Goal: Task Accomplishment & Management: Use online tool/utility

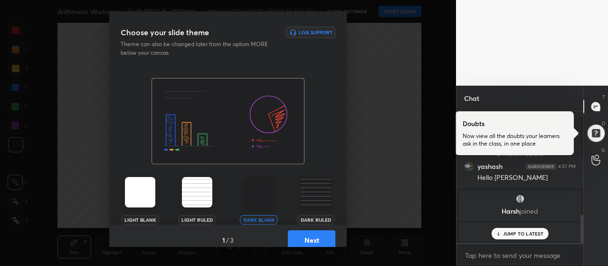
click at [304, 242] on button "Next" at bounding box center [312, 239] width 48 height 19
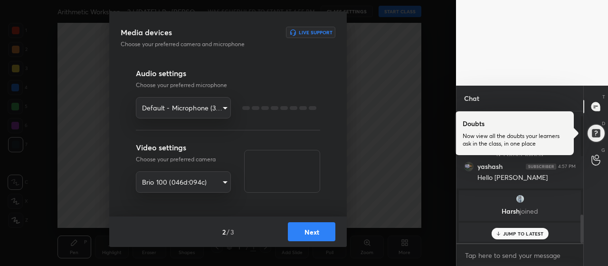
scroll to position [513, 0]
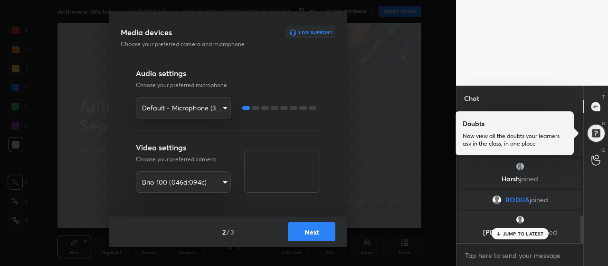
click at [312, 236] on button "Next" at bounding box center [312, 231] width 48 height 19
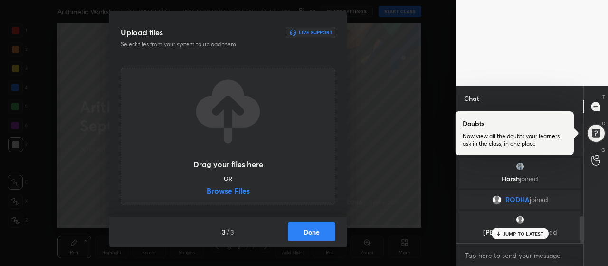
click at [226, 189] on label "Browse Files" at bounding box center [228, 192] width 43 height 10
click at [207, 189] on input "Browse Files" at bounding box center [207, 192] width 0 height 10
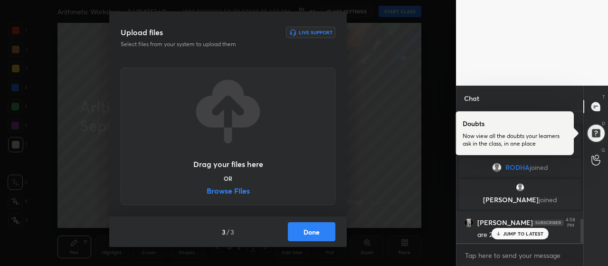
scroll to position [580, 0]
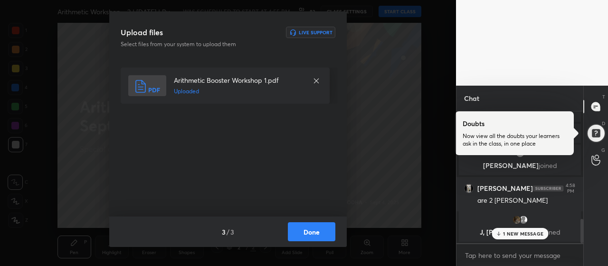
click at [306, 229] on button "Done" at bounding box center [312, 231] width 48 height 19
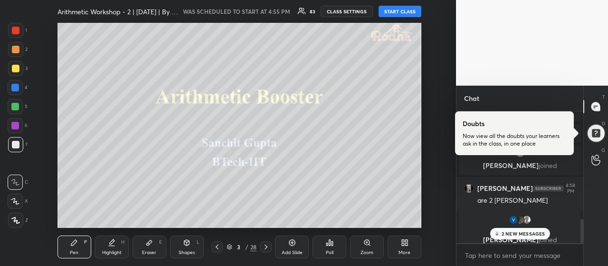
click at [522, 233] on p "2 NEW MESSAGES" at bounding box center [524, 234] width 44 height 6
click at [594, 112] on div at bounding box center [596, 106] width 19 height 17
click at [596, 139] on div at bounding box center [596, 133] width 19 height 19
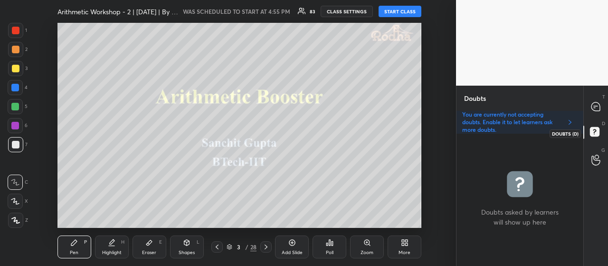
scroll to position [129, 124]
click at [595, 111] on icon at bounding box center [596, 107] width 10 height 10
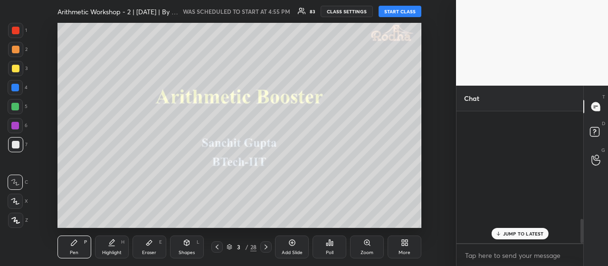
scroll to position [129, 124]
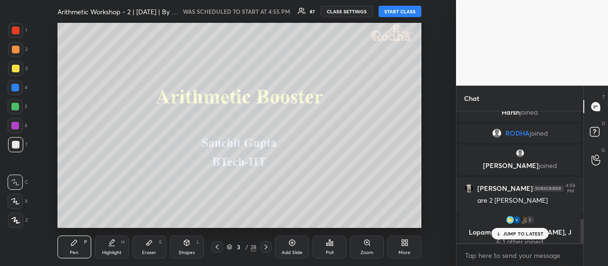
click at [523, 236] on p "JUMP TO LATEST" at bounding box center [523, 234] width 41 height 6
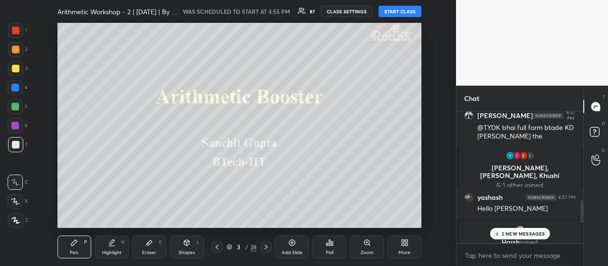
scroll to position [523, 0]
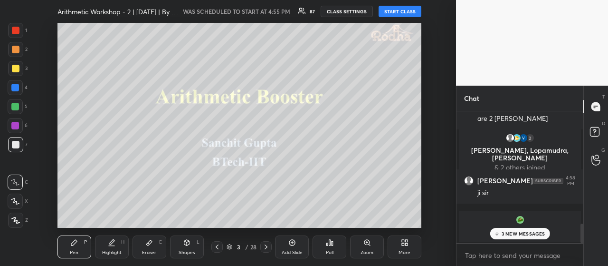
click at [531, 233] on p "3 NEW MESSAGES" at bounding box center [524, 234] width 44 height 6
click at [17, 67] on div at bounding box center [16, 69] width 8 height 8
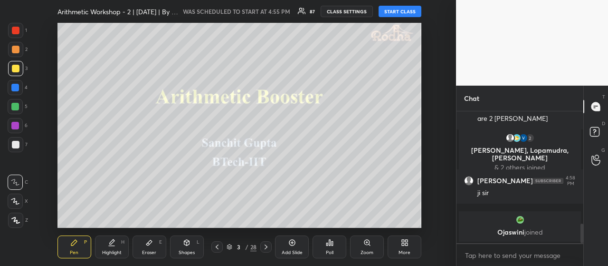
click at [14, 220] on icon at bounding box center [16, 220] width 8 height 6
click at [402, 12] on button "START CLASS" at bounding box center [400, 11] width 43 height 11
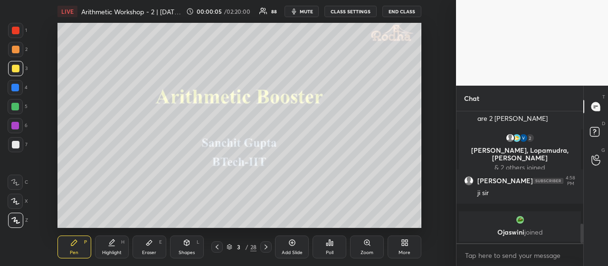
click at [407, 245] on icon at bounding box center [406, 244] width 2 height 2
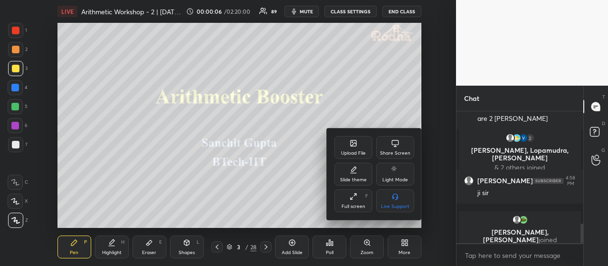
click at [354, 200] on div "Full screen F" at bounding box center [354, 200] width 38 height 23
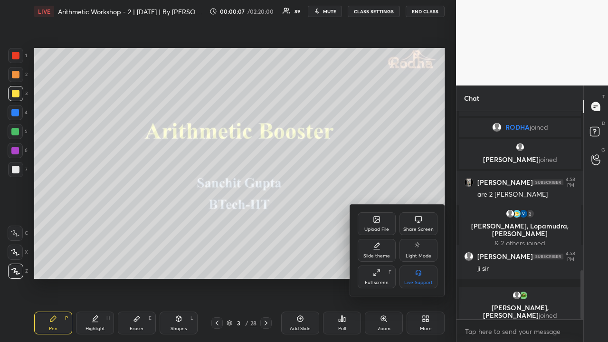
scroll to position [713, 0]
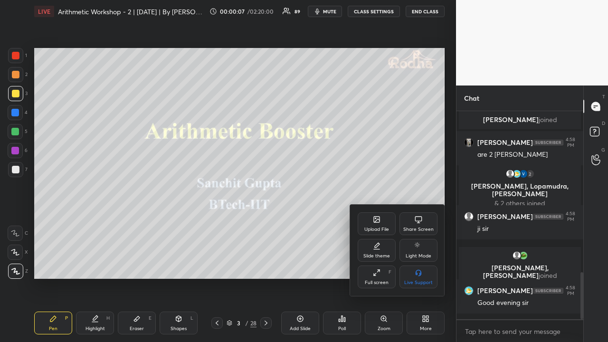
click at [427, 265] on div at bounding box center [304, 171] width 608 height 342
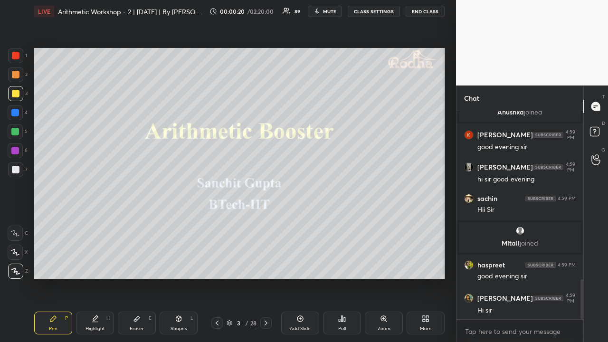
scroll to position [913, 0]
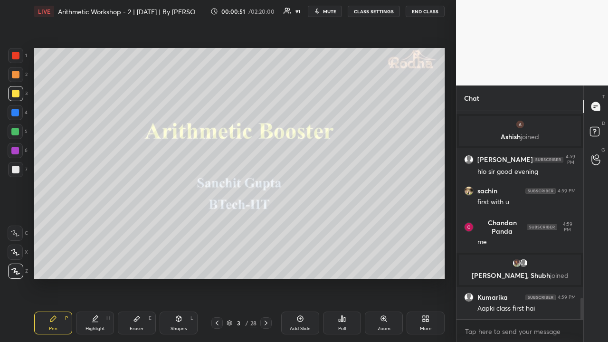
click at [17, 93] on div at bounding box center [16, 94] width 8 height 8
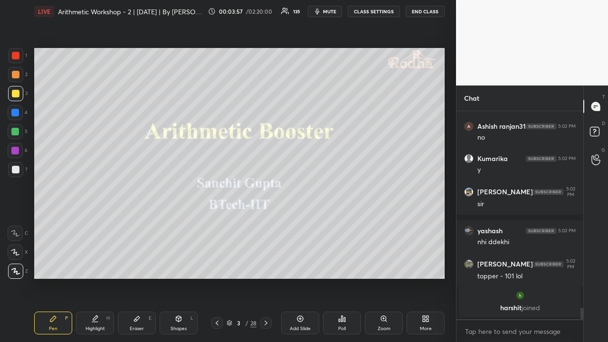
scroll to position [3506, 0]
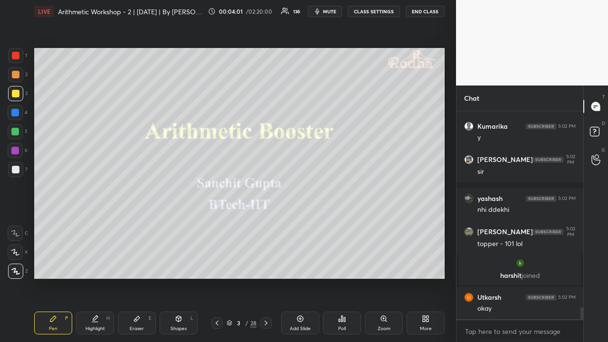
click at [268, 265] on icon at bounding box center [266, 323] width 8 height 8
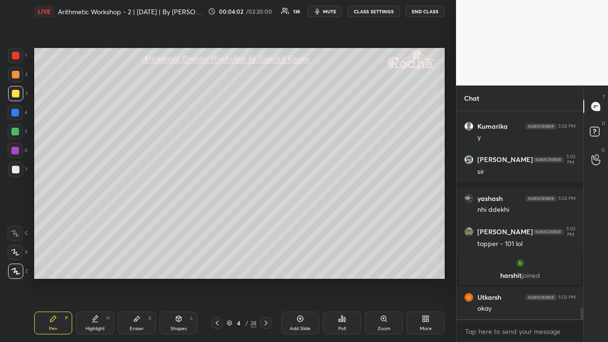
click at [17, 79] on div at bounding box center [15, 74] width 15 height 15
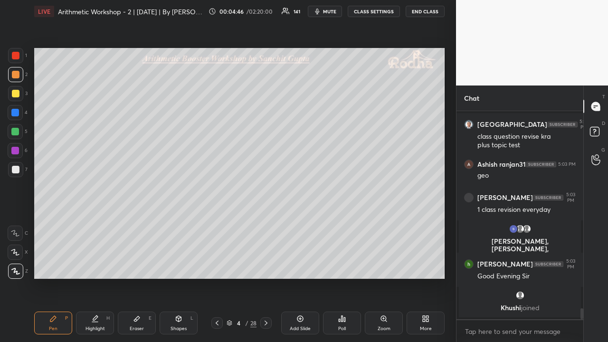
scroll to position [3777, 0]
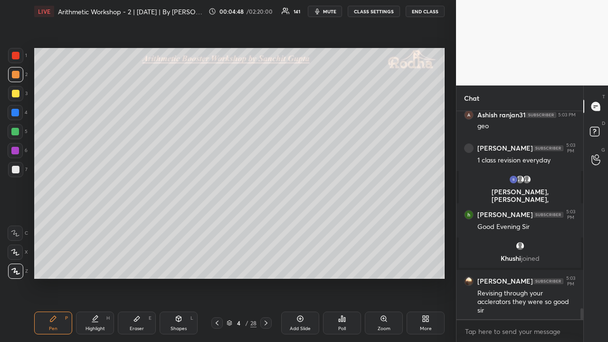
drag, startPoint x: 19, startPoint y: 96, endPoint x: 25, endPoint y: 97, distance: 5.9
click at [19, 96] on div at bounding box center [15, 93] width 15 height 15
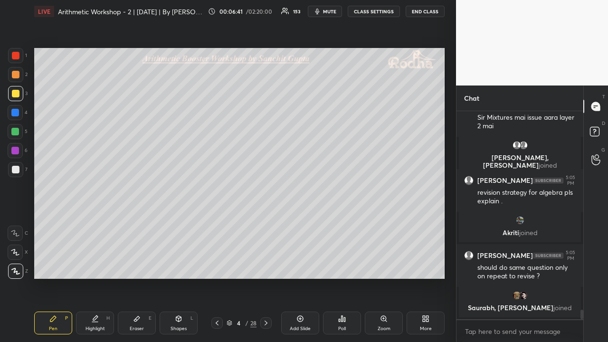
scroll to position [4279, 0]
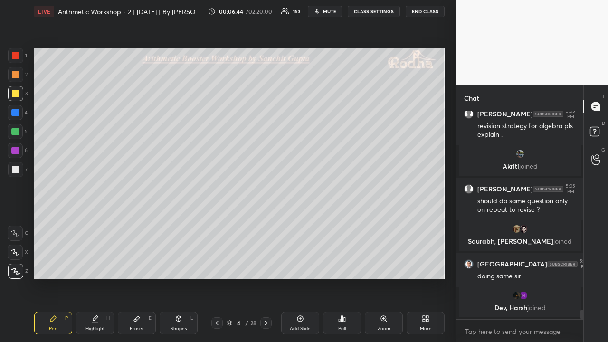
drag, startPoint x: 19, startPoint y: 75, endPoint x: 19, endPoint y: 80, distance: 4.8
click at [18, 76] on div at bounding box center [16, 75] width 8 height 8
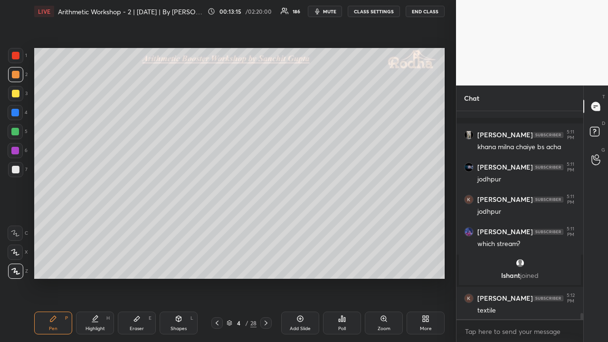
scroll to position [7053, 0]
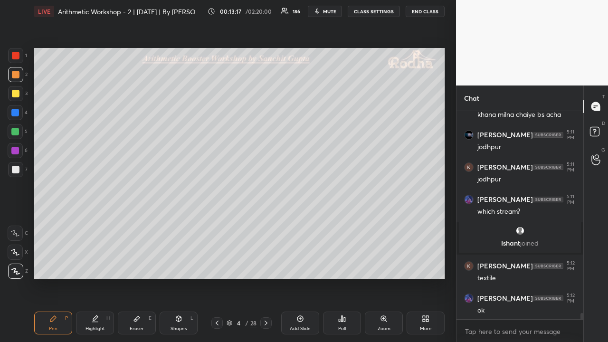
click at [17, 96] on div at bounding box center [16, 94] width 8 height 8
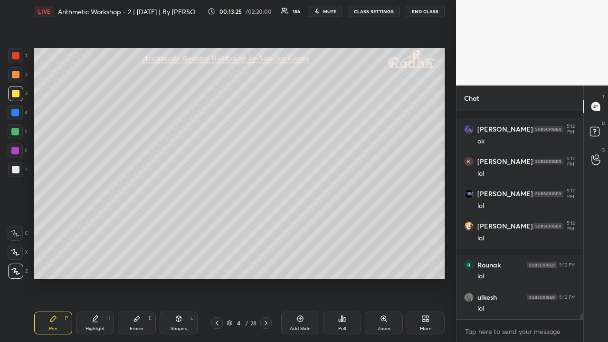
scroll to position [7262, 0]
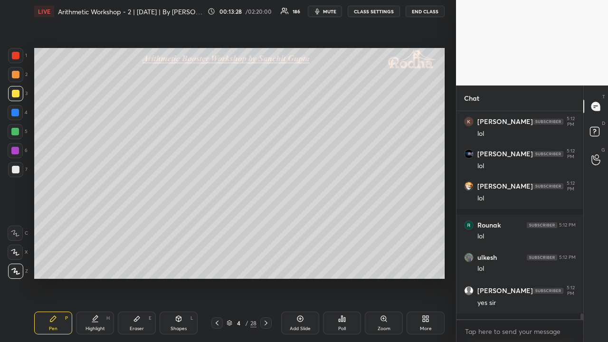
click at [18, 76] on div at bounding box center [16, 75] width 8 height 8
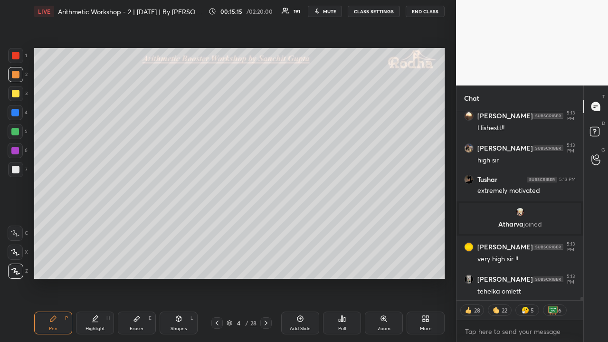
scroll to position [10218, 0]
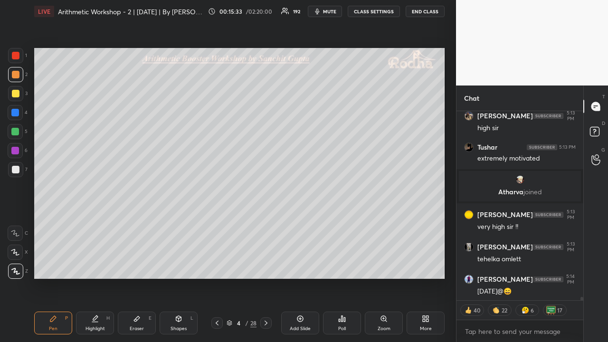
click at [266, 265] on icon at bounding box center [266, 323] width 8 height 8
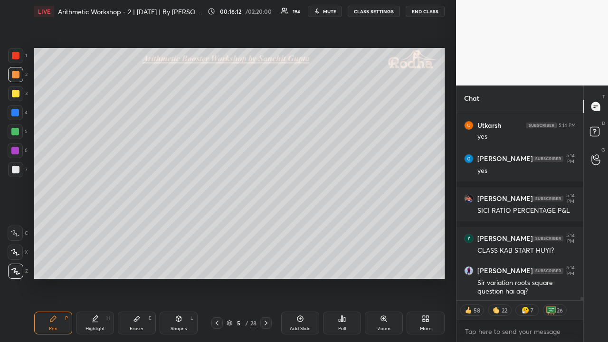
scroll to position [10672, 0]
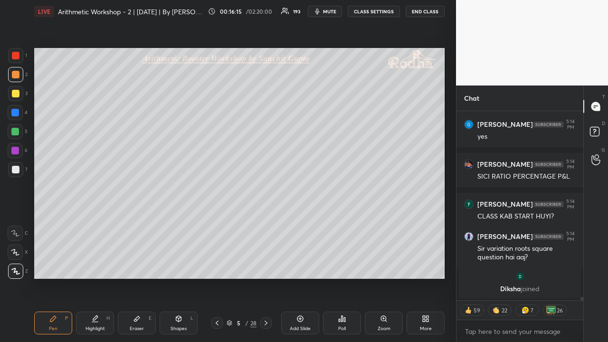
click at [19, 96] on div at bounding box center [16, 94] width 8 height 8
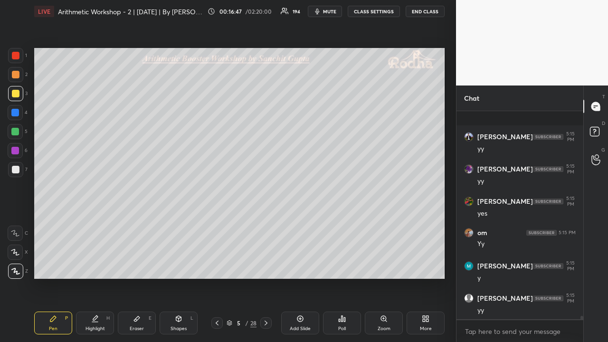
scroll to position [12635, 0]
drag, startPoint x: 17, startPoint y: 77, endPoint x: 19, endPoint y: 82, distance: 5.6
click at [17, 77] on div at bounding box center [16, 75] width 8 height 8
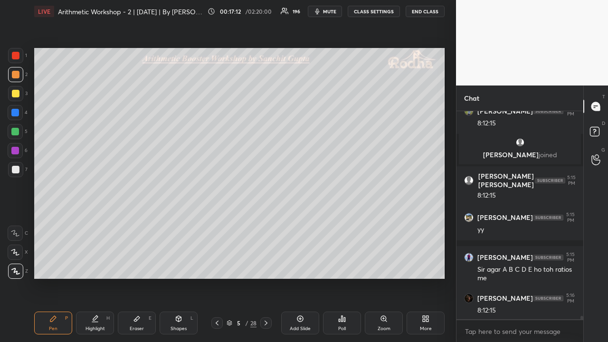
scroll to position [12444, 0]
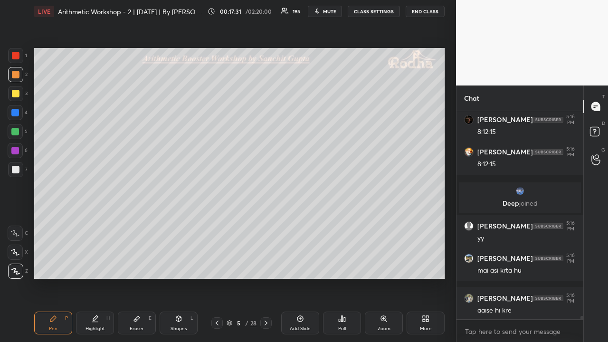
click at [20, 96] on div at bounding box center [15, 93] width 15 height 15
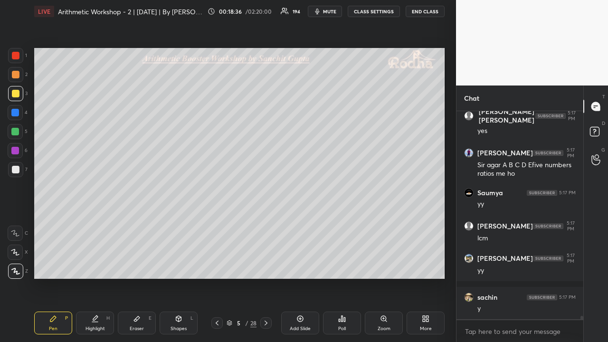
scroll to position [13530, 0]
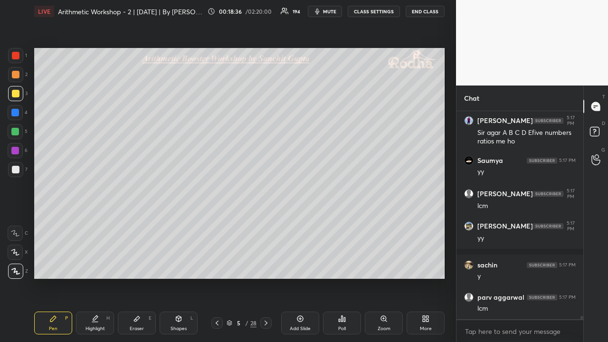
click at [136, 265] on icon at bounding box center [137, 319] width 6 height 5
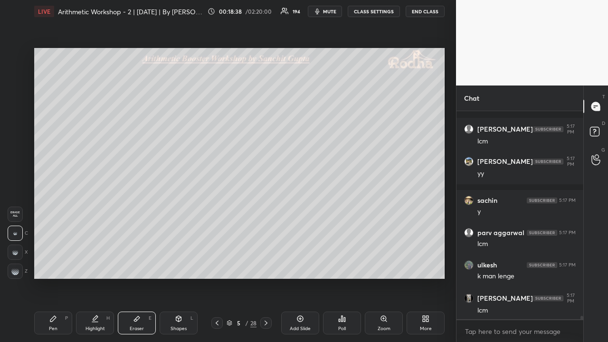
scroll to position [13667, 0]
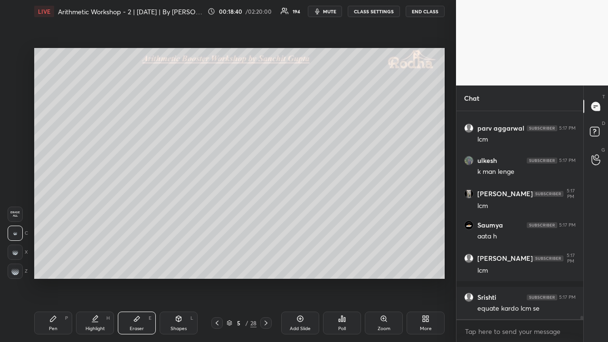
drag, startPoint x: 57, startPoint y: 318, endPoint x: 134, endPoint y: 281, distance: 85.5
click at [58, 265] on div "Pen P" at bounding box center [53, 323] width 38 height 23
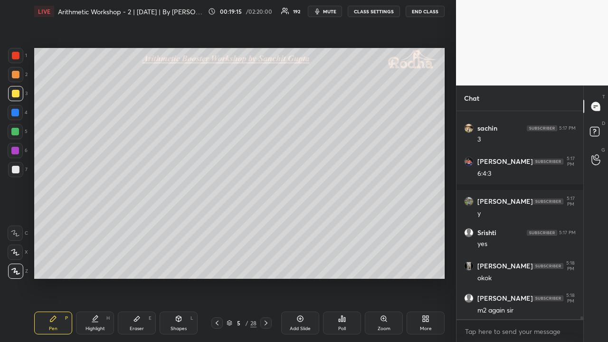
scroll to position [14606, 0]
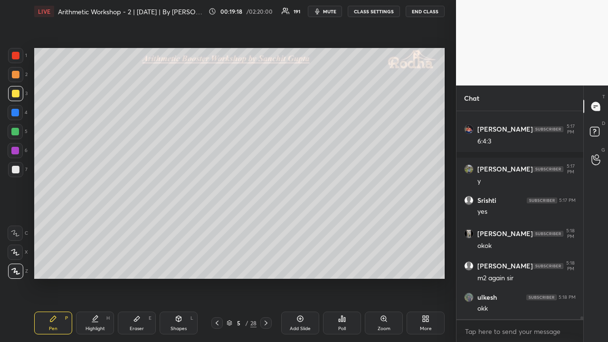
click at [137, 265] on icon at bounding box center [137, 319] width 8 height 8
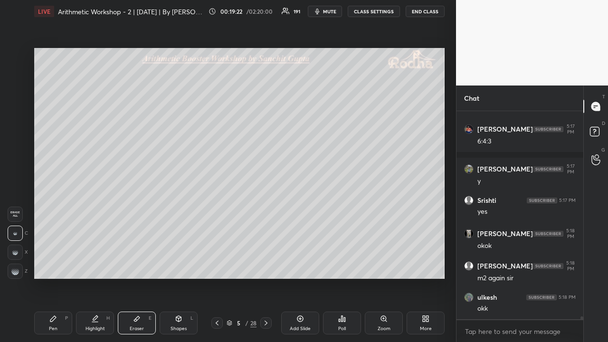
scroll to position [14638, 0]
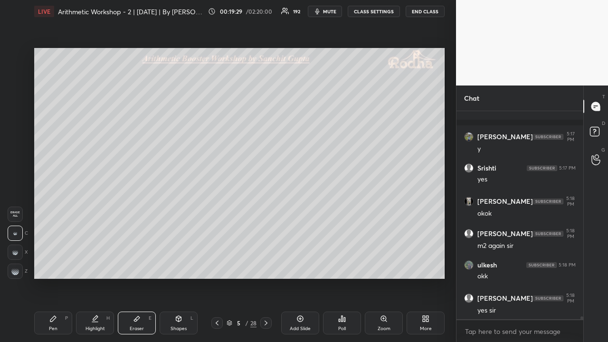
click at [56, 265] on div "Pen P" at bounding box center [53, 323] width 38 height 23
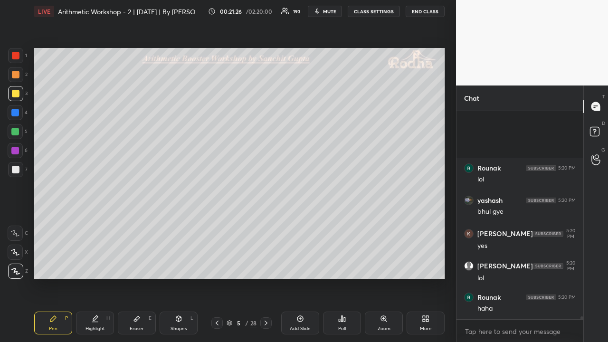
scroll to position [15688, 0]
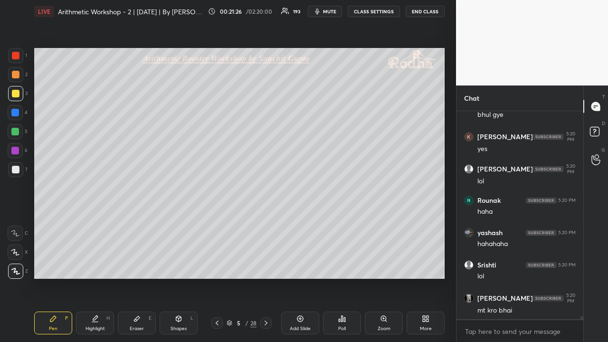
click at [16, 75] on div at bounding box center [16, 75] width 8 height 8
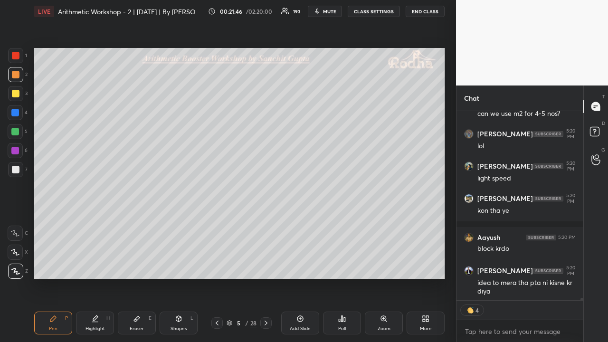
scroll to position [16514, 0]
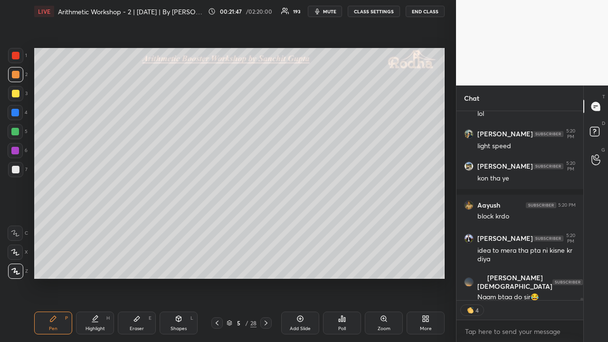
click at [268, 265] on icon at bounding box center [266, 323] width 8 height 8
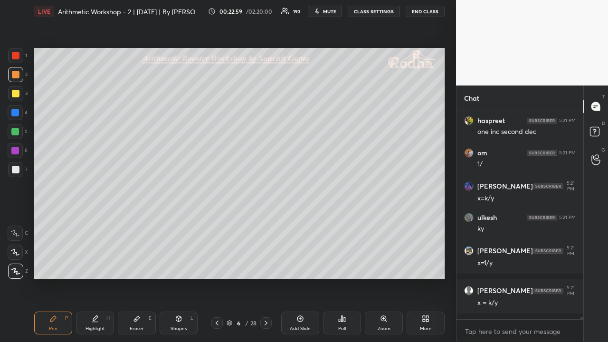
scroll to position [17061, 0]
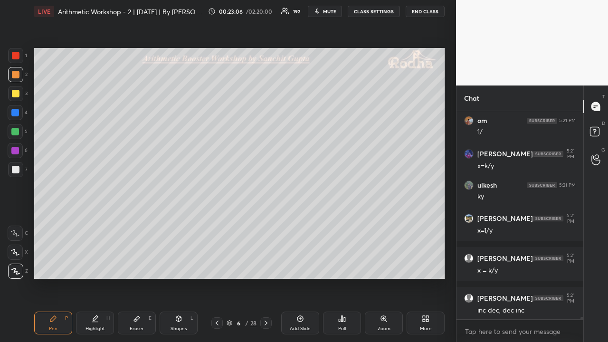
click at [16, 167] on div at bounding box center [16, 170] width 8 height 8
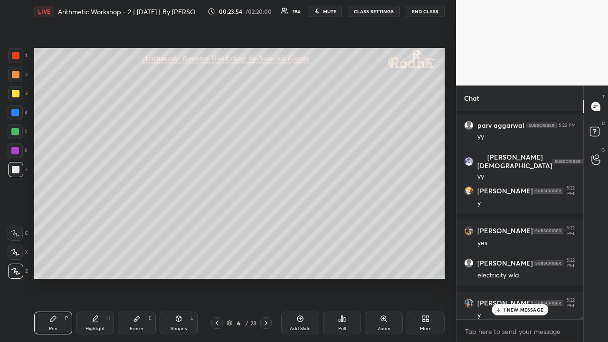
scroll to position [17922, 0]
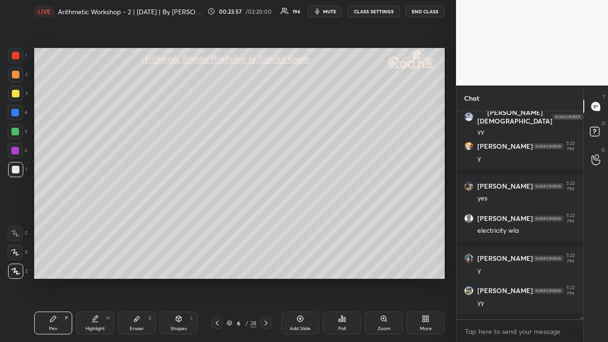
click at [16, 92] on div at bounding box center [16, 94] width 8 height 8
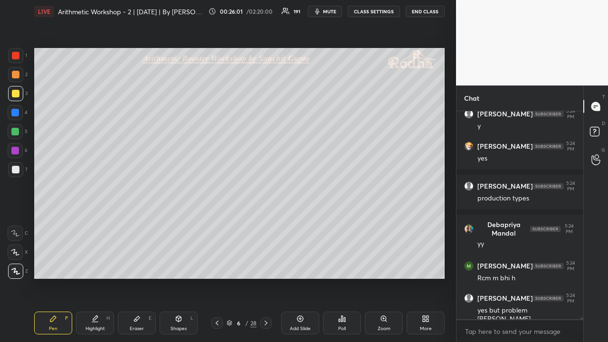
scroll to position [20183, 0]
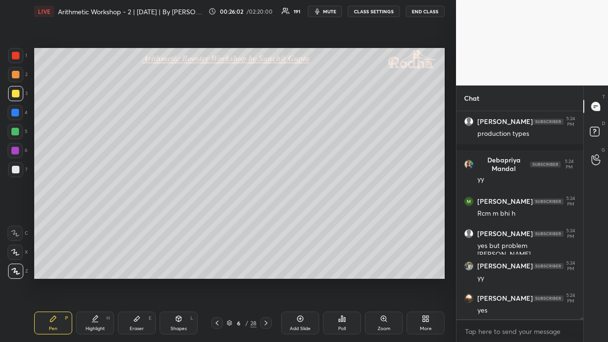
click at [17, 74] on div at bounding box center [16, 75] width 8 height 8
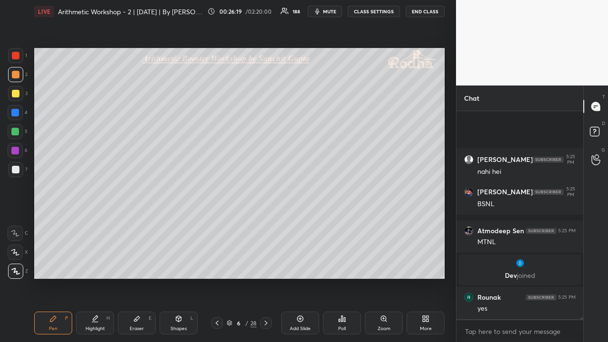
scroll to position [20449, 0]
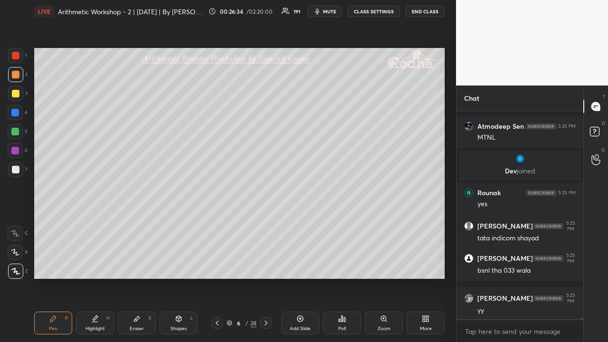
click at [16, 172] on div at bounding box center [16, 170] width 8 height 8
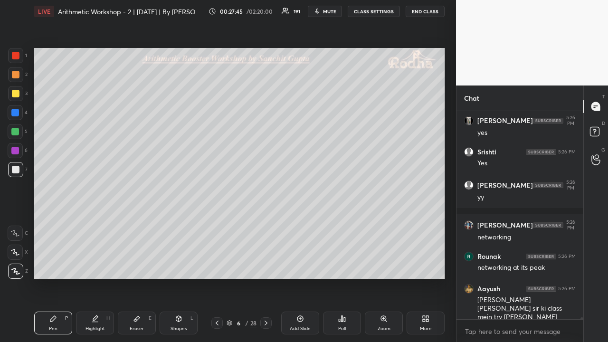
scroll to position [21634, 0]
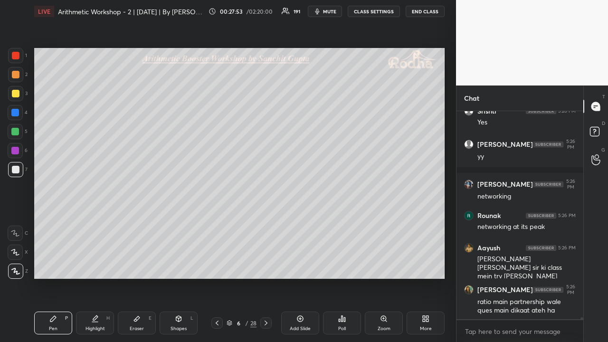
click at [18, 92] on div at bounding box center [16, 94] width 8 height 8
click at [264, 265] on icon at bounding box center [266, 323] width 8 height 8
click at [218, 265] on icon at bounding box center [217, 323] width 3 height 5
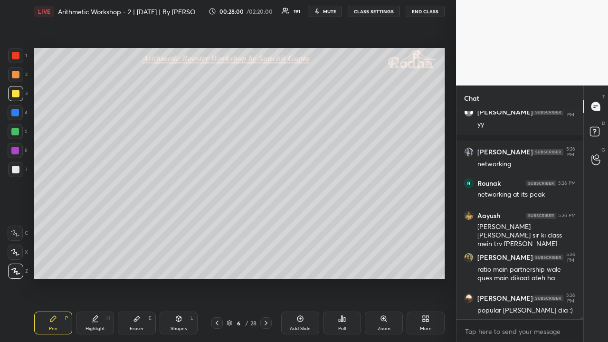
click at [264, 265] on icon at bounding box center [266, 323] width 8 height 8
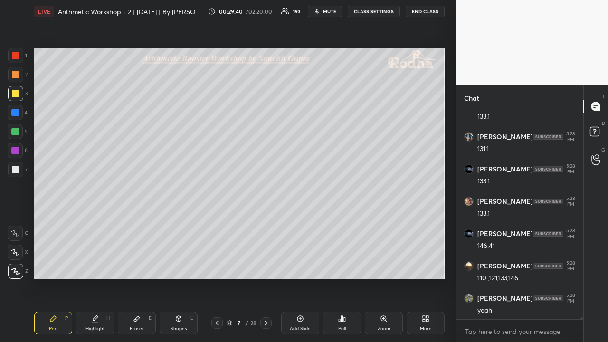
scroll to position [22971, 0]
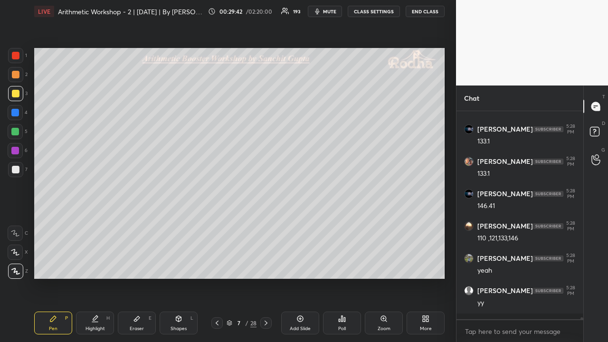
drag, startPoint x: 19, startPoint y: 75, endPoint x: 15, endPoint y: 87, distance: 12.8
click at [19, 76] on div at bounding box center [15, 74] width 15 height 15
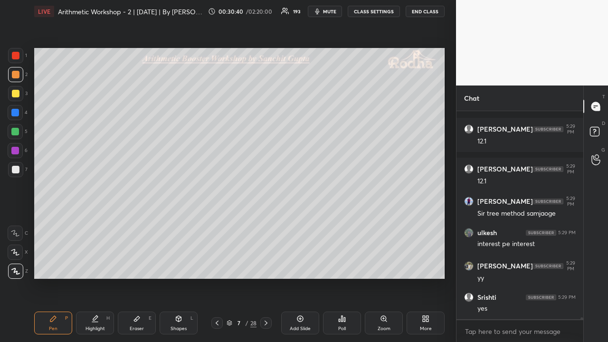
scroll to position [24808, 0]
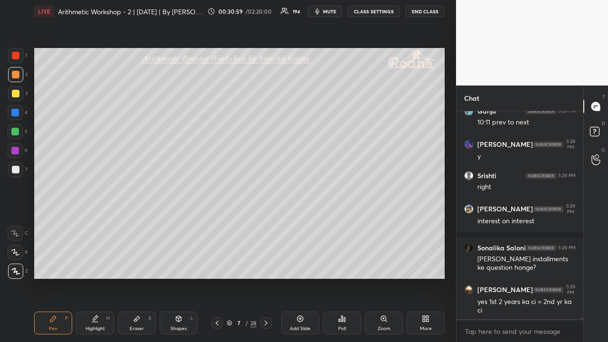
click at [18, 98] on div at bounding box center [15, 93] width 15 height 15
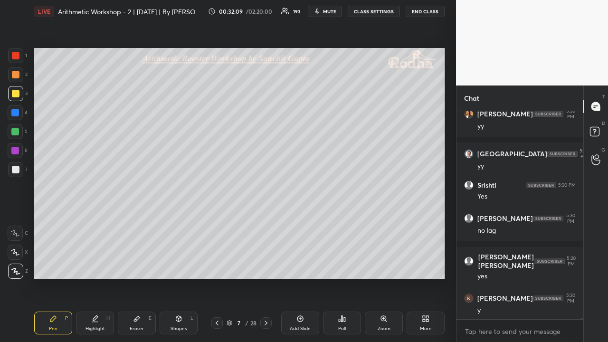
scroll to position [26885, 0]
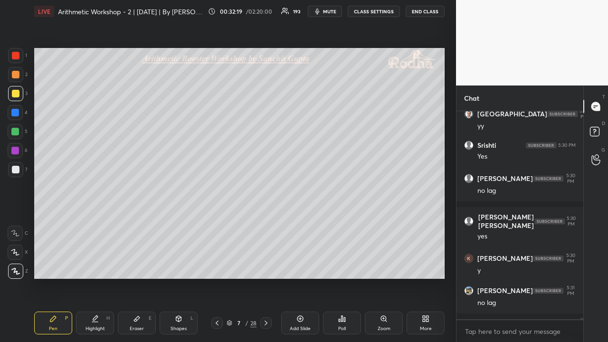
drag, startPoint x: 17, startPoint y: 75, endPoint x: 21, endPoint y: 90, distance: 15.8
click at [17, 75] on div at bounding box center [16, 75] width 8 height 8
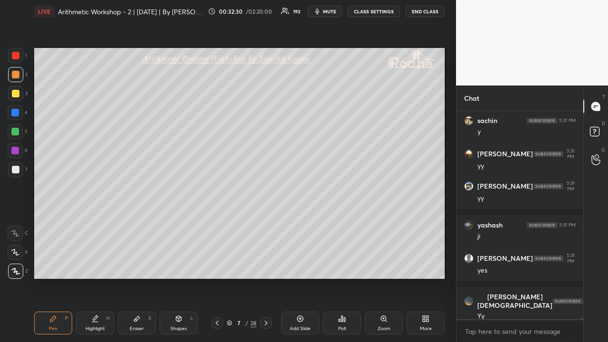
scroll to position [27418, 0]
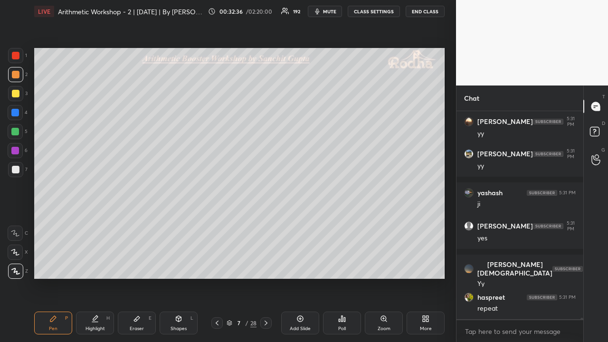
click at [266, 265] on icon at bounding box center [266, 323] width 8 height 8
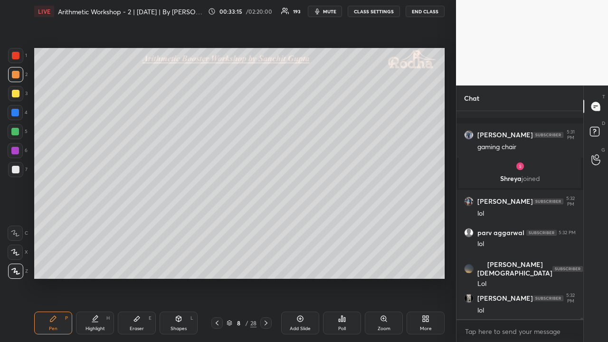
scroll to position [27579, 0]
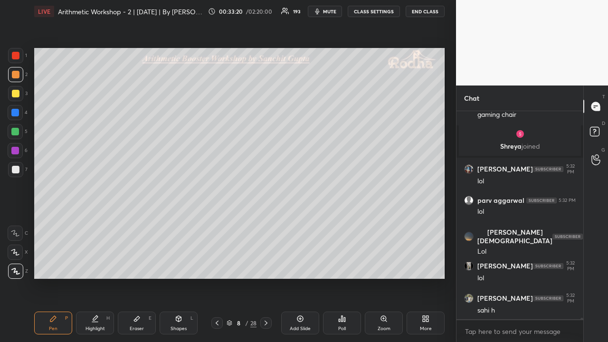
click at [20, 96] on div at bounding box center [15, 93] width 15 height 15
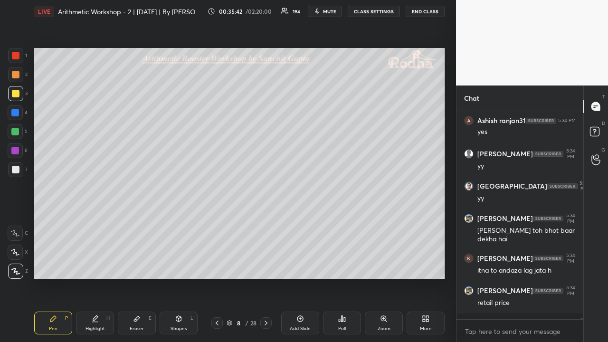
scroll to position [31371, 0]
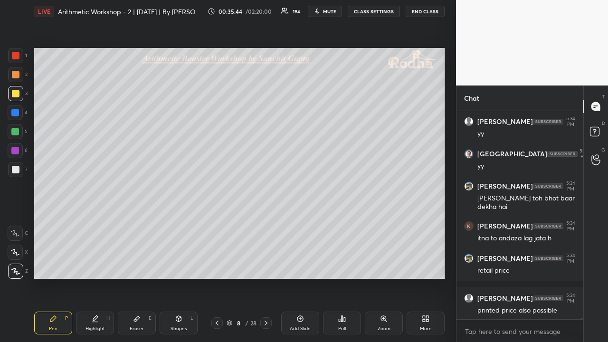
drag, startPoint x: 18, startPoint y: 167, endPoint x: 18, endPoint y: 161, distance: 6.2
click at [18, 166] on div at bounding box center [16, 170] width 8 height 8
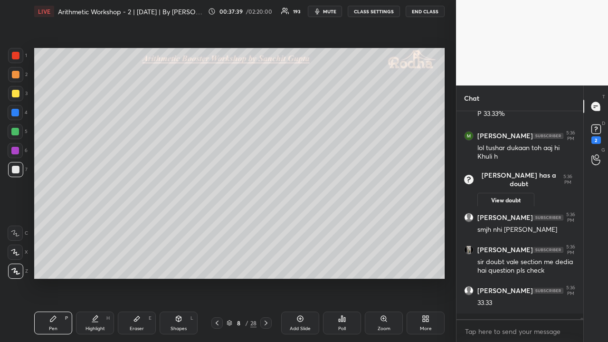
scroll to position [33305, 0]
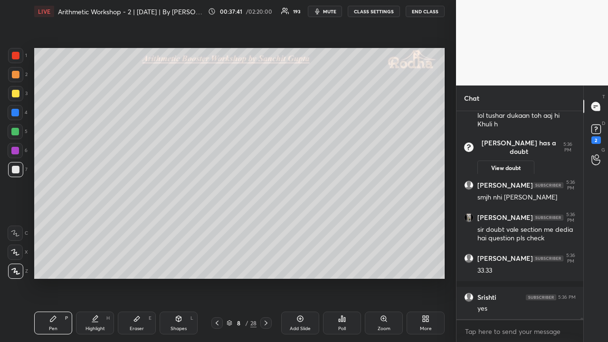
click at [18, 77] on div at bounding box center [16, 75] width 8 height 8
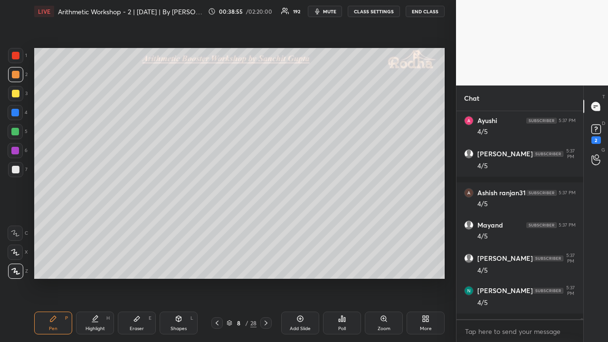
scroll to position [36531, 0]
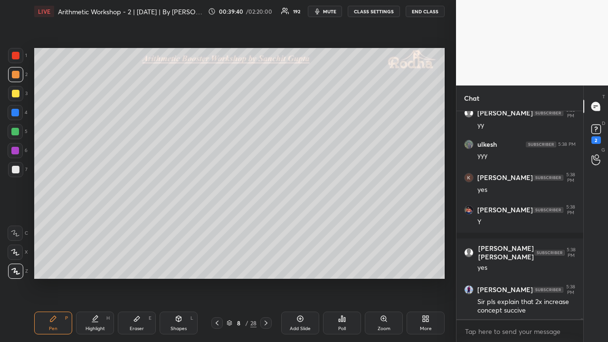
click at [17, 97] on div at bounding box center [16, 94] width 8 height 8
click at [267, 265] on icon at bounding box center [266, 323] width 8 height 8
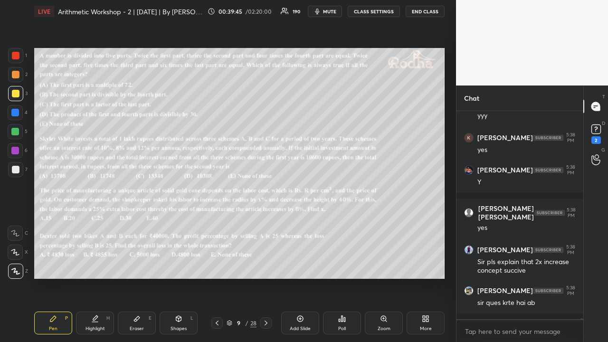
click at [218, 265] on icon at bounding box center [217, 323] width 8 height 8
drag, startPoint x: 300, startPoint y: 317, endPoint x: 287, endPoint y: 297, distance: 24.7
click at [300, 265] on icon at bounding box center [300, 318] width 3 height 3
click at [17, 58] on div at bounding box center [16, 56] width 8 height 8
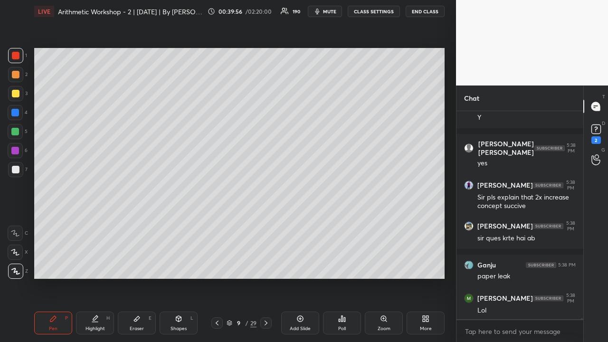
scroll to position [37909, 0]
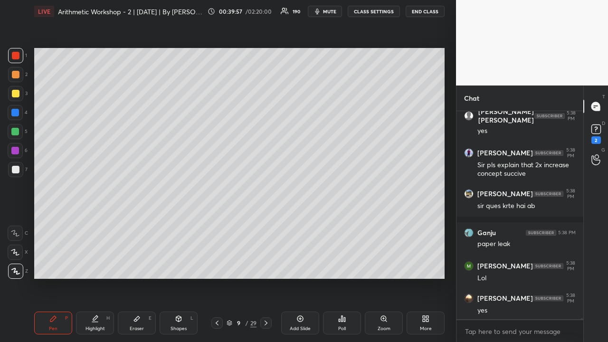
click at [17, 92] on div at bounding box center [16, 94] width 8 height 8
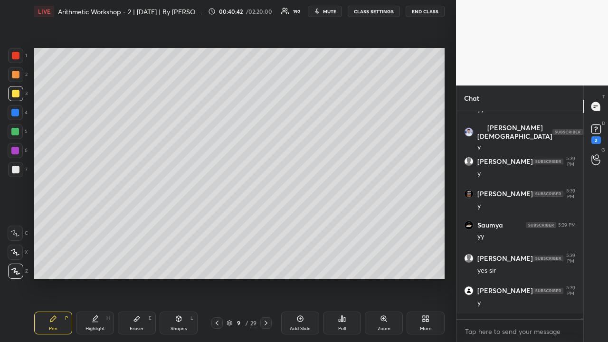
scroll to position [38216, 0]
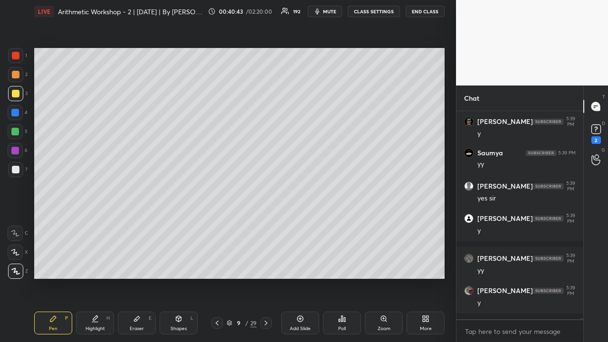
click at [14, 77] on div at bounding box center [16, 75] width 8 height 8
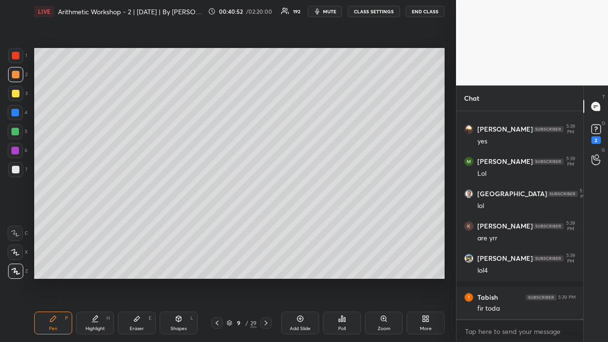
scroll to position [38482, 0]
click at [15, 97] on div at bounding box center [16, 94] width 8 height 8
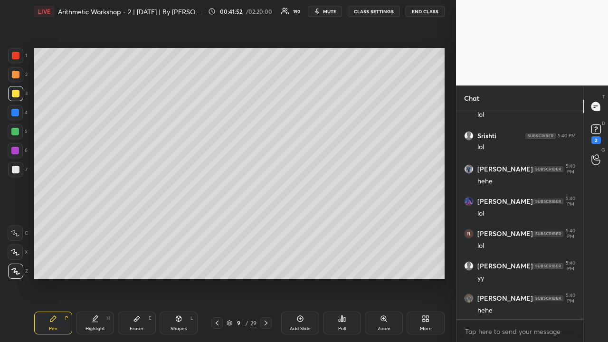
scroll to position [39661, 0]
drag, startPoint x: 15, startPoint y: 53, endPoint x: 14, endPoint y: 59, distance: 6.3
click at [15, 55] on div at bounding box center [16, 56] width 8 height 8
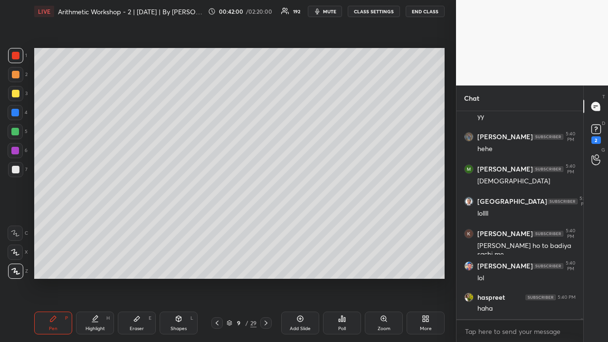
scroll to position [39824, 0]
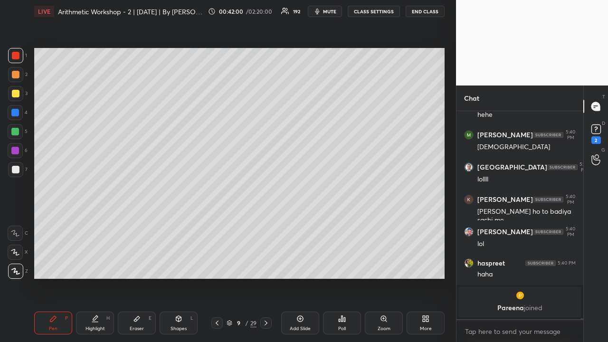
drag, startPoint x: 17, startPoint y: 95, endPoint x: 25, endPoint y: 96, distance: 7.6
click at [17, 96] on div at bounding box center [16, 94] width 8 height 8
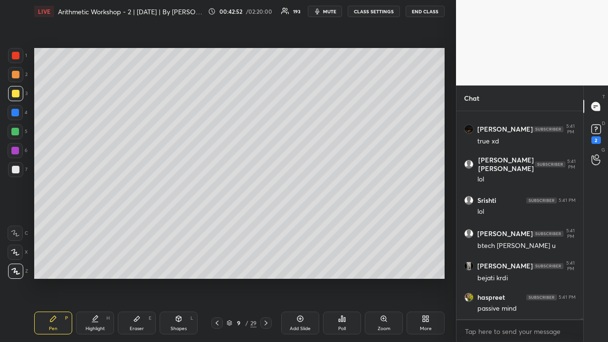
scroll to position [40585, 0]
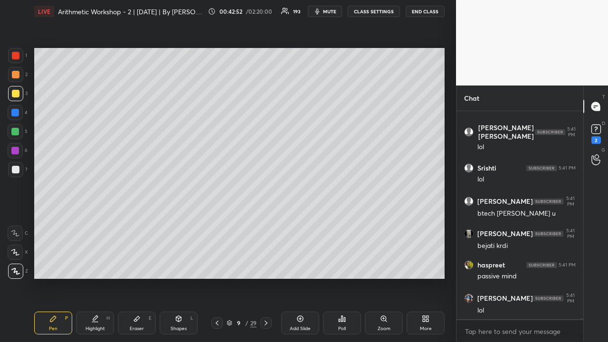
click at [17, 77] on div at bounding box center [16, 75] width 8 height 8
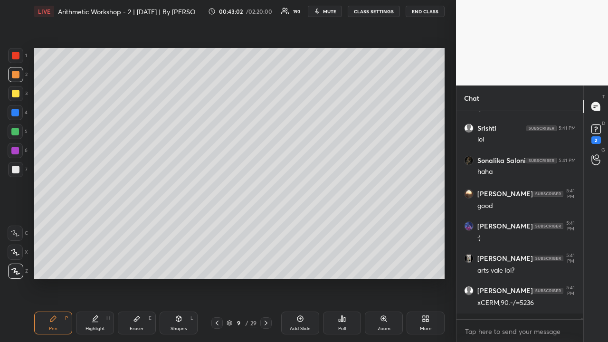
scroll to position [40915, 0]
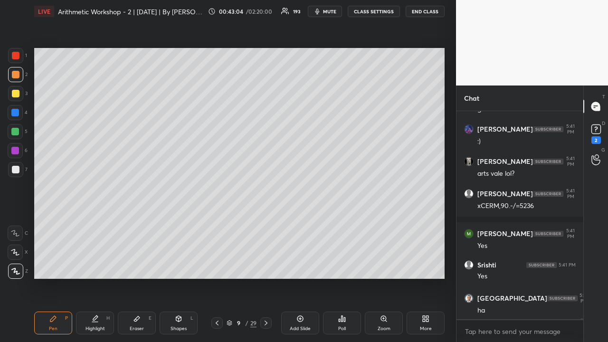
click at [17, 58] on div at bounding box center [16, 56] width 8 height 8
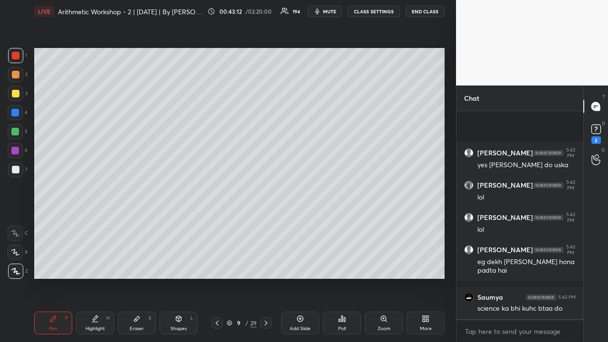
scroll to position [41772, 0]
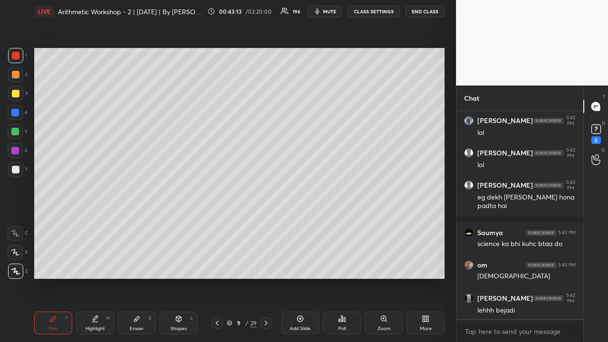
drag, startPoint x: 18, startPoint y: 75, endPoint x: 21, endPoint y: 80, distance: 6.0
click at [18, 77] on div at bounding box center [16, 75] width 8 height 8
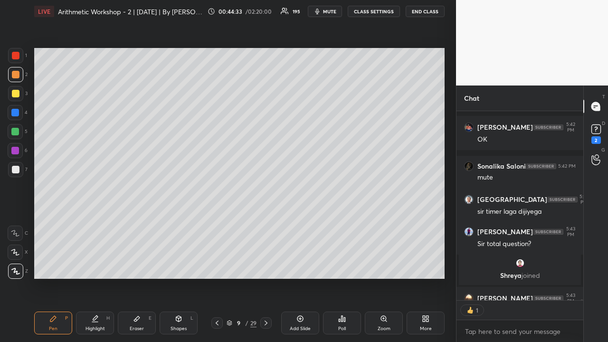
scroll to position [42301, 0]
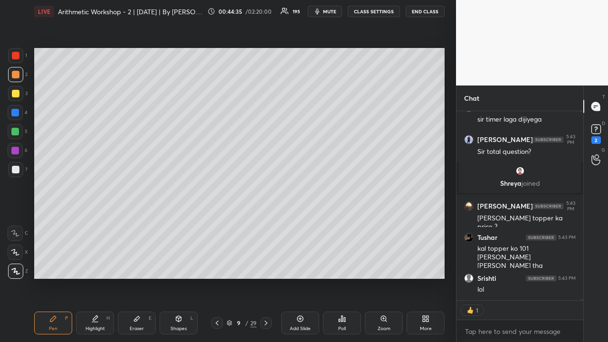
drag, startPoint x: 17, startPoint y: 94, endPoint x: 29, endPoint y: 95, distance: 11.4
click at [17, 95] on div at bounding box center [16, 94] width 8 height 8
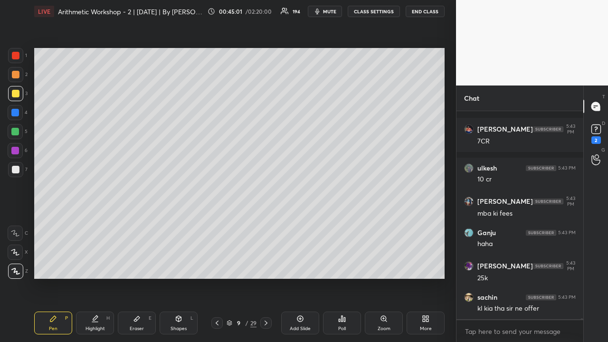
scroll to position [43032, 0]
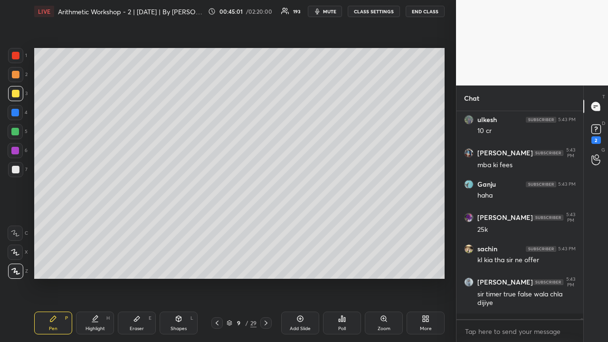
click at [264, 265] on icon at bounding box center [266, 323] width 8 height 8
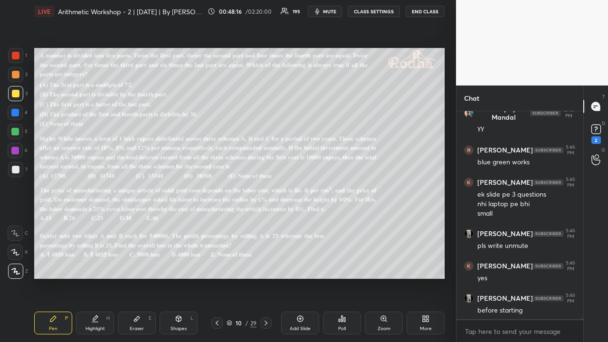
scroll to position [43394, 0]
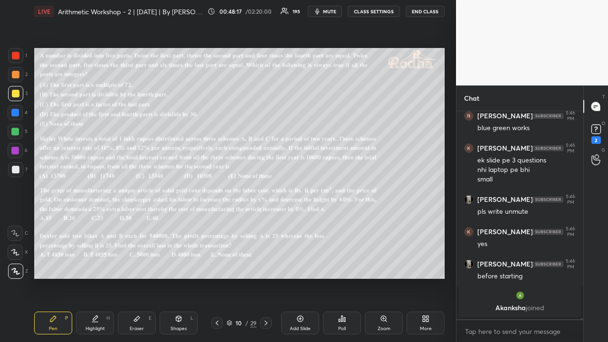
drag, startPoint x: 17, startPoint y: 75, endPoint x: 30, endPoint y: 80, distance: 14.3
click at [18, 76] on div at bounding box center [16, 75] width 8 height 8
click at [596, 130] on icon at bounding box center [596, 129] width 3 height 4
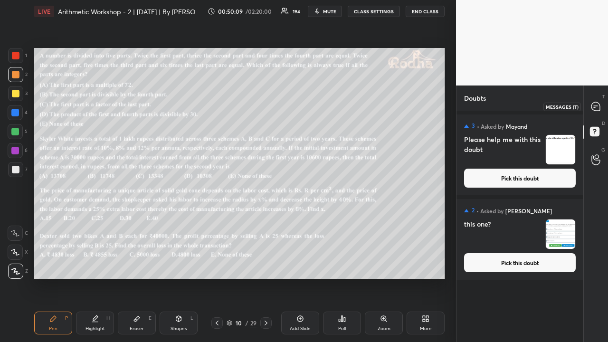
click at [595, 106] on icon at bounding box center [596, 106] width 9 height 9
type textarea "x"
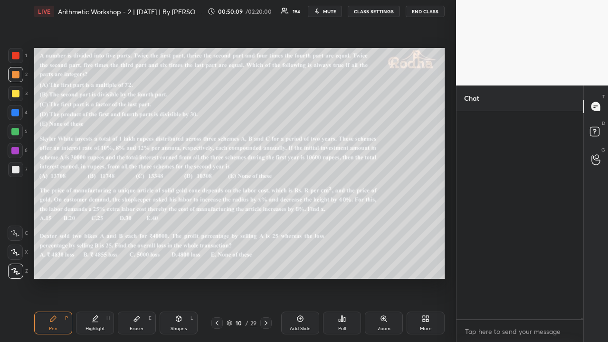
scroll to position [205, 124]
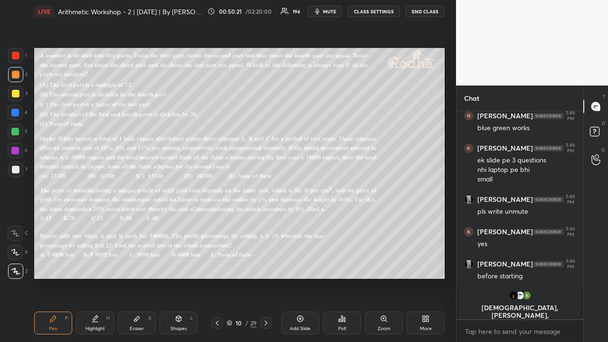
click at [15, 94] on div at bounding box center [16, 94] width 8 height 8
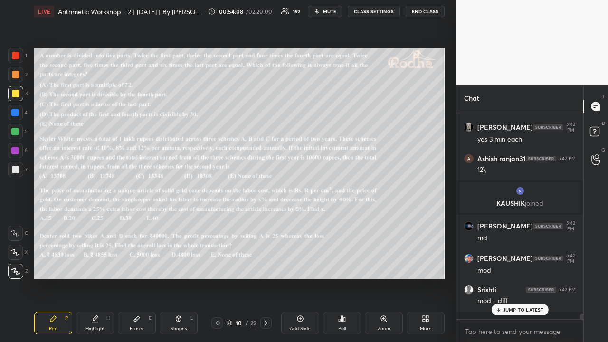
scroll to position [41726, 0]
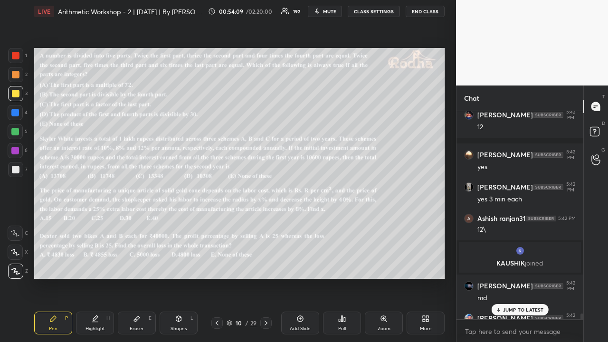
click at [527, 265] on p "JUMP TO LATEST" at bounding box center [523, 310] width 41 height 6
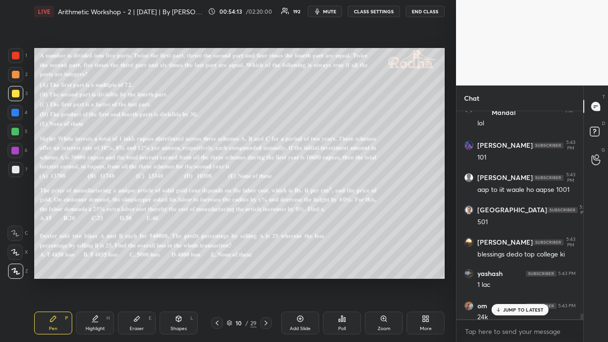
scroll to position [42894, 0]
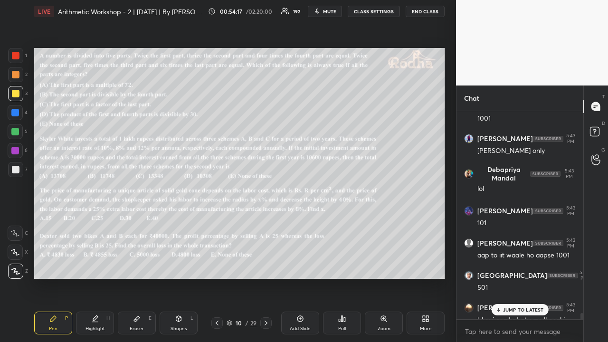
click at [523, 265] on p "JUMP TO LATEST" at bounding box center [523, 310] width 41 height 6
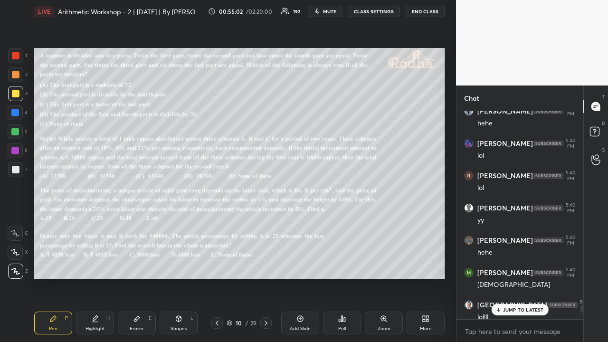
scroll to position [38807, 0]
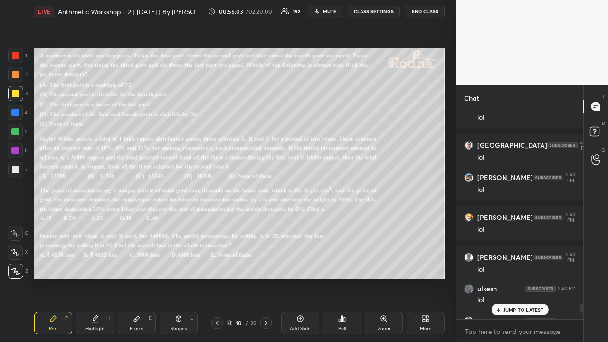
click at [527, 265] on p "JUMP TO LATEST" at bounding box center [523, 310] width 41 height 6
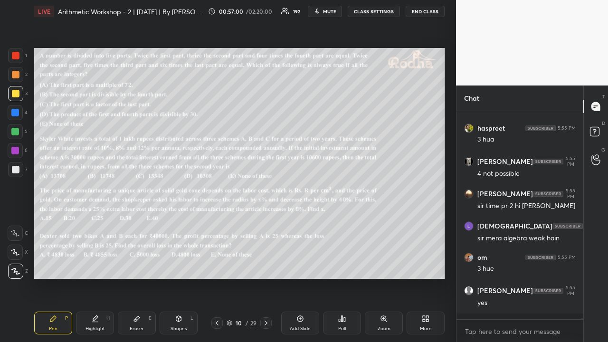
scroll to position [45786, 0]
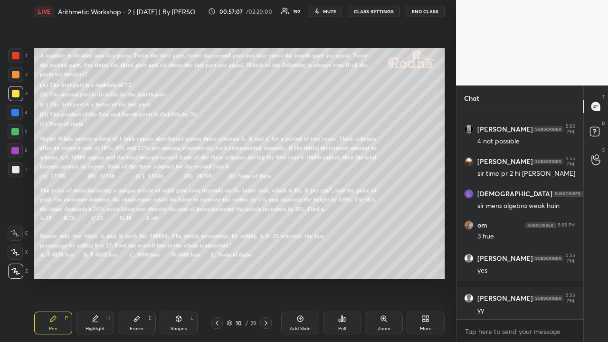
click at [341, 265] on icon at bounding box center [342, 319] width 8 height 8
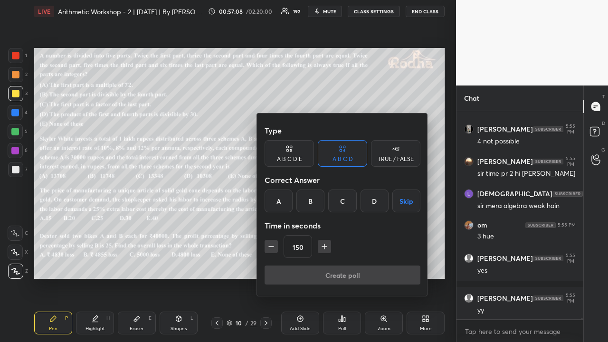
scroll to position [45818, 0]
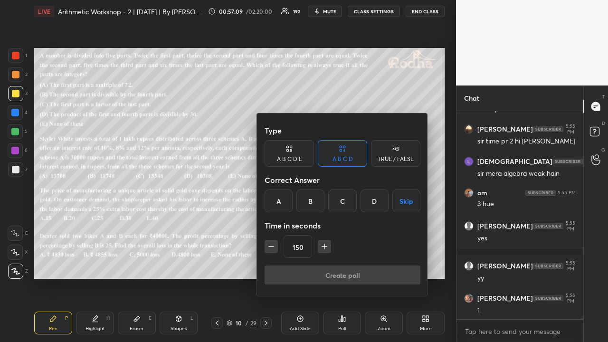
click at [300, 151] on div "A B C D E" at bounding box center [289, 153] width 49 height 27
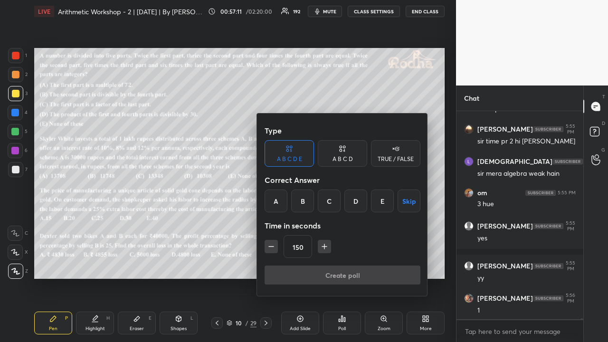
click at [271, 242] on icon "button" at bounding box center [272, 247] width 10 height 10
click at [271, 248] on icon "button" at bounding box center [272, 247] width 10 height 10
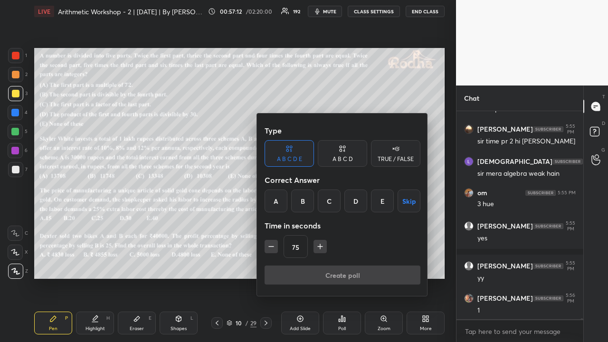
click at [271, 248] on icon "button" at bounding box center [272, 247] width 10 height 10
type input "15"
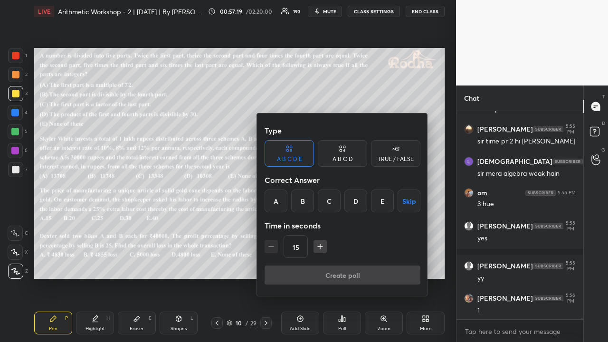
click at [358, 205] on div "D" at bounding box center [356, 201] width 23 height 23
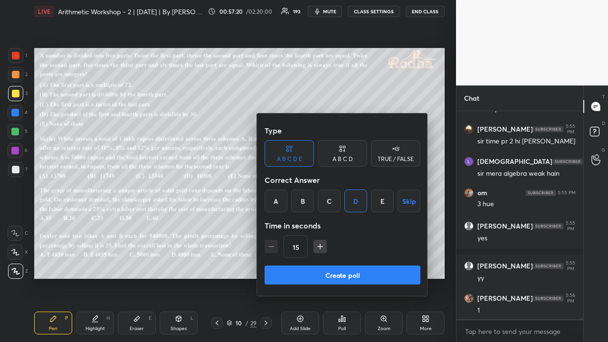
click at [345, 265] on button "Create poll" at bounding box center [343, 275] width 156 height 19
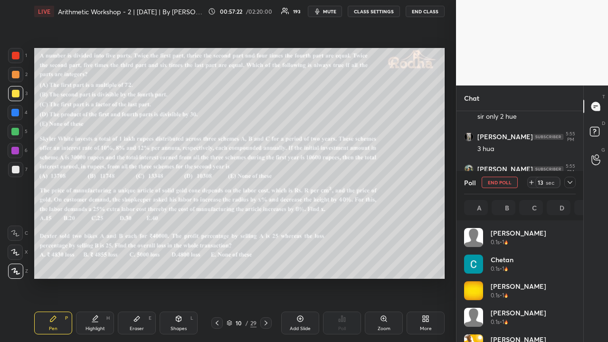
scroll to position [111, 109]
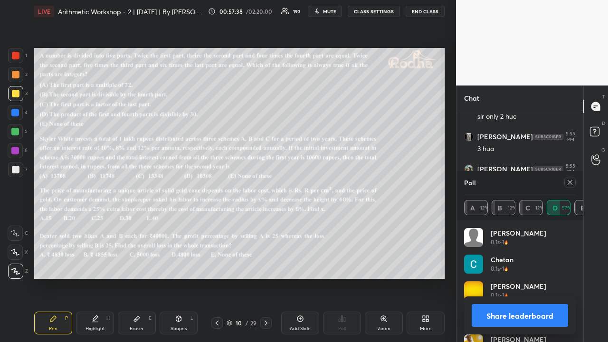
click at [571, 180] on icon at bounding box center [571, 183] width 8 height 8
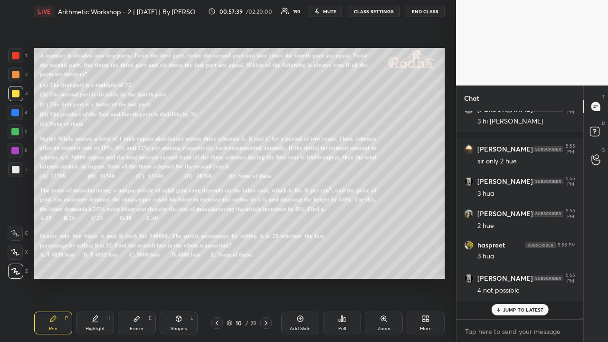
scroll to position [43493, 0]
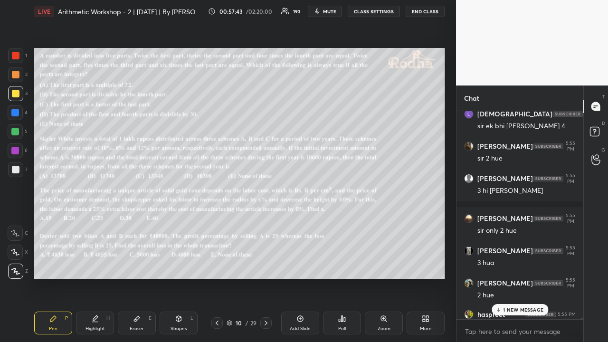
click at [344, 265] on icon at bounding box center [344, 319] width 1 height 4
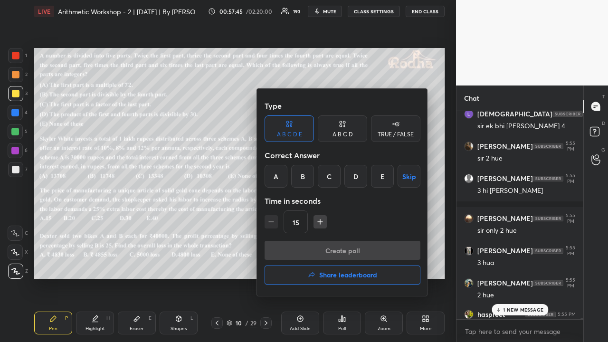
click at [308, 178] on div "B" at bounding box center [302, 176] width 23 height 23
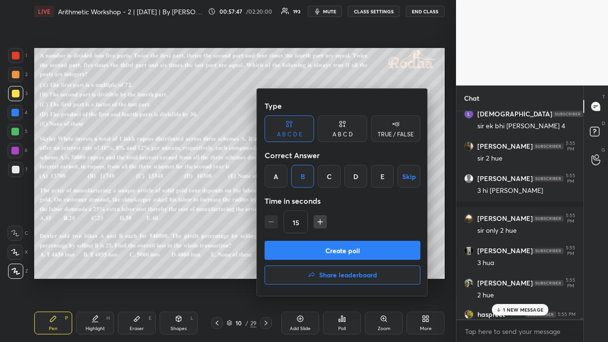
click at [330, 254] on button "Create poll" at bounding box center [343, 250] width 156 height 19
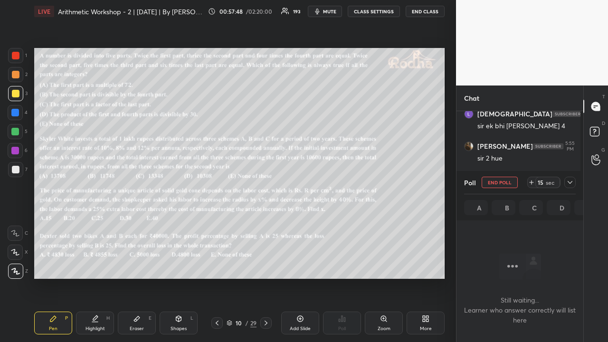
scroll to position [3, 3]
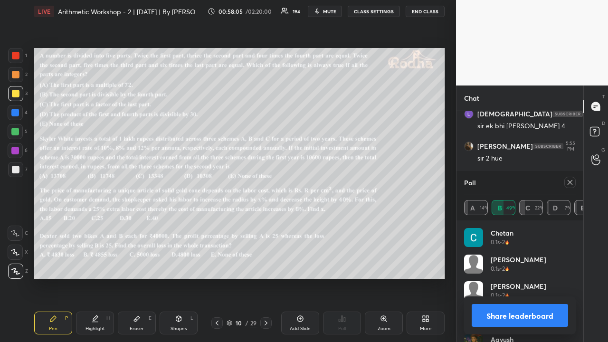
click at [572, 180] on icon at bounding box center [571, 183] width 8 height 8
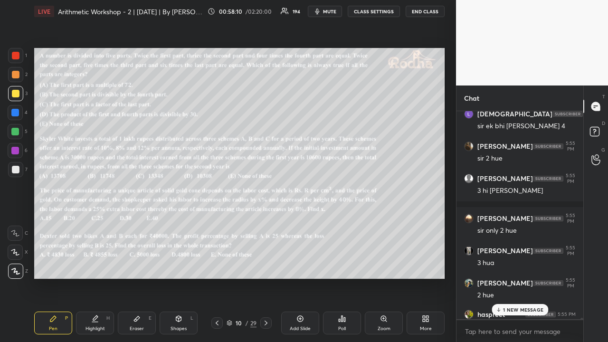
click at [338, 265] on icon at bounding box center [342, 319] width 8 height 8
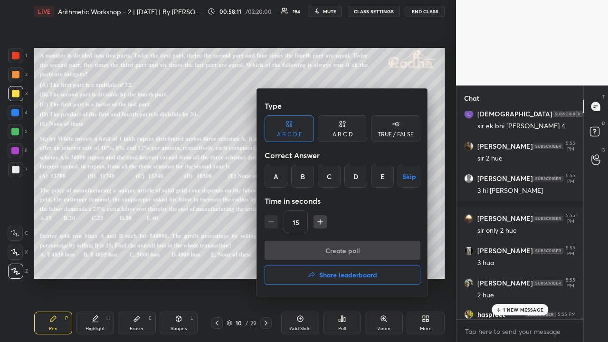
click at [304, 178] on div "B" at bounding box center [302, 176] width 23 height 23
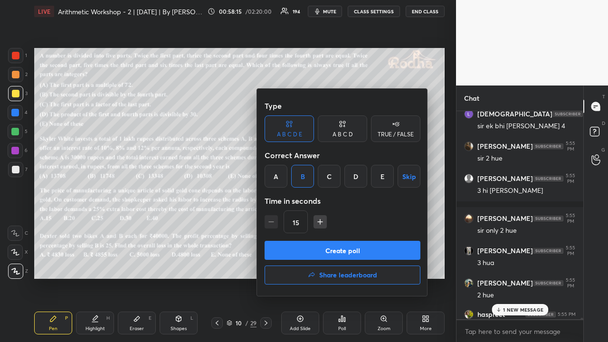
click at [332, 250] on button "Create poll" at bounding box center [343, 250] width 156 height 19
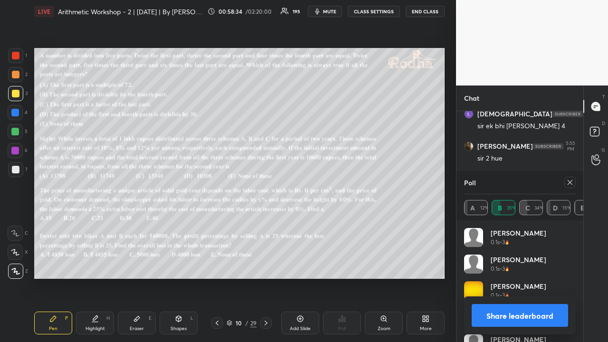
click at [569, 183] on icon at bounding box center [571, 183] width 8 height 8
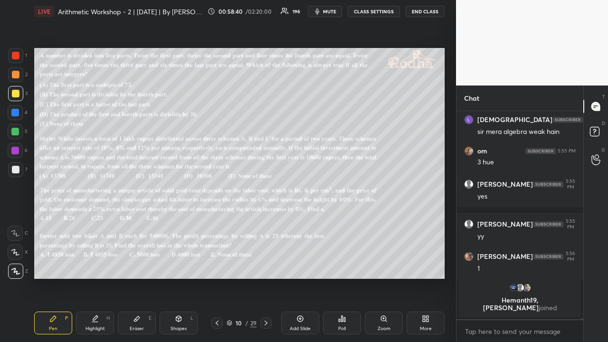
click at [338, 265] on div "Poll" at bounding box center [342, 329] width 8 height 5
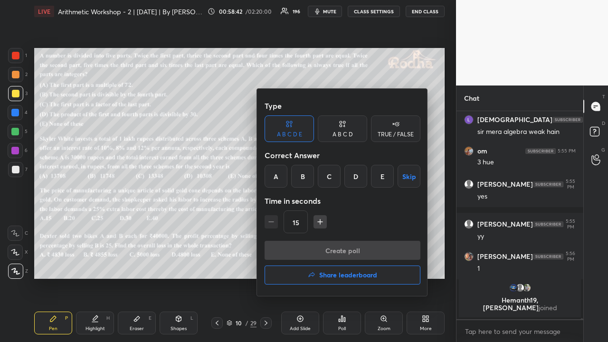
click at [385, 175] on div "E" at bounding box center [382, 176] width 23 height 23
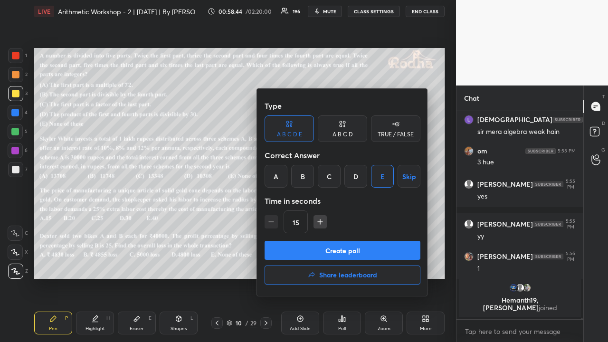
click at [346, 245] on button "Create poll" at bounding box center [343, 250] width 156 height 19
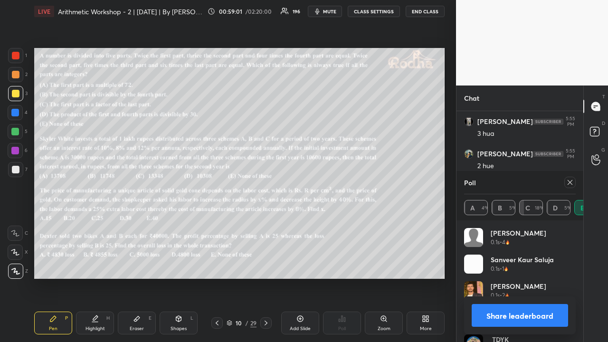
click at [571, 180] on icon at bounding box center [570, 182] width 5 height 5
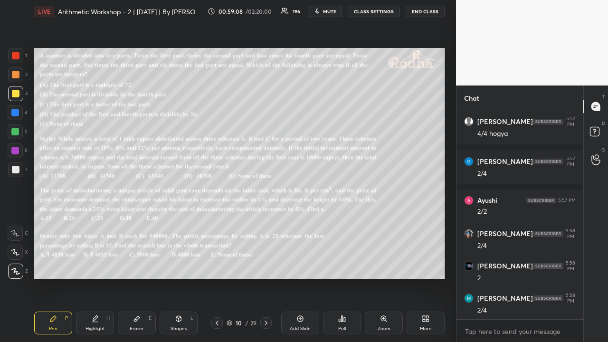
click at [20, 78] on div at bounding box center [15, 74] width 15 height 15
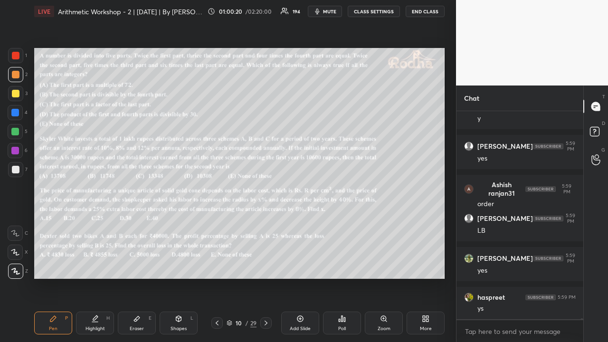
click at [266, 265] on icon at bounding box center [266, 323] width 8 height 8
click at [267, 265] on icon at bounding box center [266, 323] width 8 height 8
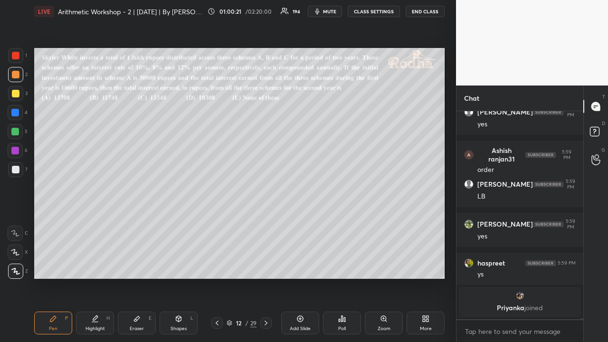
click at [268, 265] on icon at bounding box center [266, 323] width 8 height 8
click at [266, 265] on icon at bounding box center [266, 323] width 8 height 8
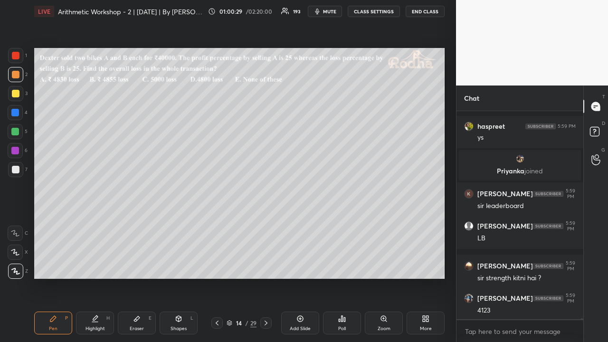
click at [428, 265] on icon at bounding box center [427, 320] width 2 height 2
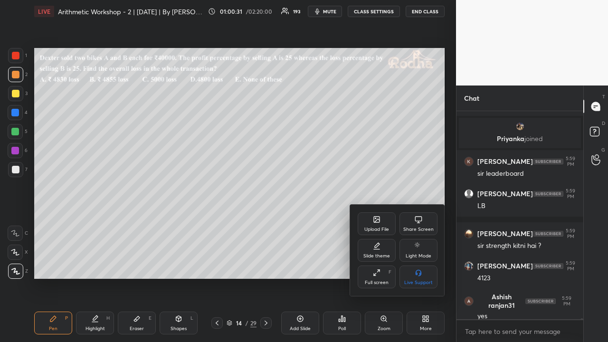
click at [428, 265] on div at bounding box center [304, 171] width 608 height 342
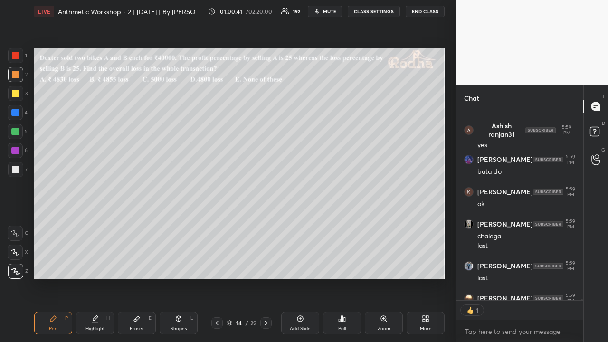
scroll to position [3, 3]
click at [339, 265] on icon at bounding box center [342, 319] width 8 height 8
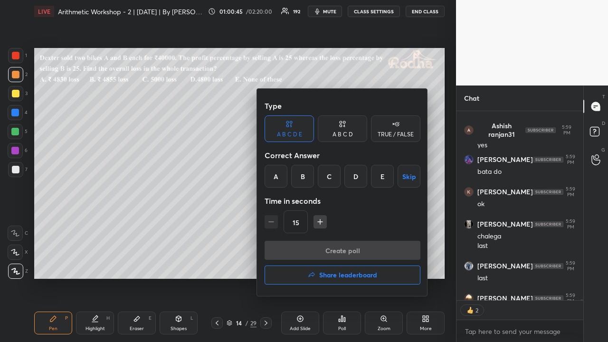
click at [341, 265] on h4 "Share leaderboard" at bounding box center [348, 275] width 58 height 7
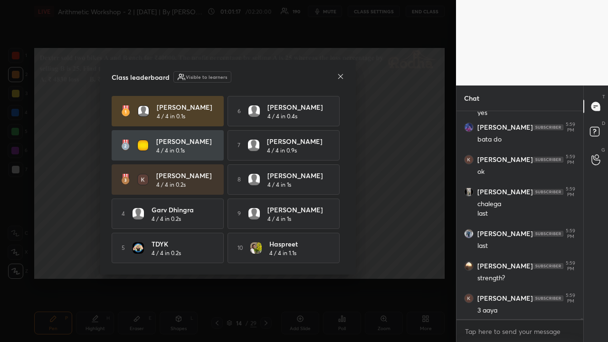
scroll to position [48806, 0]
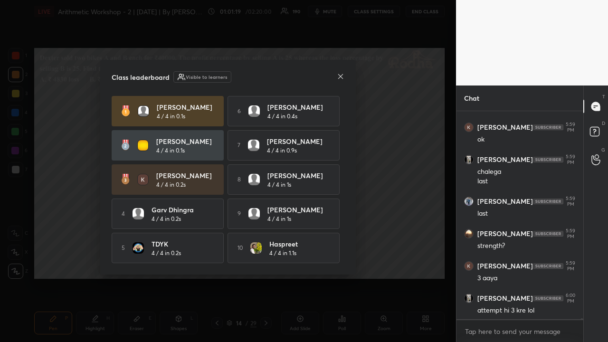
click at [341, 73] on icon at bounding box center [341, 77] width 8 height 8
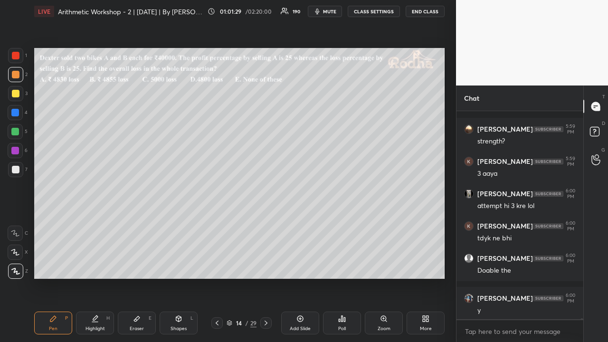
scroll to position [48950, 0]
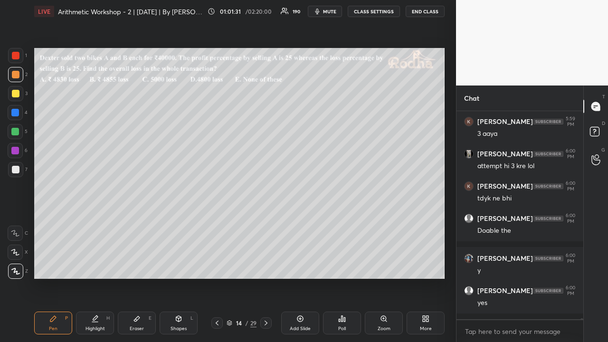
click at [19, 93] on div at bounding box center [16, 94] width 8 height 8
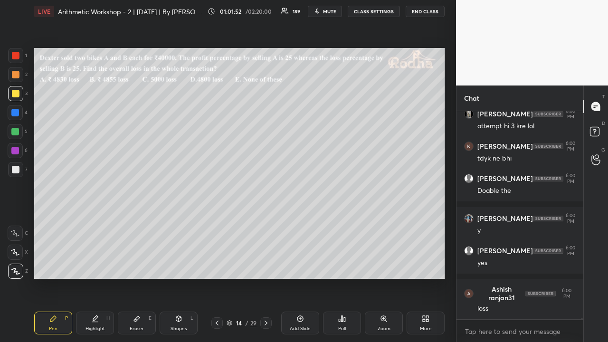
scroll to position [49024, 0]
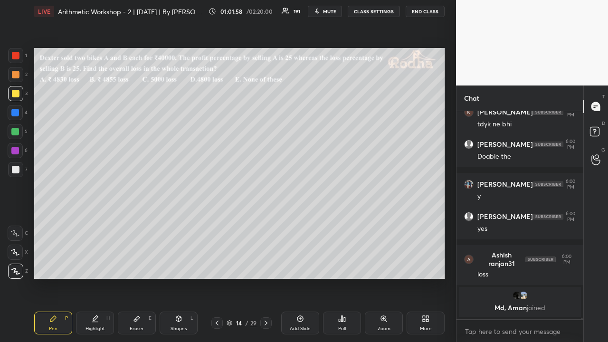
drag, startPoint x: 19, startPoint y: 76, endPoint x: 25, endPoint y: 80, distance: 7.5
click at [19, 76] on div at bounding box center [15, 74] width 15 height 15
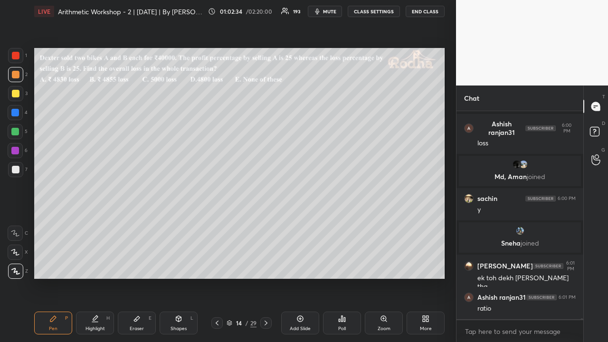
scroll to position [48937, 0]
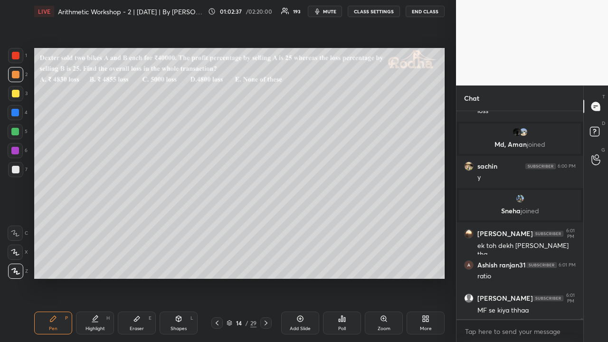
drag, startPoint x: 18, startPoint y: 58, endPoint x: 17, endPoint y: 63, distance: 5.2
click at [18, 58] on div at bounding box center [16, 56] width 8 height 8
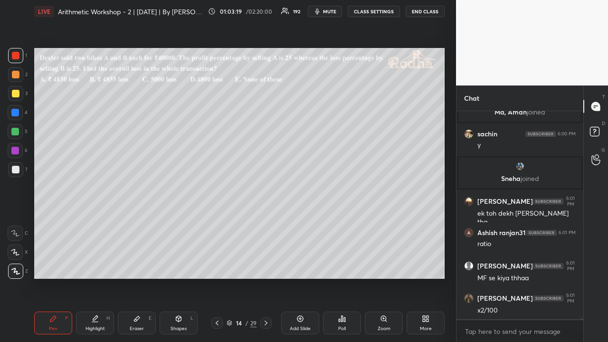
click at [17, 94] on div at bounding box center [16, 94] width 8 height 8
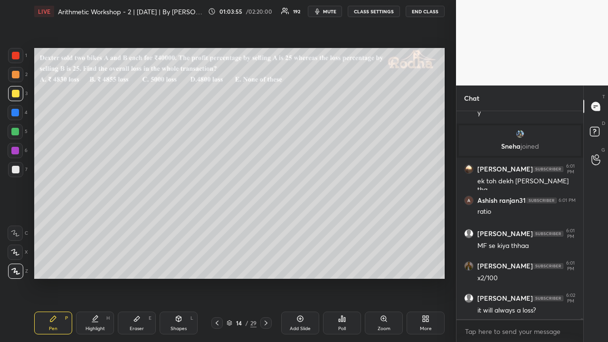
click at [17, 74] on div at bounding box center [16, 75] width 8 height 8
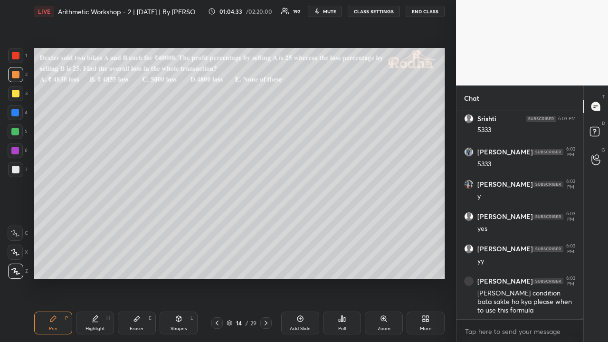
scroll to position [49430, 0]
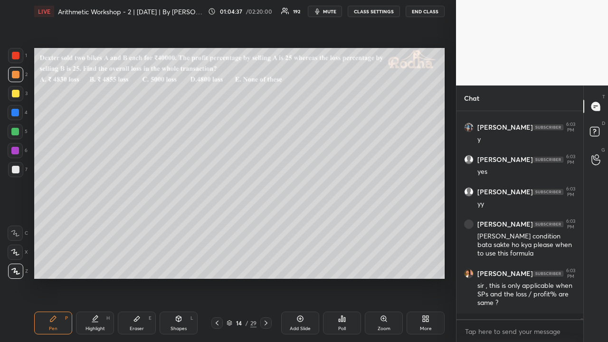
click at [16, 93] on div at bounding box center [16, 94] width 8 height 8
drag, startPoint x: 19, startPoint y: 57, endPoint x: 24, endPoint y: 73, distance: 16.8
click at [19, 56] on div at bounding box center [16, 56] width 8 height 8
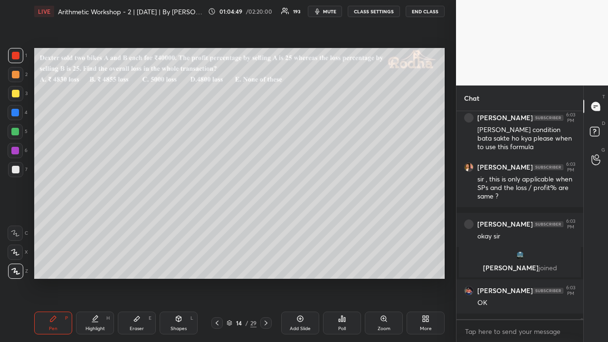
scroll to position [49364, 0]
drag, startPoint x: 17, startPoint y: 129, endPoint x: 23, endPoint y: 127, distance: 6.5
click at [16, 130] on div at bounding box center [15, 132] width 8 height 8
click at [16, 76] on div at bounding box center [16, 75] width 8 height 8
click at [17, 132] on div at bounding box center [15, 132] width 8 height 8
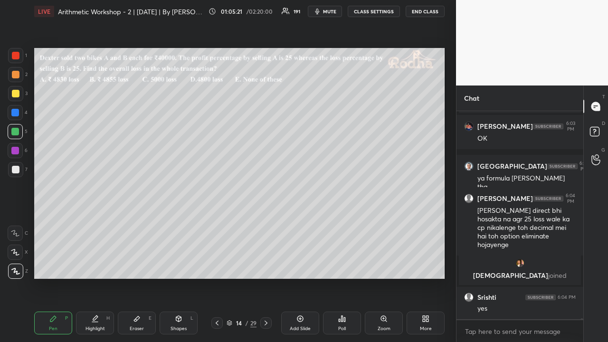
scroll to position [49492, 0]
click at [17, 93] on div at bounding box center [16, 94] width 8 height 8
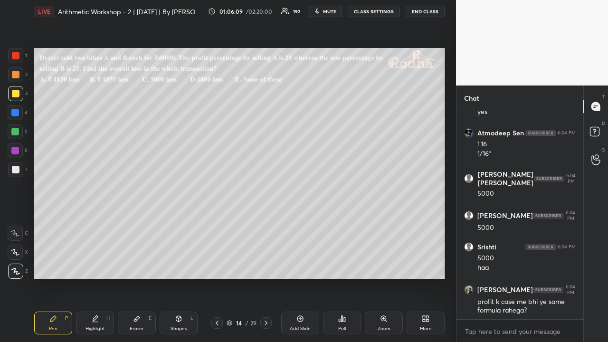
scroll to position [49723, 0]
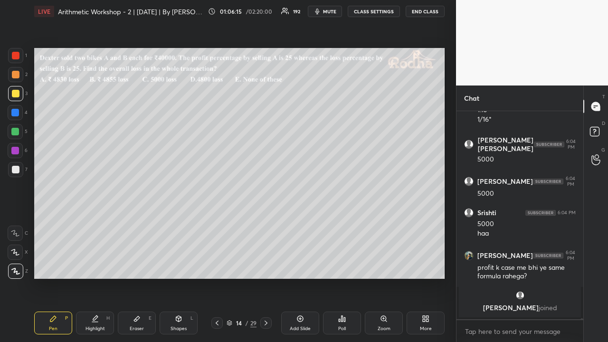
click at [300, 265] on icon at bounding box center [300, 318] width 3 height 3
drag, startPoint x: 21, startPoint y: 57, endPoint x: 27, endPoint y: 57, distance: 5.7
click at [21, 57] on div at bounding box center [15, 55] width 15 height 15
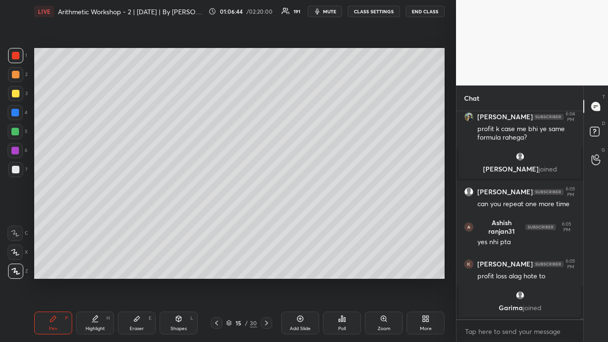
scroll to position [49835, 0]
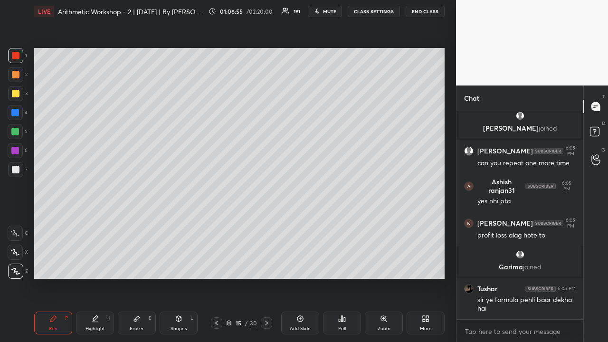
click at [15, 95] on div at bounding box center [16, 94] width 8 height 8
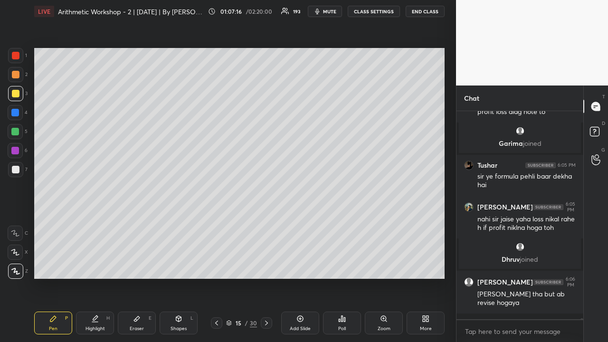
scroll to position [49883, 0]
click at [17, 130] on div at bounding box center [15, 132] width 8 height 8
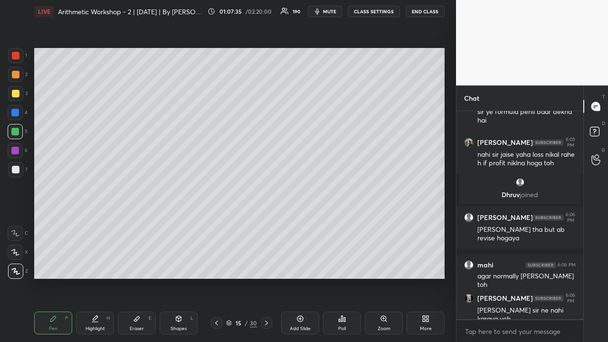
scroll to position [49982, 0]
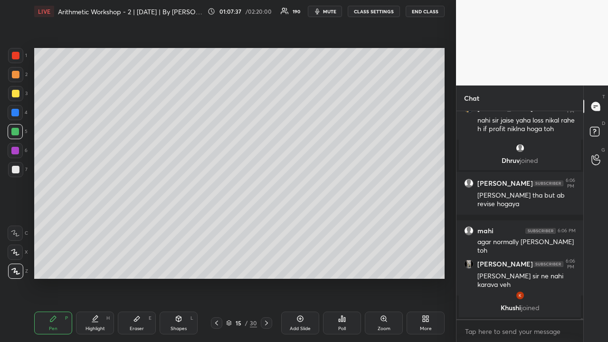
click at [217, 265] on icon at bounding box center [217, 323] width 8 height 8
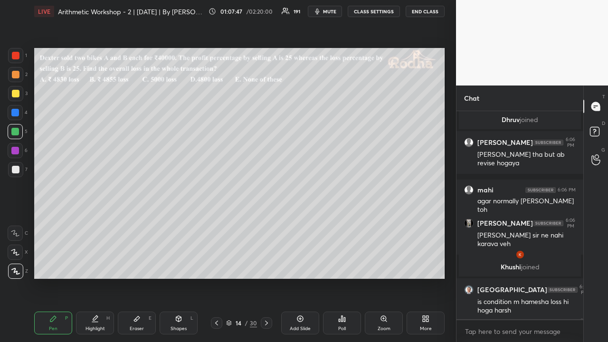
click at [268, 265] on icon at bounding box center [267, 323] width 8 height 8
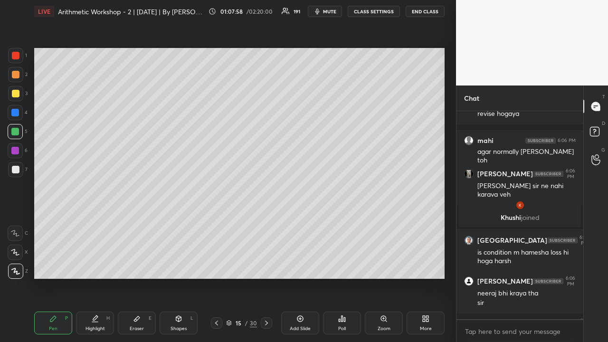
scroll to position [50008, 0]
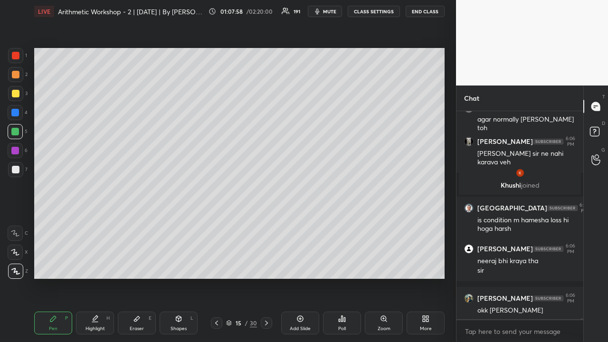
click at [217, 265] on icon at bounding box center [217, 323] width 8 height 8
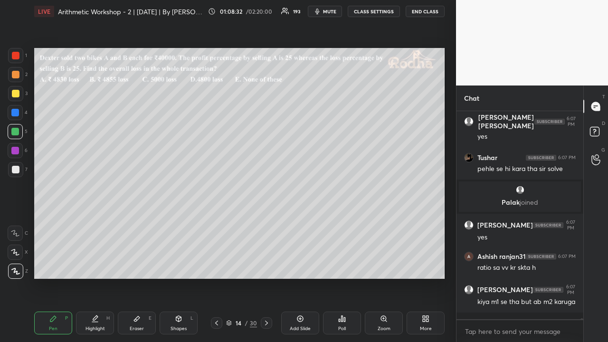
scroll to position [50978, 0]
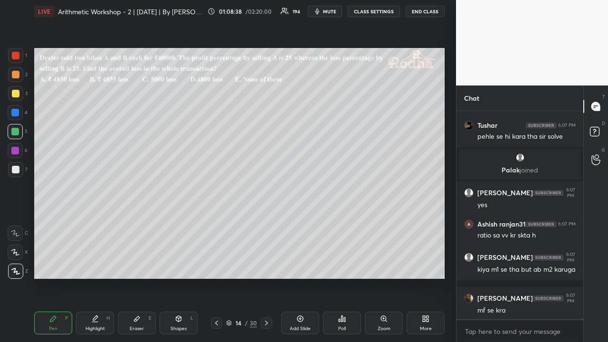
click at [216, 265] on icon at bounding box center [217, 323] width 8 height 8
click at [218, 265] on icon at bounding box center [217, 323] width 8 height 8
click at [219, 265] on icon at bounding box center [217, 323] width 8 height 8
click at [220, 265] on icon at bounding box center [217, 323] width 8 height 8
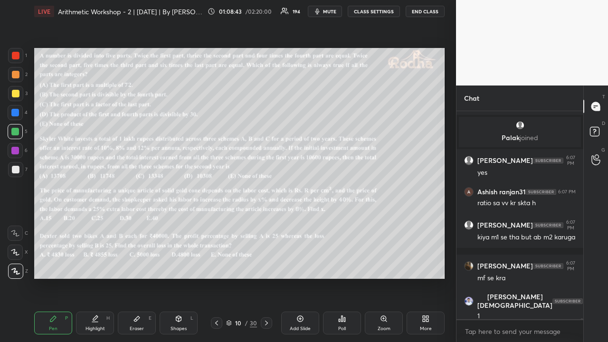
drag, startPoint x: 17, startPoint y: 92, endPoint x: 29, endPoint y: 99, distance: 14.0
click at [17, 93] on div at bounding box center [16, 94] width 8 height 8
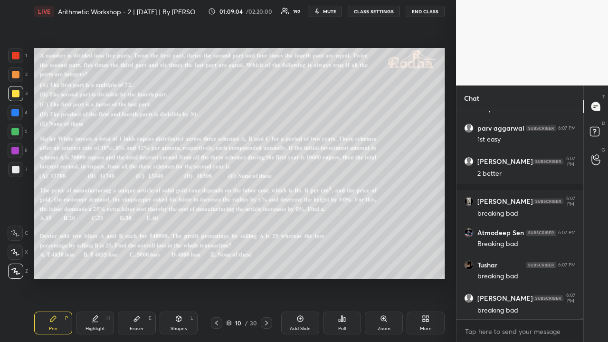
scroll to position [53339, 0]
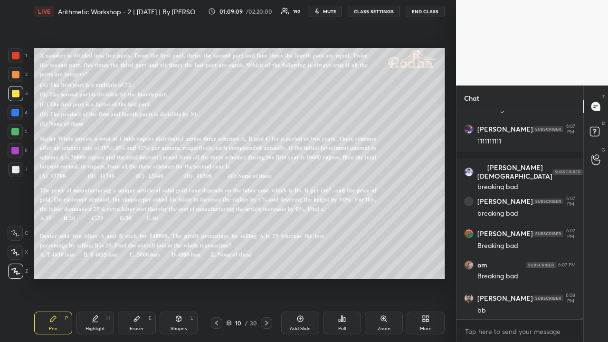
click at [141, 265] on div "Eraser E" at bounding box center [137, 323] width 38 height 23
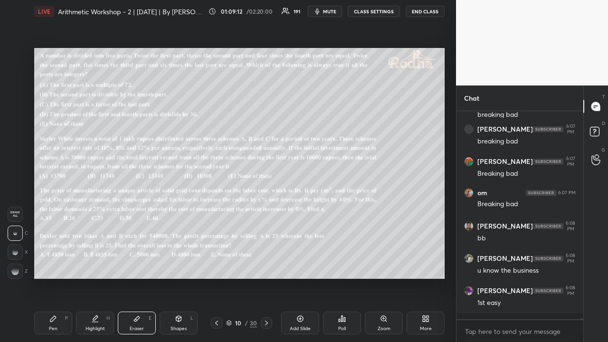
click at [57, 265] on icon at bounding box center [53, 319] width 8 height 8
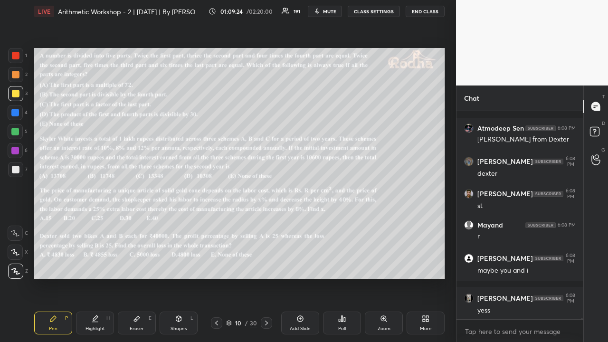
scroll to position [53951, 0]
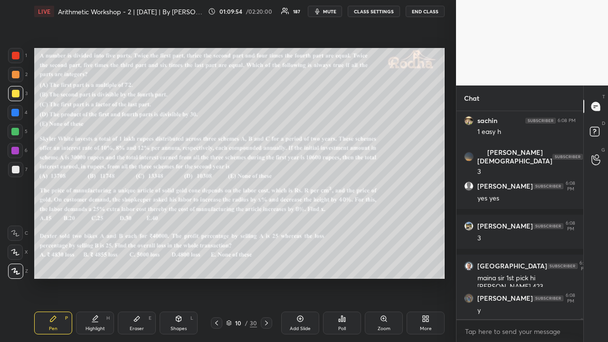
click at [265, 265] on icon at bounding box center [266, 323] width 3 height 5
click at [265, 265] on icon at bounding box center [267, 323] width 8 height 8
click at [266, 265] on icon at bounding box center [267, 323] width 8 height 8
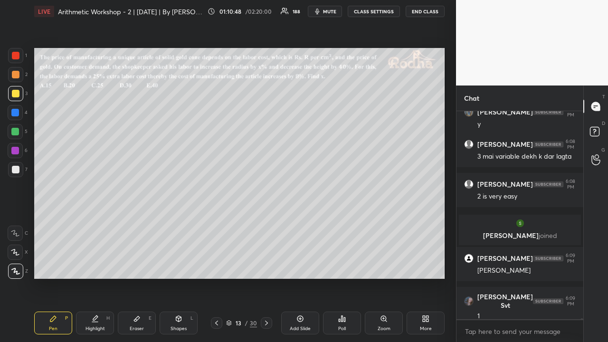
scroll to position [54265, 0]
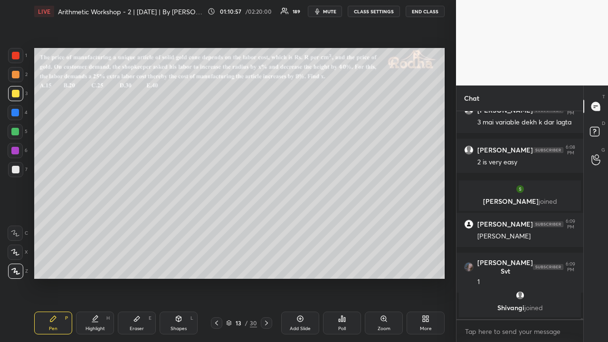
click at [17, 75] on div at bounding box center [16, 75] width 8 height 8
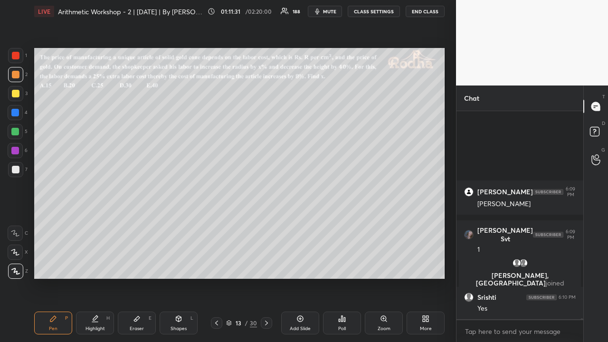
scroll to position [54272, 0]
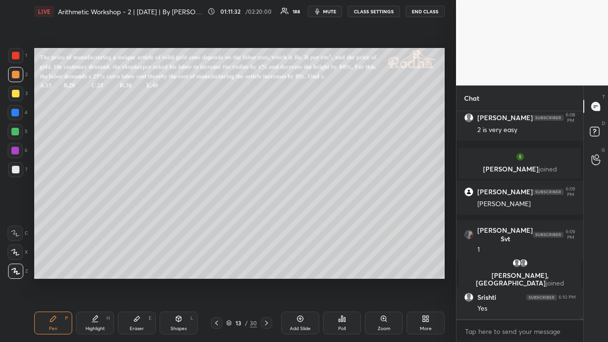
click at [18, 91] on div at bounding box center [16, 94] width 8 height 8
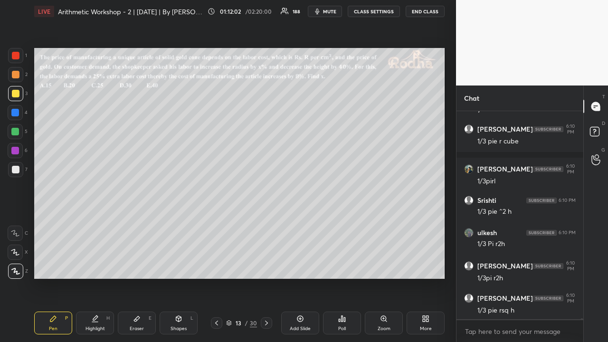
scroll to position [54581, 0]
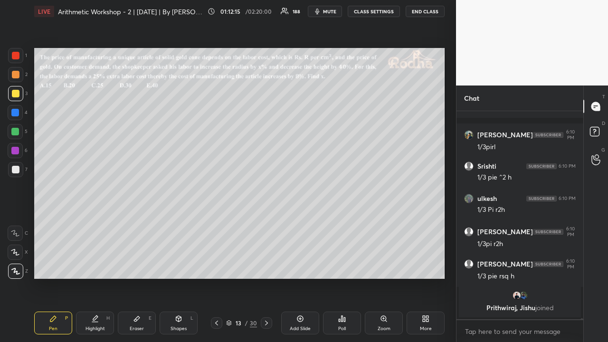
click at [17, 75] on div at bounding box center [16, 75] width 8 height 8
drag, startPoint x: 19, startPoint y: 92, endPoint x: 24, endPoint y: 87, distance: 7.1
click at [18, 94] on div at bounding box center [16, 94] width 8 height 8
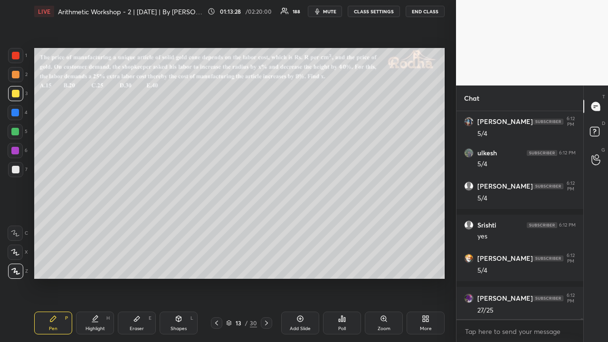
scroll to position [55723, 0]
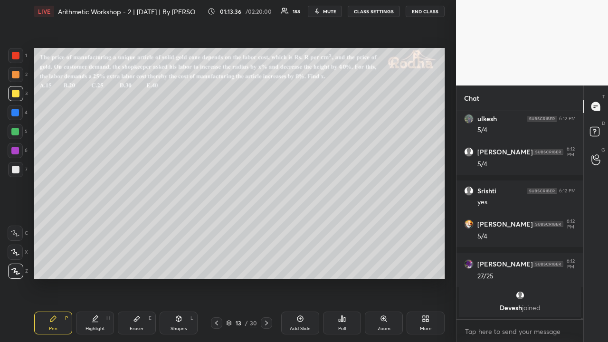
click at [17, 76] on div at bounding box center [16, 75] width 8 height 8
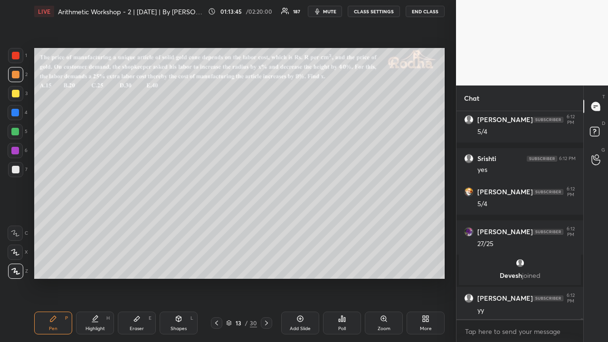
scroll to position [55411, 0]
click at [17, 58] on div at bounding box center [16, 56] width 8 height 8
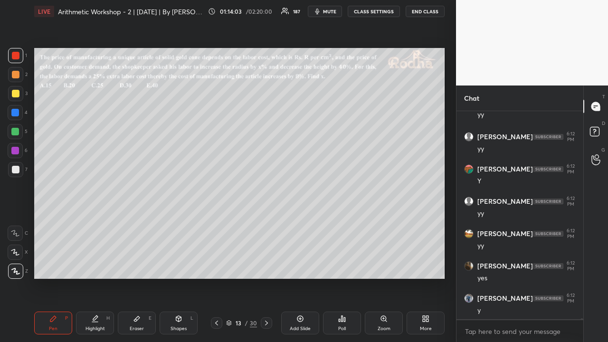
scroll to position [55779, 0]
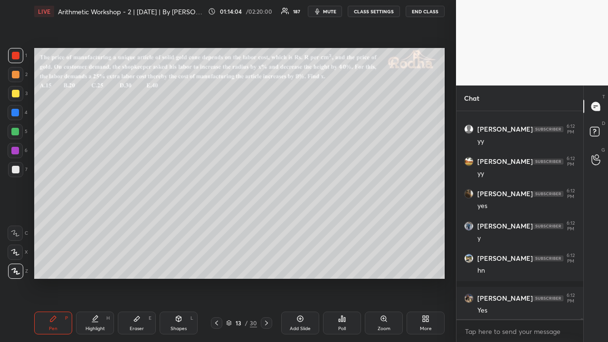
click at [217, 265] on icon at bounding box center [217, 323] width 8 height 8
click at [267, 265] on icon at bounding box center [267, 323] width 8 height 8
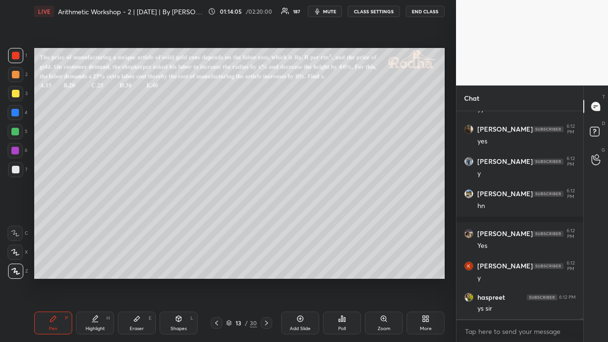
click at [267, 265] on icon at bounding box center [266, 323] width 3 height 5
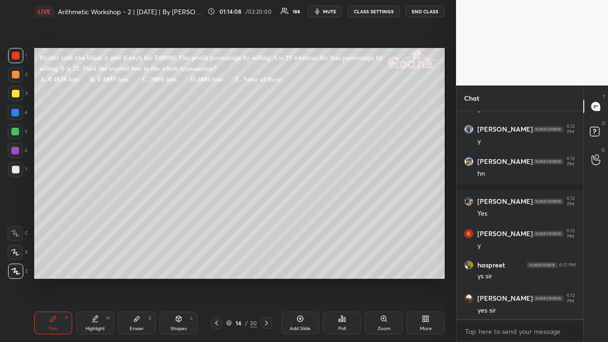
click at [267, 265] on icon at bounding box center [267, 323] width 8 height 8
click at [217, 265] on icon at bounding box center [216, 323] width 3 height 5
click at [218, 265] on icon at bounding box center [217, 323] width 8 height 8
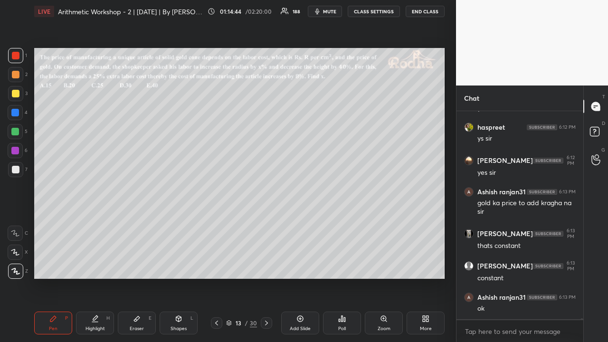
scroll to position [3, 3]
click at [18, 93] on div at bounding box center [16, 94] width 8 height 8
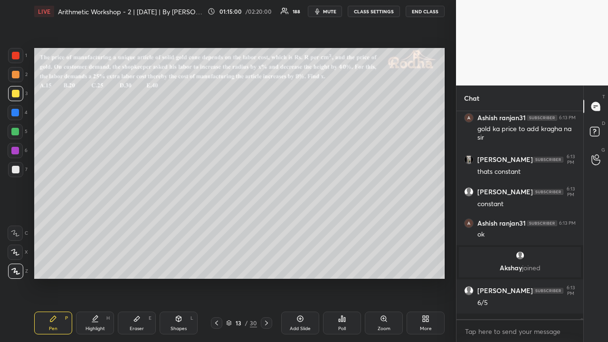
scroll to position [55993, 0]
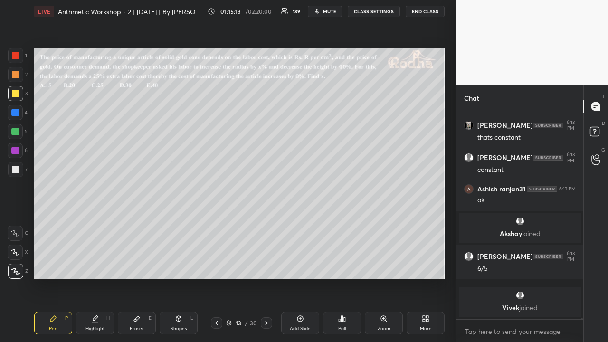
drag, startPoint x: 14, startPoint y: 73, endPoint x: 18, endPoint y: 77, distance: 5.1
click at [14, 74] on div at bounding box center [16, 75] width 8 height 8
drag, startPoint x: 11, startPoint y: 95, endPoint x: 21, endPoint y: 97, distance: 10.2
click at [12, 96] on div at bounding box center [16, 94] width 8 height 8
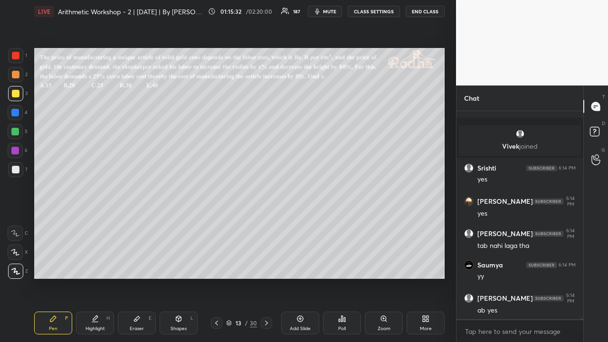
scroll to position [56178, 0]
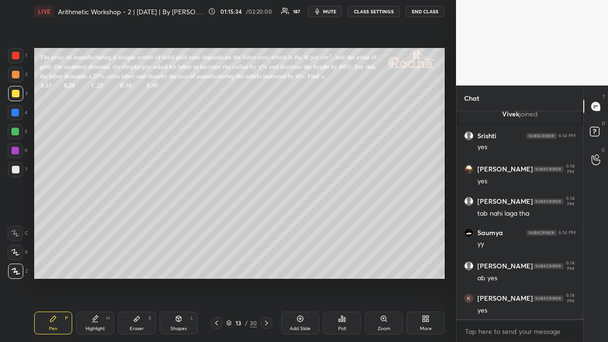
click at [220, 265] on icon at bounding box center [217, 323] width 8 height 8
click at [218, 265] on icon at bounding box center [217, 323] width 8 height 8
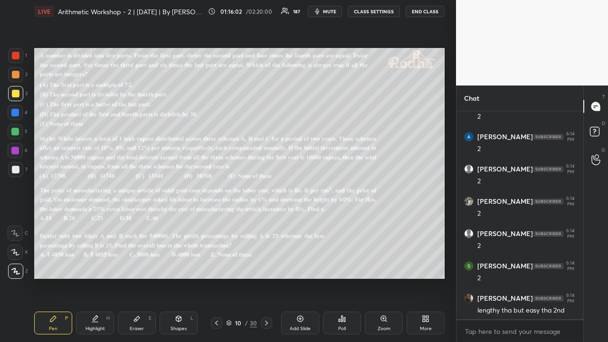
scroll to position [57831, 0]
click at [267, 265] on icon at bounding box center [267, 323] width 8 height 8
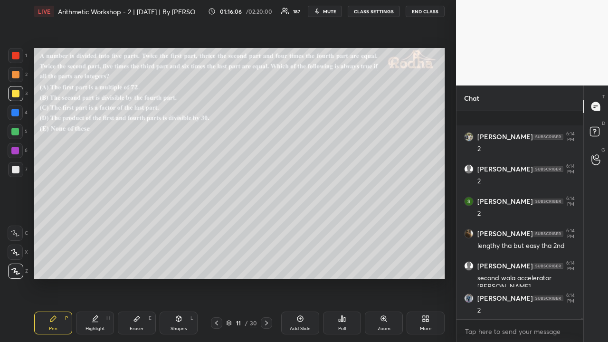
scroll to position [57928, 0]
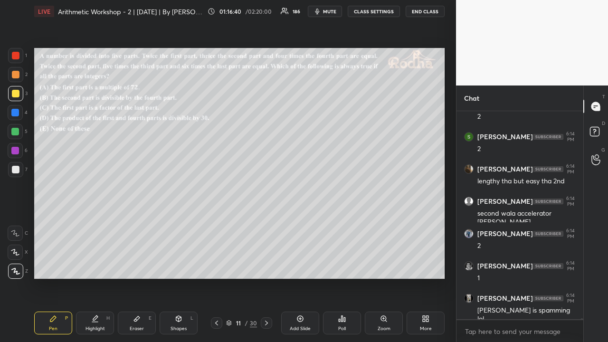
drag, startPoint x: 18, startPoint y: 75, endPoint x: 25, endPoint y: 83, distance: 10.1
click at [19, 75] on div at bounding box center [16, 75] width 8 height 8
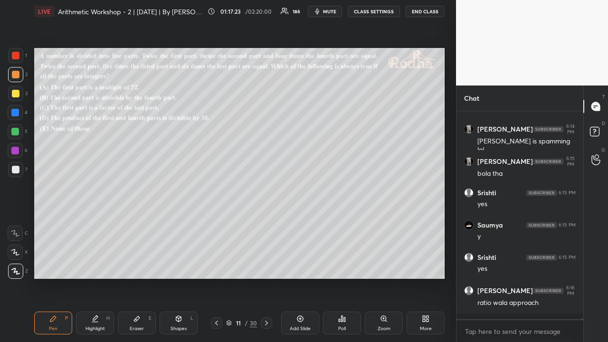
scroll to position [58130, 0]
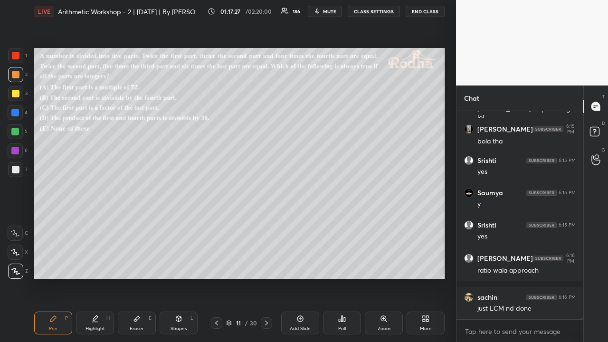
click at [18, 56] on div at bounding box center [16, 56] width 8 height 8
drag, startPoint x: 17, startPoint y: 77, endPoint x: 19, endPoint y: 91, distance: 14.5
click at [17, 77] on div at bounding box center [16, 75] width 8 height 8
click at [17, 97] on div at bounding box center [16, 94] width 8 height 8
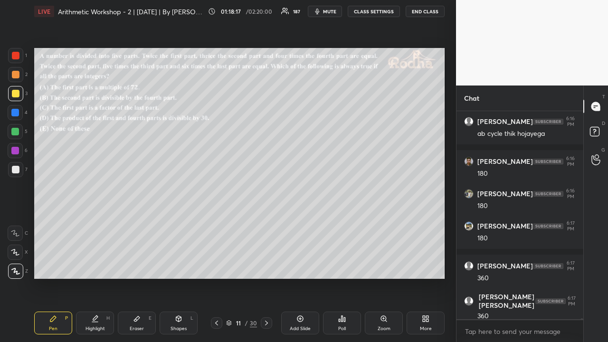
scroll to position [58123, 0]
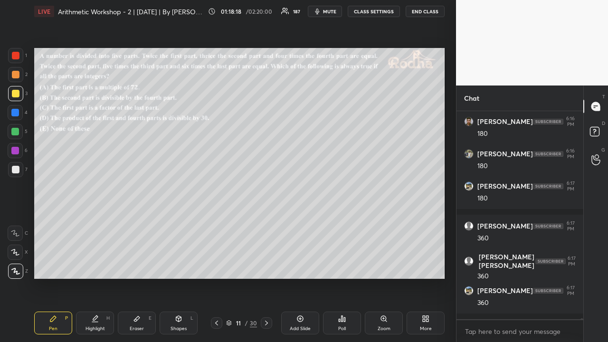
click at [19, 166] on div at bounding box center [16, 170] width 8 height 8
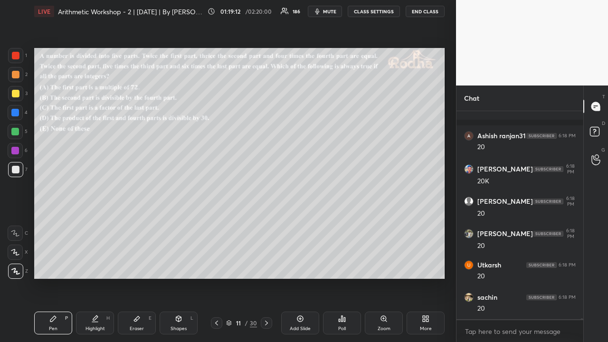
scroll to position [59441, 0]
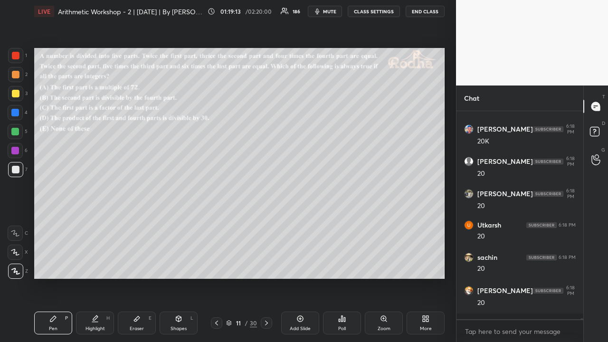
click at [16, 93] on div at bounding box center [16, 94] width 8 height 8
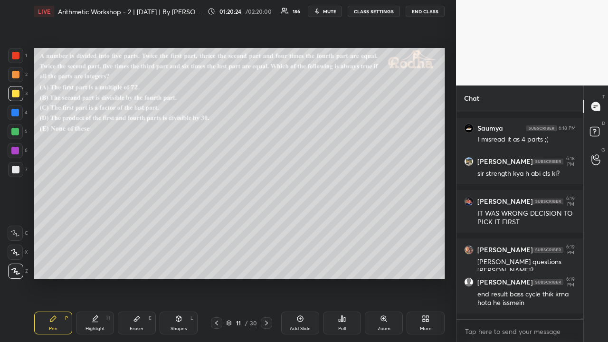
scroll to position [59608, 0]
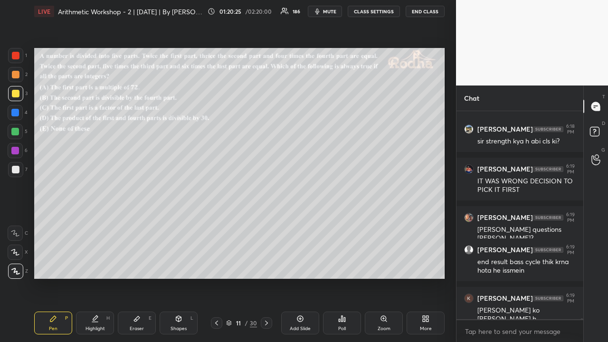
click at [17, 76] on div at bounding box center [16, 75] width 8 height 8
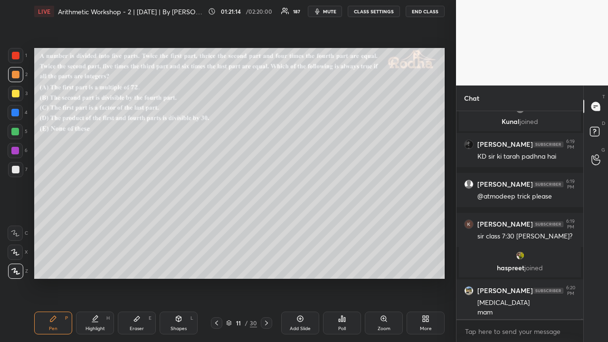
scroll to position [60599, 0]
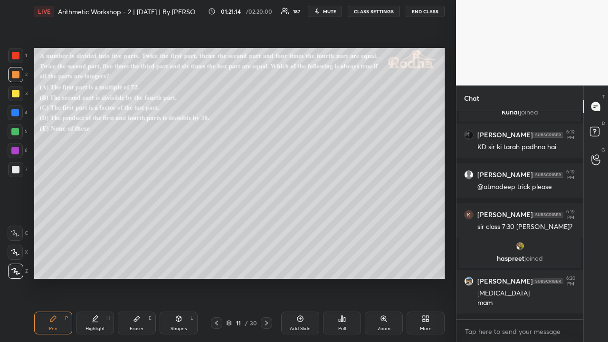
click at [15, 94] on div at bounding box center [16, 94] width 8 height 8
click at [218, 265] on icon at bounding box center [217, 323] width 8 height 8
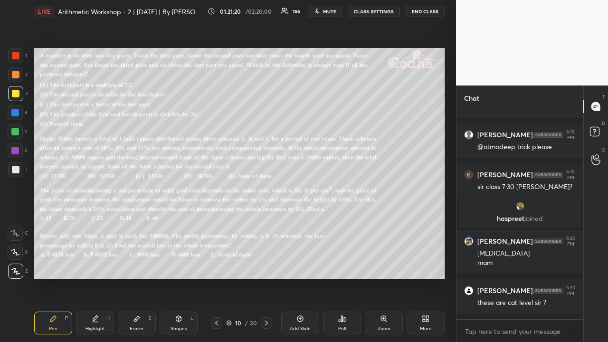
scroll to position [60680, 0]
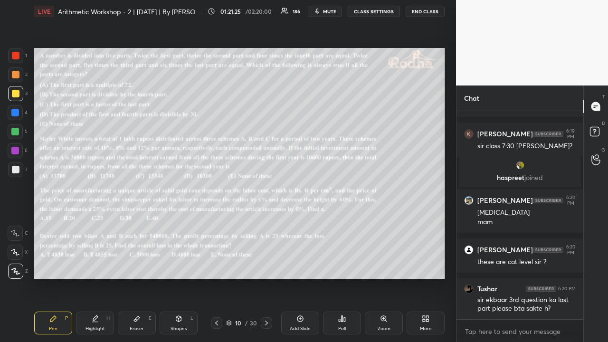
click at [268, 265] on icon at bounding box center [267, 323] width 8 height 8
click at [218, 265] on icon at bounding box center [217, 323] width 8 height 8
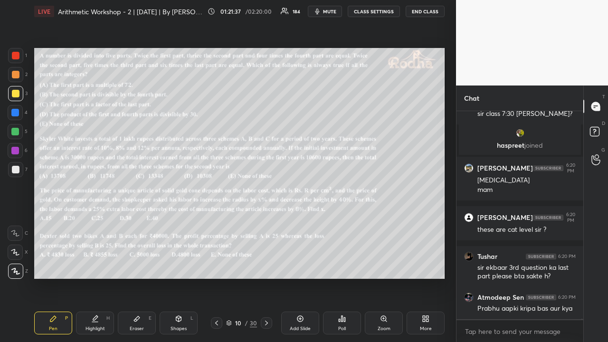
click at [267, 265] on icon at bounding box center [267, 323] width 8 height 8
click at [268, 265] on icon at bounding box center [267, 323] width 8 height 8
click at [269, 265] on icon at bounding box center [267, 323] width 8 height 8
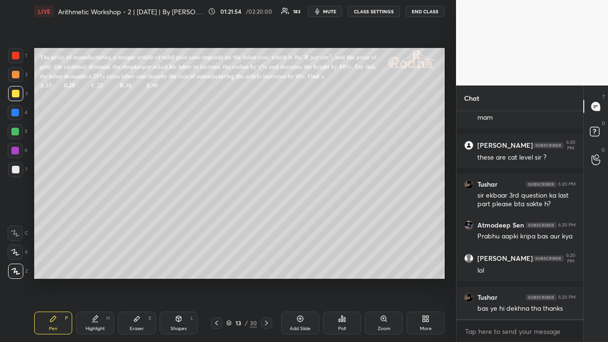
scroll to position [60794, 0]
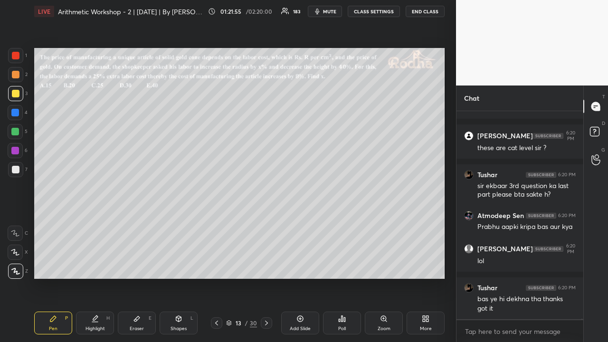
click at [218, 265] on icon at bounding box center [217, 323] width 8 height 8
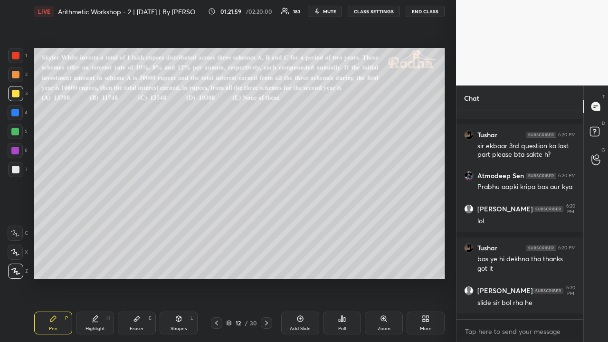
click at [220, 265] on icon at bounding box center [217, 323] width 8 height 8
click at [218, 265] on icon at bounding box center [217, 323] width 8 height 8
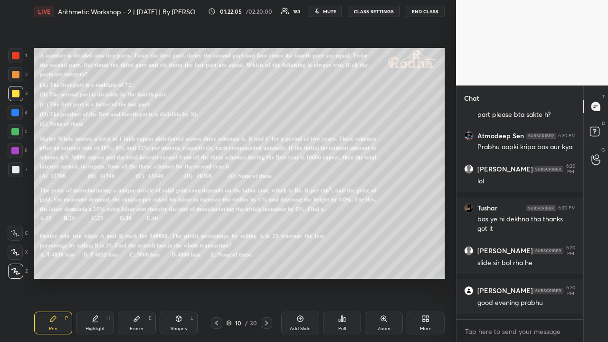
scroll to position [60906, 0]
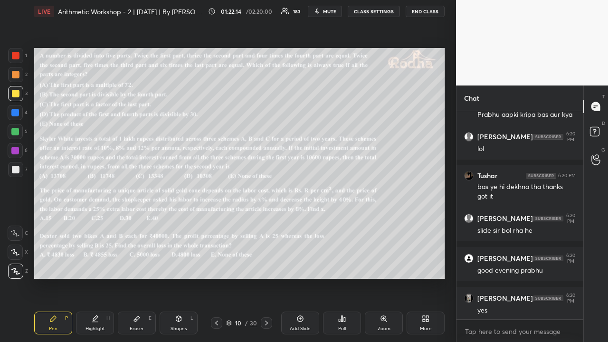
click at [266, 265] on icon at bounding box center [267, 323] width 8 height 8
click at [269, 265] on icon at bounding box center [267, 323] width 8 height 8
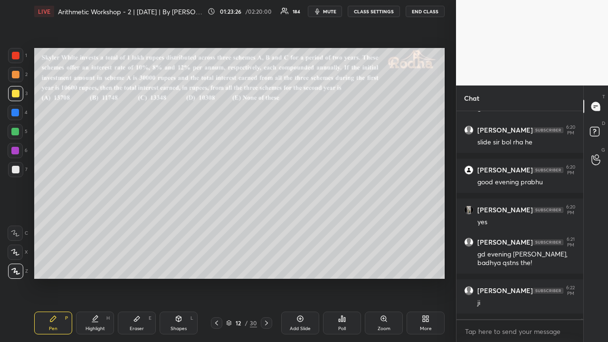
scroll to position [61027, 0]
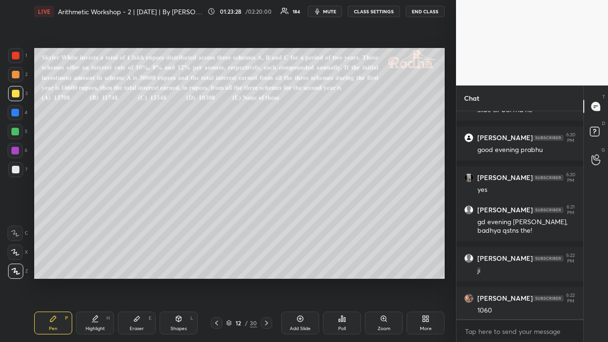
click at [15, 77] on div at bounding box center [16, 75] width 8 height 8
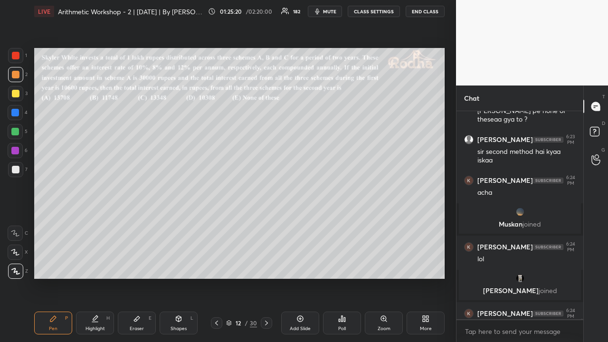
scroll to position [61811, 0]
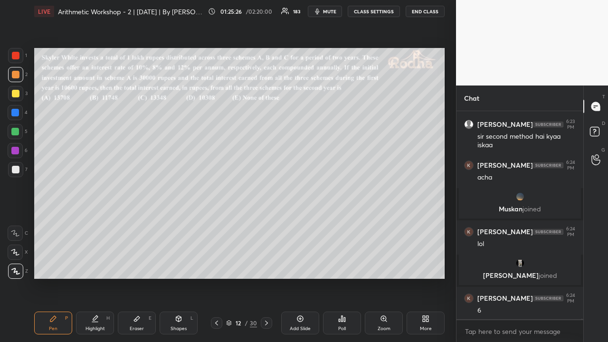
click at [139, 265] on div "Eraser E" at bounding box center [137, 323] width 38 height 23
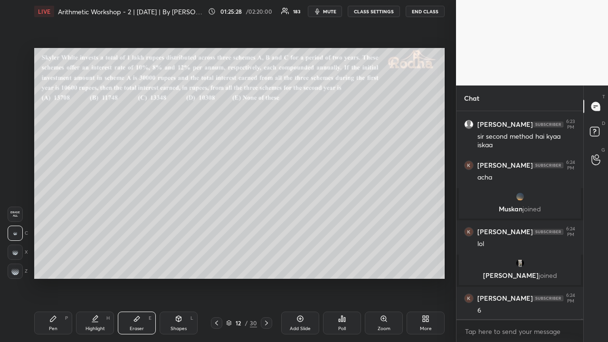
scroll to position [61843, 0]
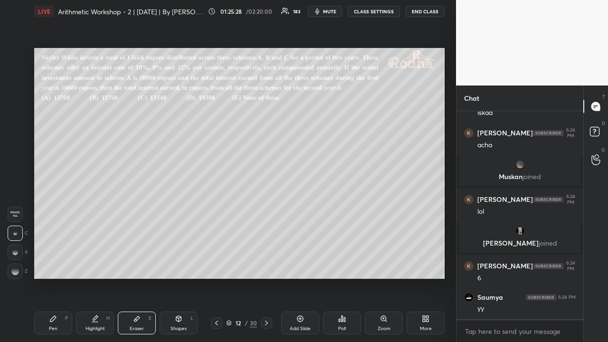
click at [53, 265] on div "Pen P" at bounding box center [53, 323] width 38 height 23
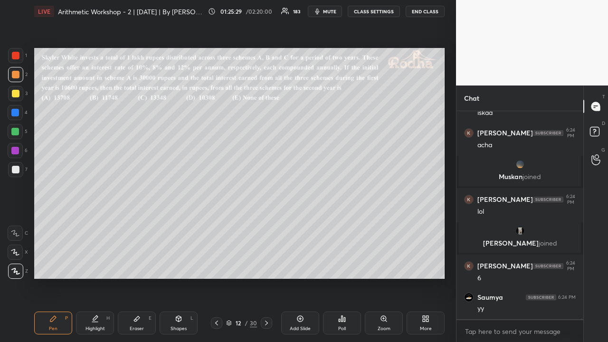
drag, startPoint x: 14, startPoint y: 94, endPoint x: 32, endPoint y: 106, distance: 21.6
click at [14, 95] on div at bounding box center [16, 94] width 8 height 8
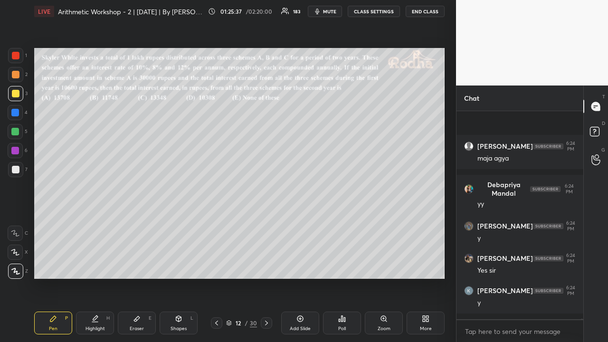
scroll to position [62349, 0]
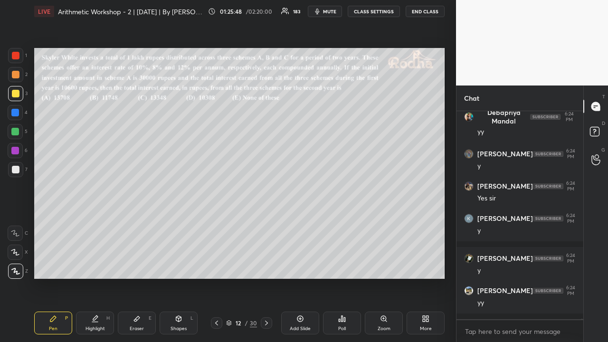
drag, startPoint x: 140, startPoint y: 321, endPoint x: 134, endPoint y: 306, distance: 16.4
click at [140, 265] on icon at bounding box center [137, 319] width 8 height 8
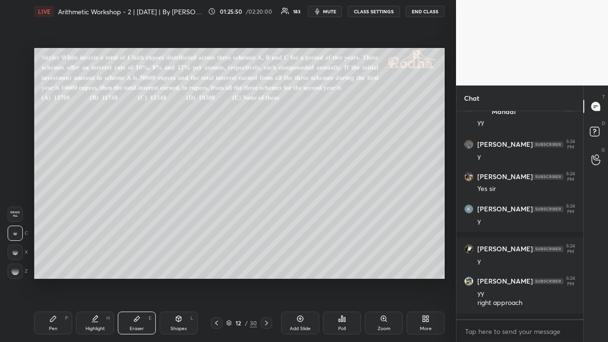
click at [16, 265] on g at bounding box center [15, 272] width 8 height 8
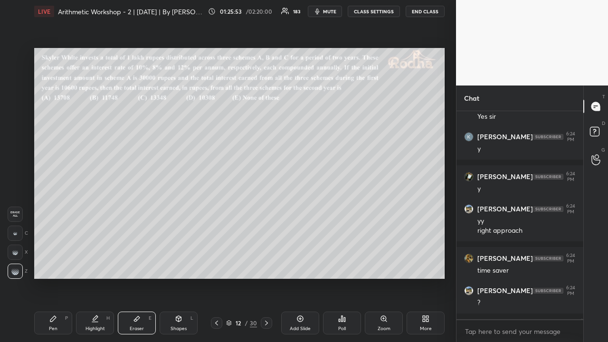
scroll to position [62465, 0]
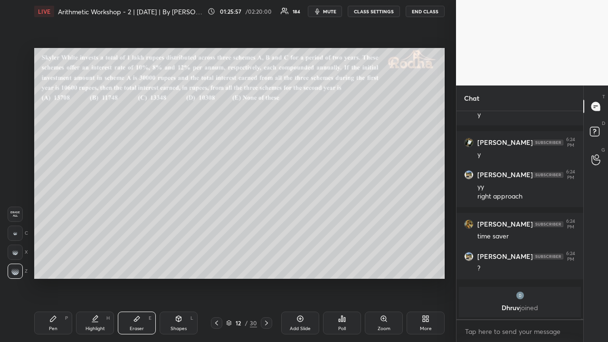
drag, startPoint x: 54, startPoint y: 321, endPoint x: 57, endPoint y: 317, distance: 5.4
click at [53, 265] on icon at bounding box center [53, 319] width 8 height 8
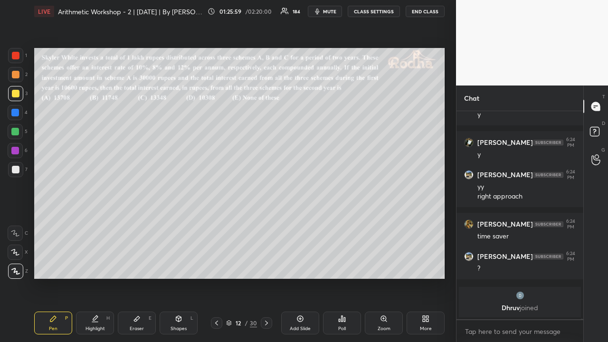
click at [16, 75] on div at bounding box center [16, 75] width 8 height 8
click at [18, 93] on div at bounding box center [16, 94] width 8 height 8
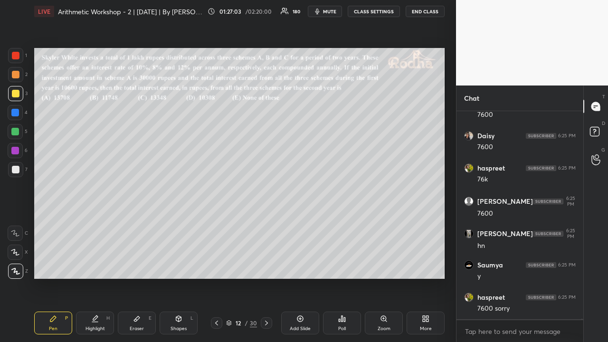
scroll to position [63329, 0]
click at [18, 167] on div at bounding box center [16, 170] width 8 height 8
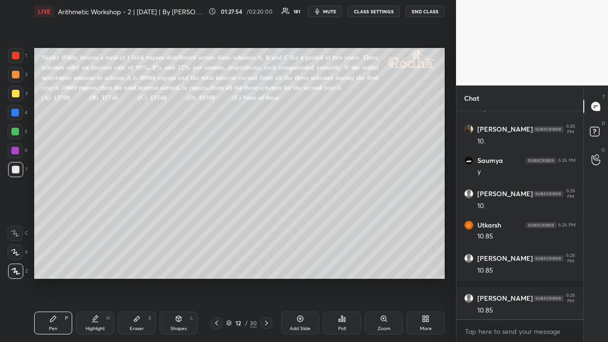
drag, startPoint x: 16, startPoint y: 93, endPoint x: 31, endPoint y: 96, distance: 15.6
click at [16, 94] on div at bounding box center [16, 94] width 8 height 8
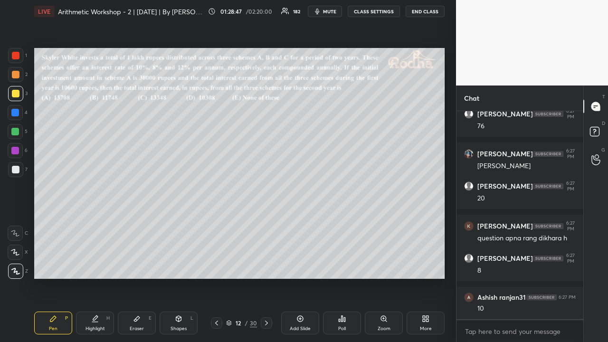
scroll to position [64476, 0]
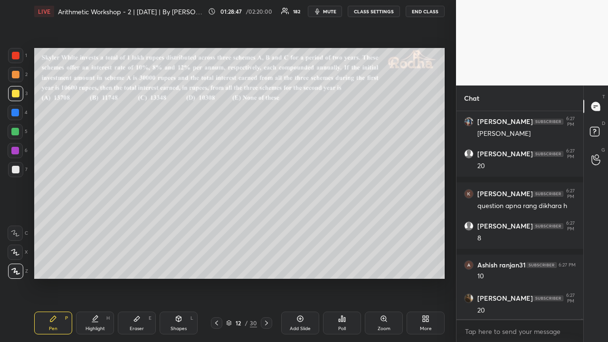
click at [17, 130] on div at bounding box center [15, 132] width 8 height 8
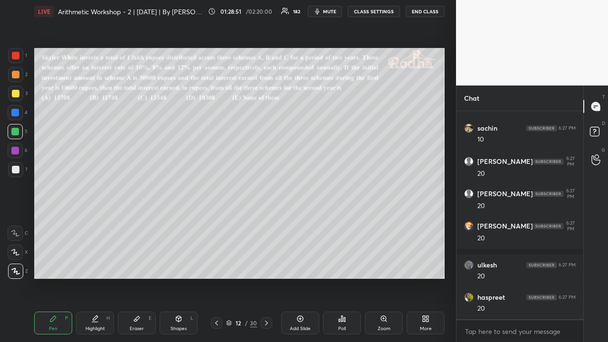
scroll to position [64815, 0]
click at [16, 77] on div at bounding box center [16, 75] width 8 height 8
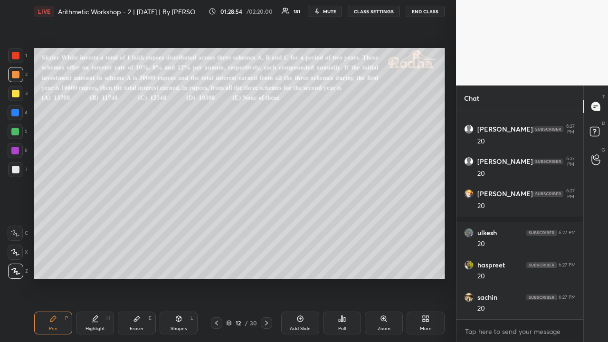
click at [15, 56] on div at bounding box center [16, 56] width 8 height 8
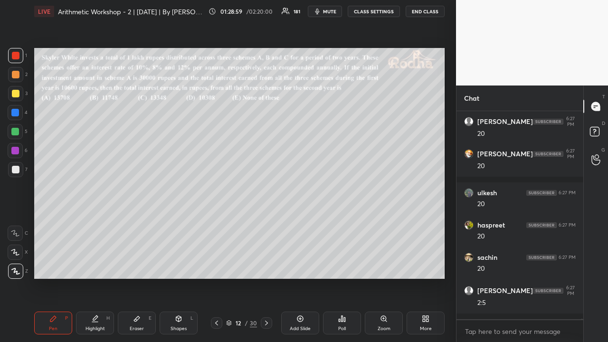
scroll to position [64887, 0]
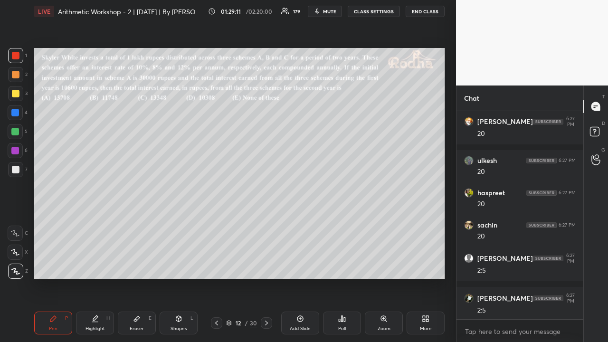
click at [18, 148] on div at bounding box center [15, 151] width 8 height 8
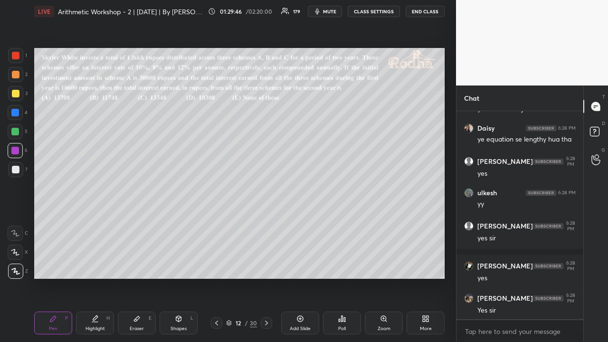
scroll to position [65420, 0]
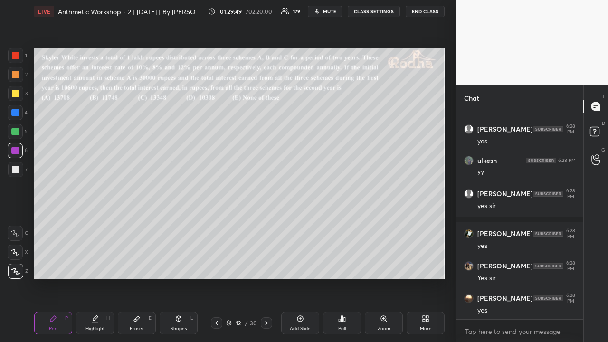
drag, startPoint x: 19, startPoint y: 75, endPoint x: 24, endPoint y: 82, distance: 8.5
click at [18, 75] on div at bounding box center [16, 75] width 8 height 8
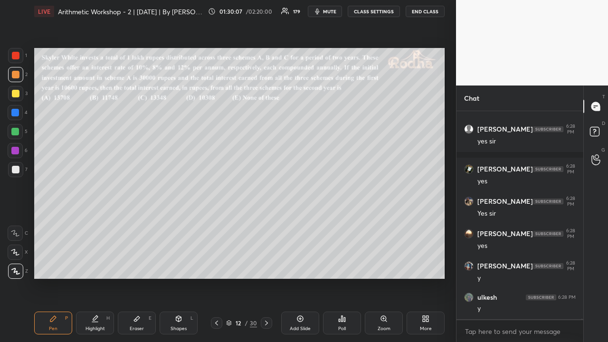
scroll to position [65582, 0]
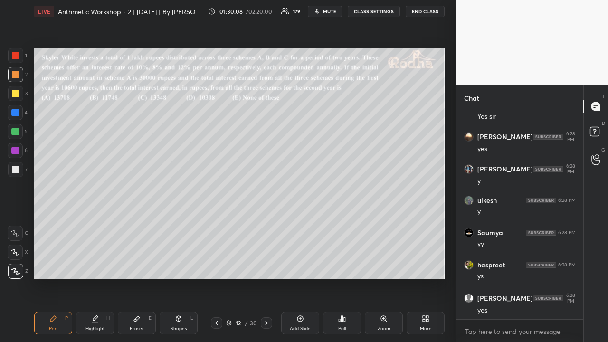
drag, startPoint x: 16, startPoint y: 170, endPoint x: 30, endPoint y: 161, distance: 16.2
click at [17, 170] on div at bounding box center [16, 170] width 8 height 8
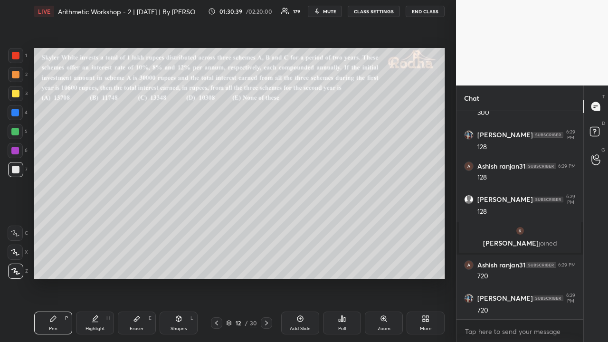
scroll to position [65497, 0]
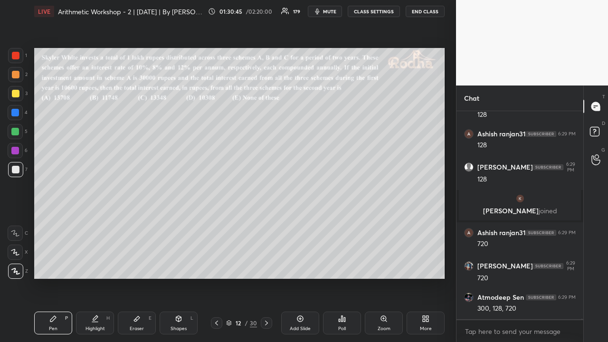
drag, startPoint x: 17, startPoint y: 76, endPoint x: 26, endPoint y: 76, distance: 9.0
click at [16, 76] on div at bounding box center [16, 75] width 8 height 8
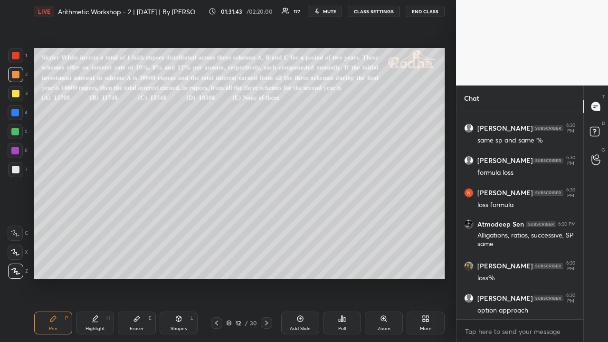
scroll to position [66907, 0]
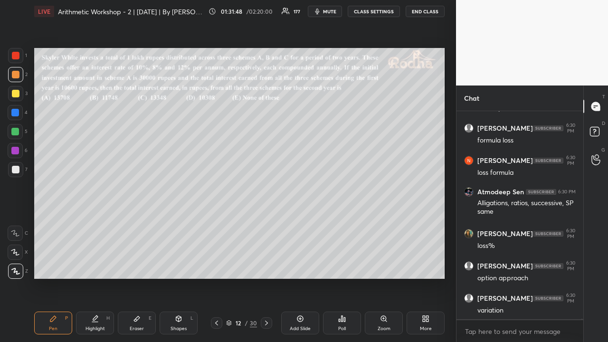
click at [216, 265] on icon at bounding box center [217, 323] width 8 height 8
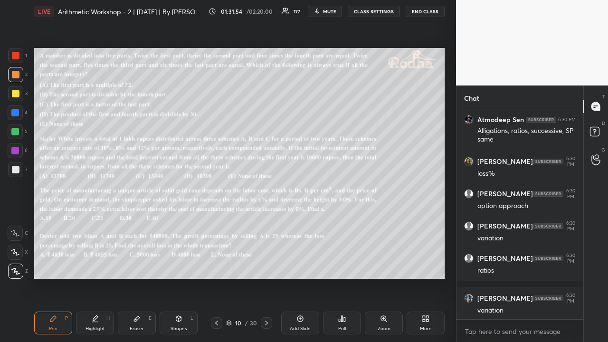
scroll to position [67028, 0]
click at [264, 265] on icon at bounding box center [267, 323] width 8 height 8
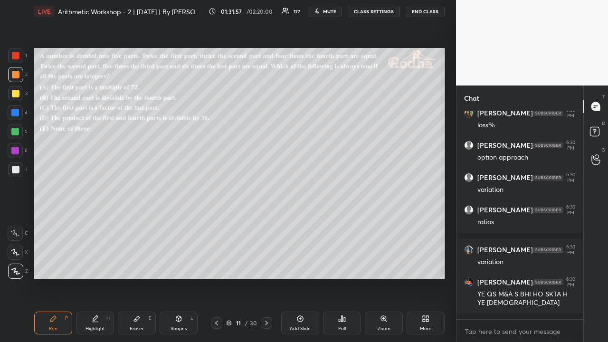
click at [264, 265] on icon at bounding box center [267, 323] width 8 height 8
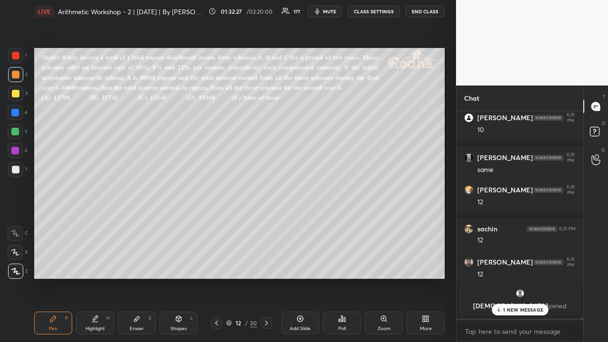
scroll to position [68216, 0]
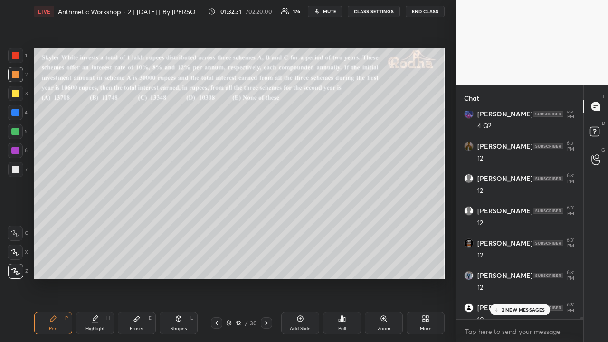
click at [529, 265] on div "2 NEW MESSAGES" at bounding box center [520, 309] width 60 height 11
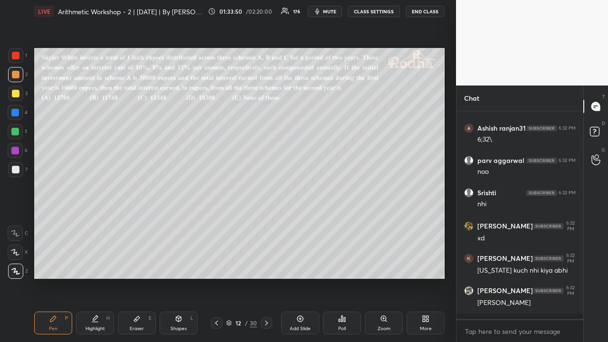
scroll to position [68465, 0]
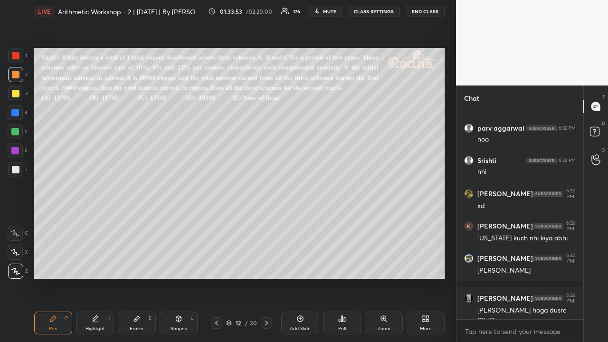
drag, startPoint x: 19, startPoint y: 94, endPoint x: 25, endPoint y: 96, distance: 6.2
click at [20, 94] on div at bounding box center [15, 93] width 15 height 15
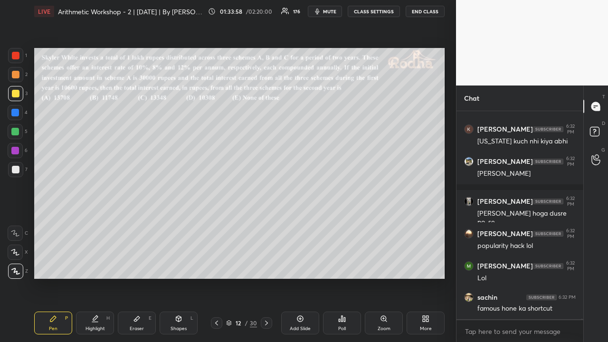
scroll to position [68594, 0]
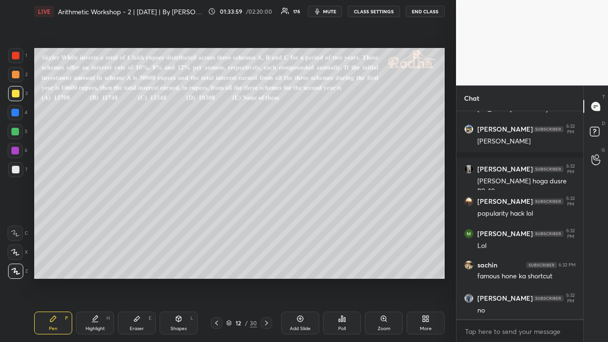
click at [265, 265] on icon at bounding box center [267, 323] width 8 height 8
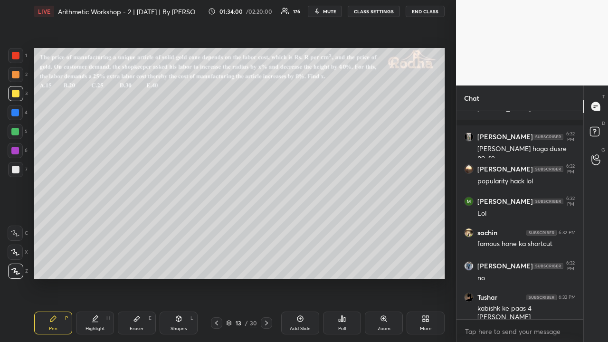
click at [266, 265] on icon at bounding box center [267, 323] width 8 height 8
click at [264, 265] on icon at bounding box center [267, 323] width 8 height 8
click at [266, 265] on icon at bounding box center [267, 323] width 8 height 8
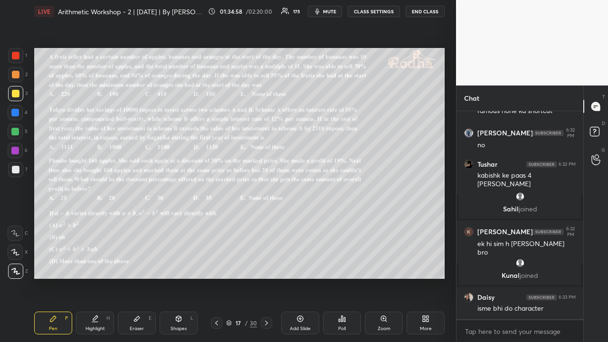
scroll to position [68556, 0]
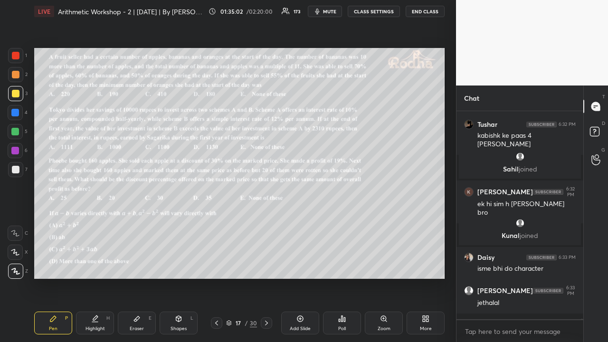
drag, startPoint x: 16, startPoint y: 77, endPoint x: 22, endPoint y: 80, distance: 6.4
click at [18, 77] on div at bounding box center [16, 75] width 8 height 8
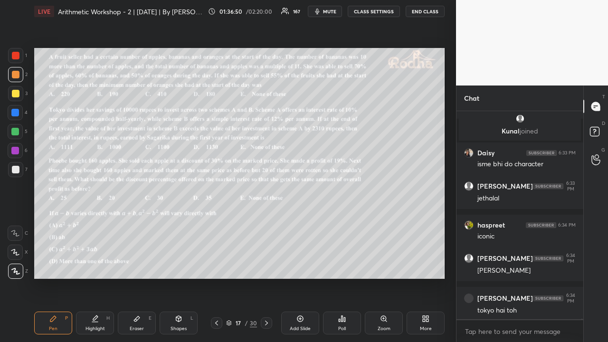
scroll to position [68695, 0]
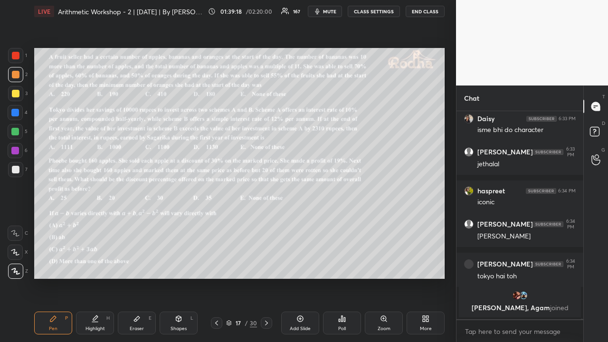
click at [20, 96] on div at bounding box center [15, 93] width 15 height 15
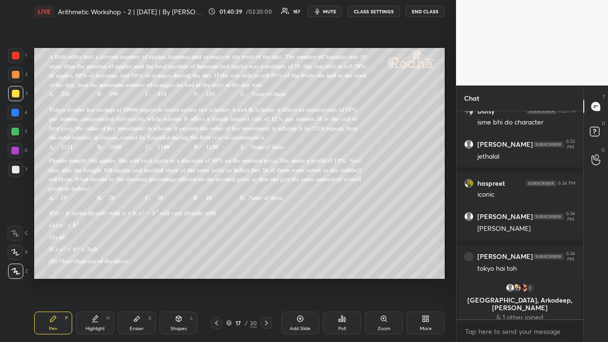
click at [15, 75] on div at bounding box center [16, 75] width 8 height 8
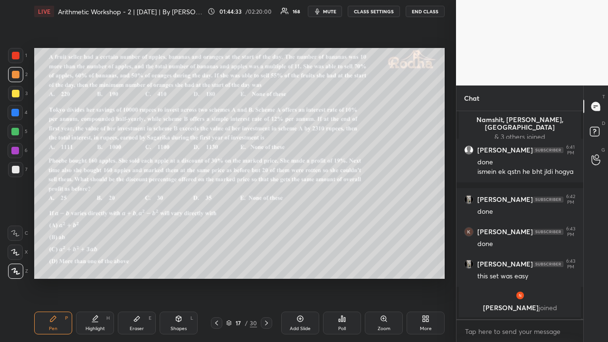
scroll to position [68798, 0]
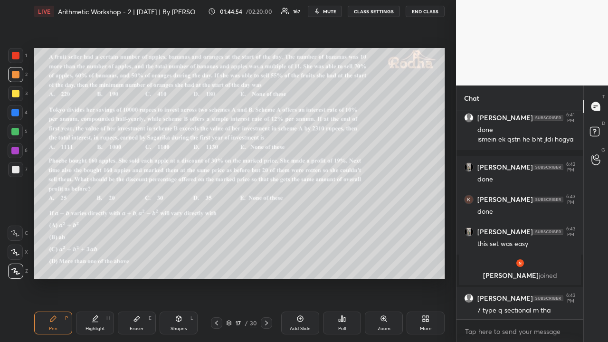
click at [16, 94] on div at bounding box center [16, 94] width 8 height 8
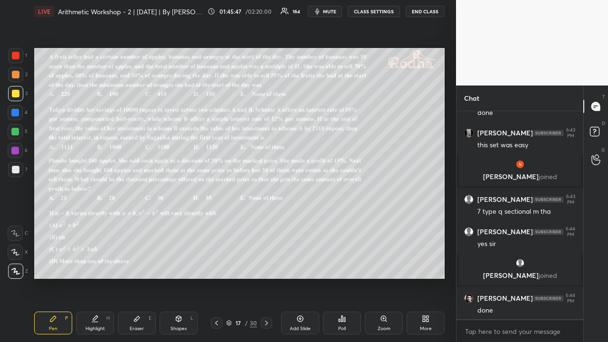
scroll to position [68903, 0]
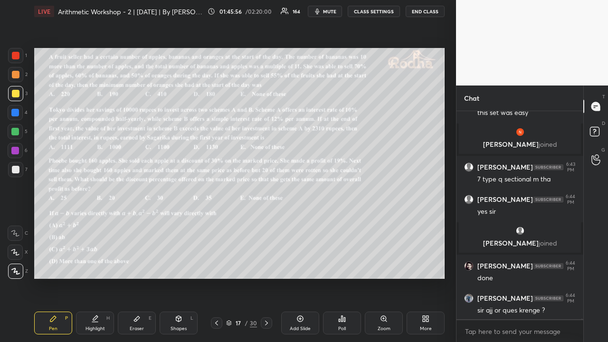
click at [342, 265] on icon at bounding box center [342, 319] width 1 height 6
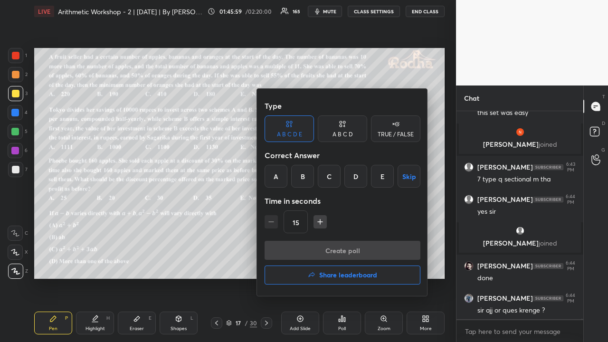
click at [377, 177] on div "E" at bounding box center [382, 176] width 23 height 23
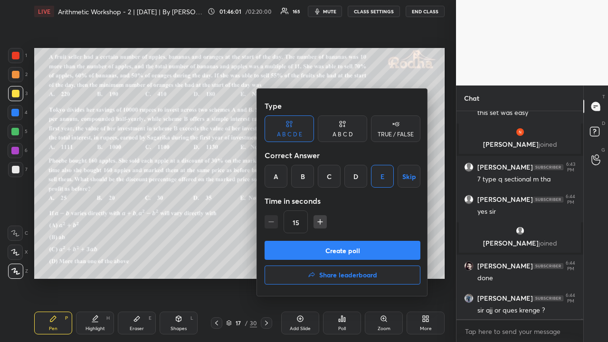
click at [338, 250] on button "Create poll" at bounding box center [343, 250] width 156 height 19
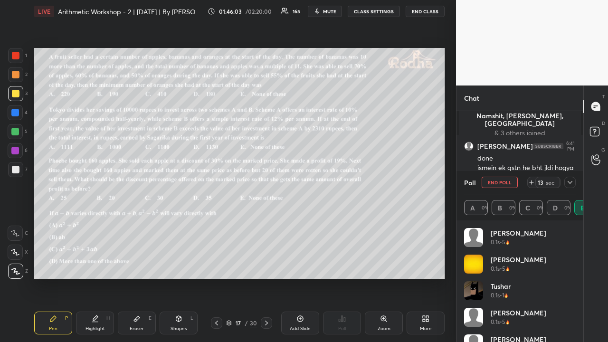
scroll to position [3, 3]
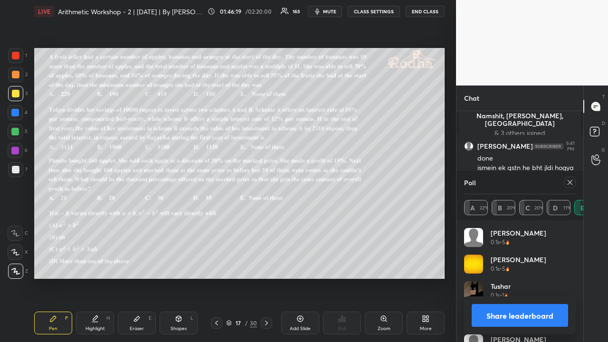
click at [571, 179] on icon at bounding box center [571, 183] width 8 height 8
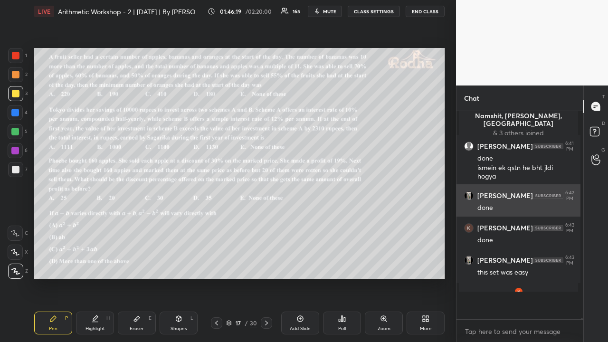
scroll to position [218, 121]
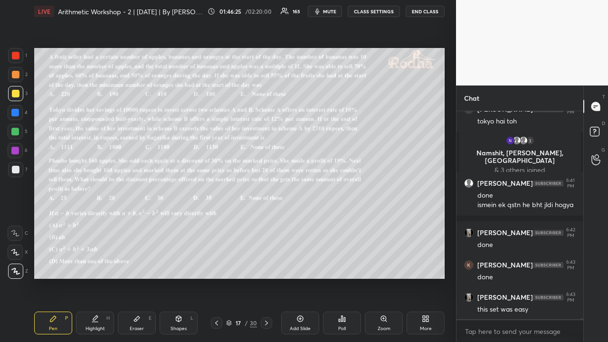
click at [343, 265] on icon at bounding box center [342, 319] width 8 height 8
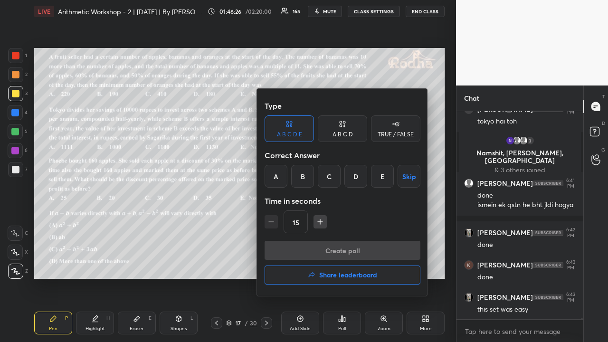
click at [356, 178] on div "D" at bounding box center [356, 176] width 23 height 23
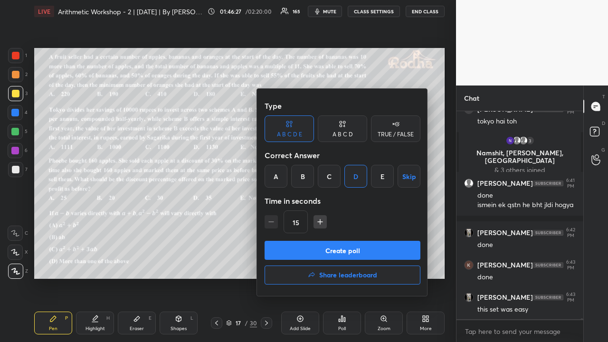
click at [363, 252] on button "Create poll" at bounding box center [343, 250] width 156 height 19
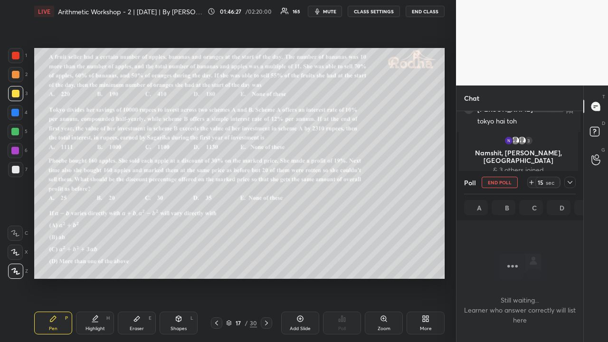
scroll to position [158, 121]
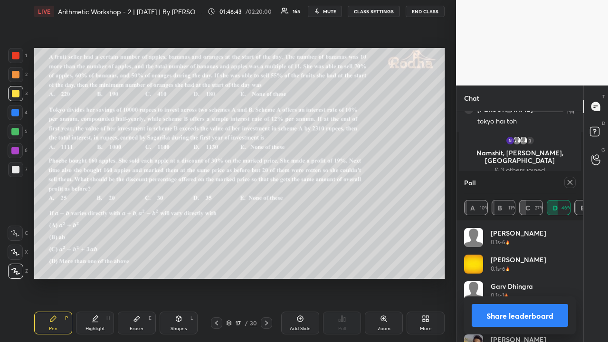
click at [568, 179] on icon at bounding box center [571, 183] width 8 height 8
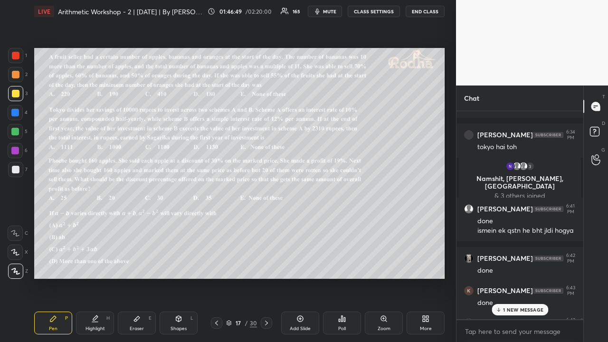
click at [344, 265] on icon at bounding box center [344, 319] width 1 height 4
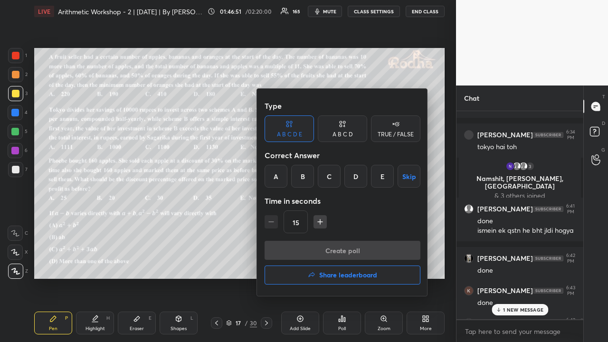
click at [305, 175] on div "B" at bounding box center [302, 176] width 23 height 23
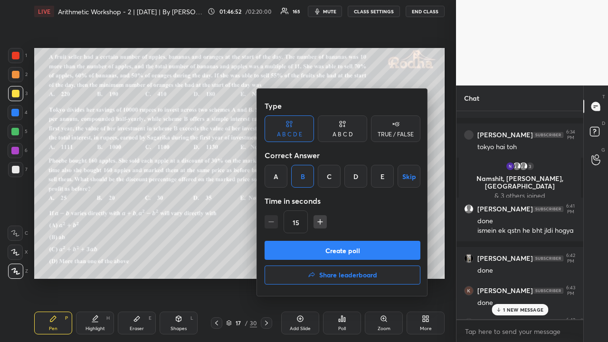
click at [337, 247] on button "Create poll" at bounding box center [343, 250] width 156 height 19
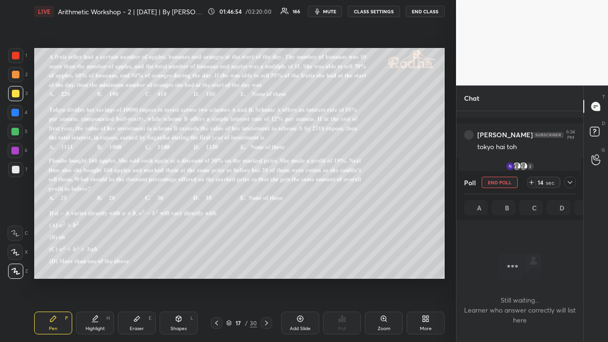
click at [567, 179] on icon at bounding box center [571, 183] width 8 height 8
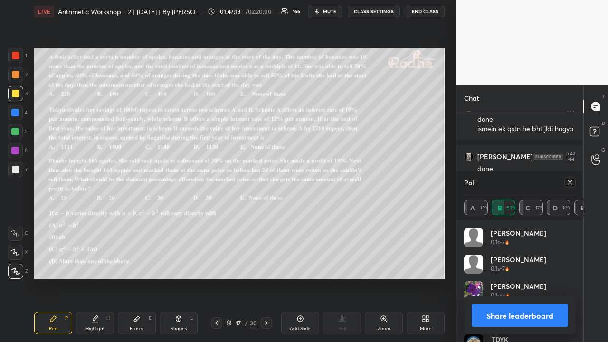
click at [573, 179] on icon at bounding box center [571, 183] width 8 height 8
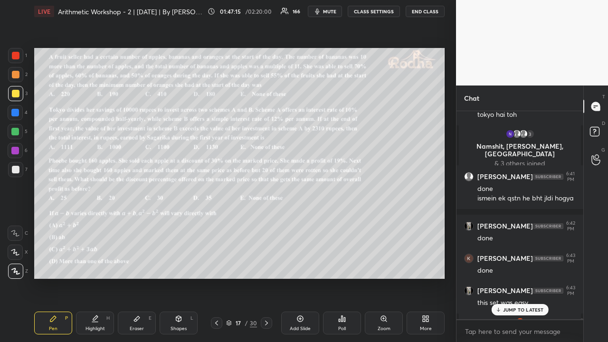
click at [344, 265] on icon at bounding box center [344, 319] width 1 height 4
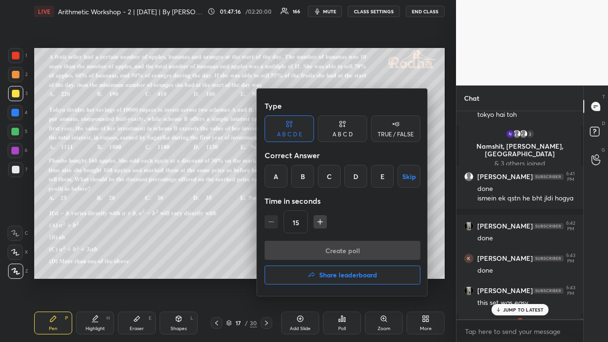
click at [353, 131] on div "A B C D" at bounding box center [342, 128] width 49 height 27
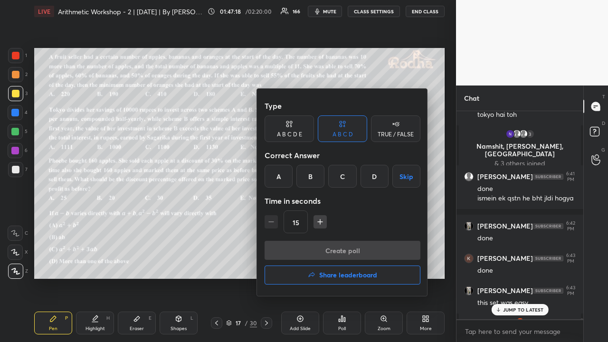
click at [369, 177] on div "D" at bounding box center [375, 176] width 28 height 23
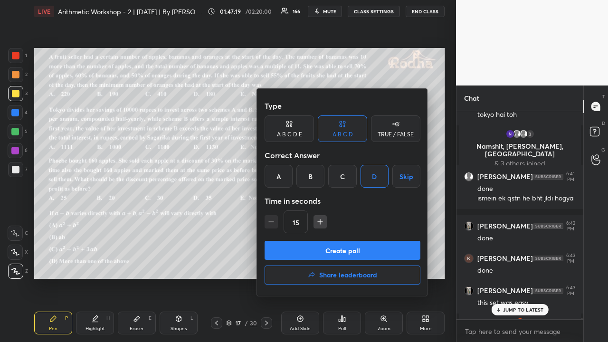
click at [363, 250] on button "Create poll" at bounding box center [343, 250] width 156 height 19
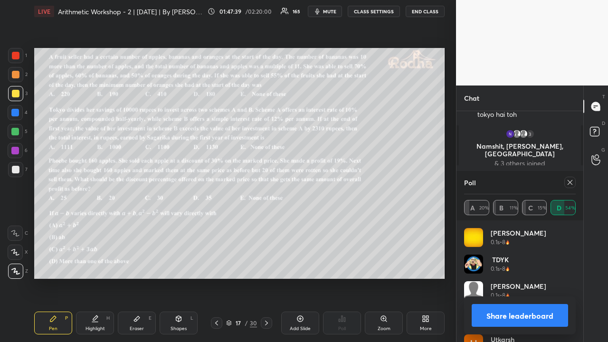
click at [526, 265] on button "Share leaderboard" at bounding box center [520, 315] width 96 height 23
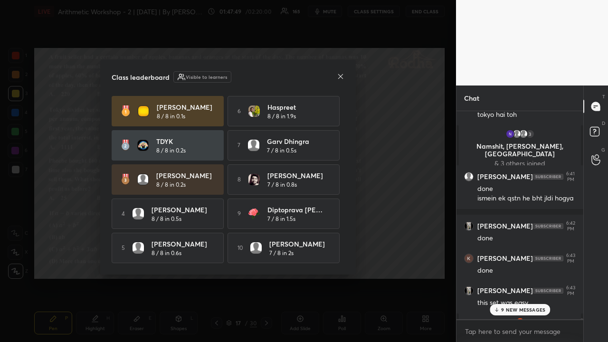
click at [507, 265] on p "9 NEW MESSAGES" at bounding box center [523, 310] width 44 height 6
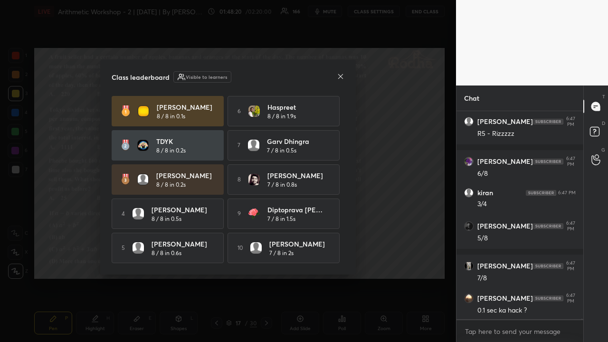
scroll to position [69388, 0]
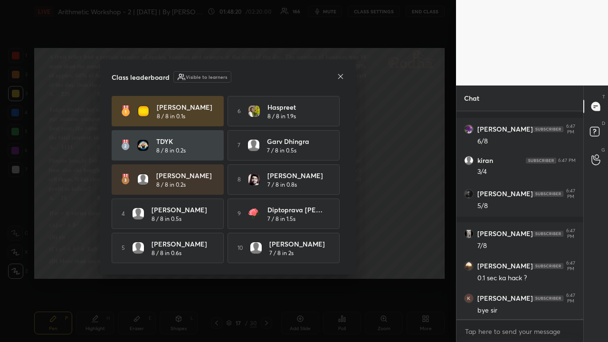
click at [341, 77] on icon at bounding box center [341, 77] width 8 height 8
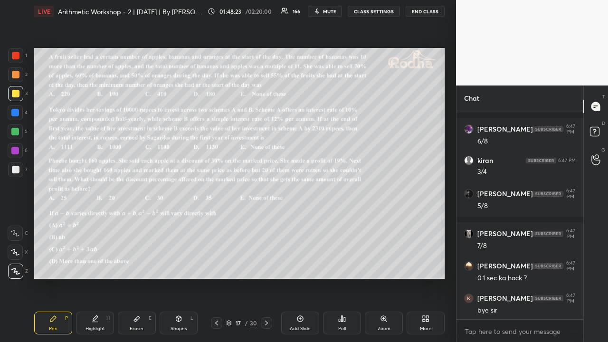
click at [18, 75] on div at bounding box center [16, 75] width 8 height 8
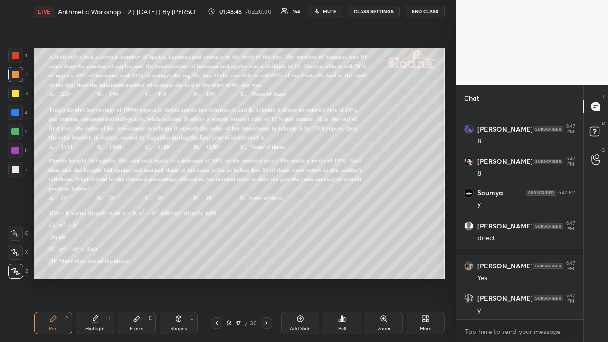
scroll to position [69960, 0]
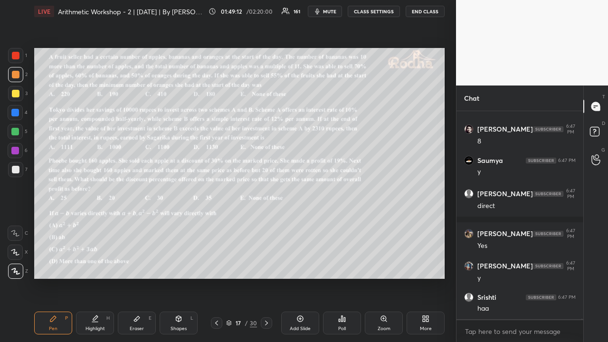
click at [265, 265] on icon at bounding box center [267, 323] width 8 height 8
click at [266, 265] on icon at bounding box center [267, 323] width 8 height 8
click at [266, 265] on icon at bounding box center [266, 323] width 3 height 5
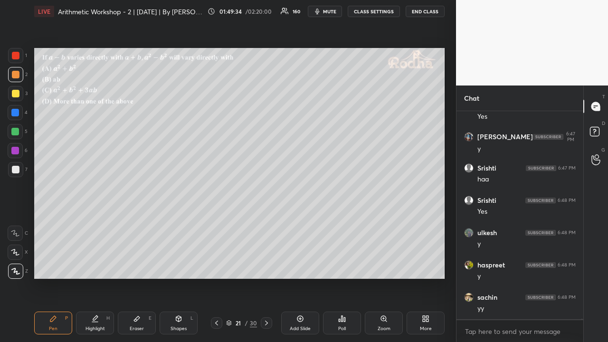
scroll to position [70124, 0]
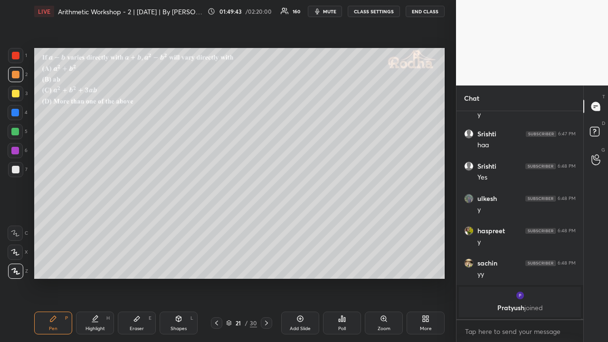
click at [18, 95] on div at bounding box center [16, 94] width 8 height 8
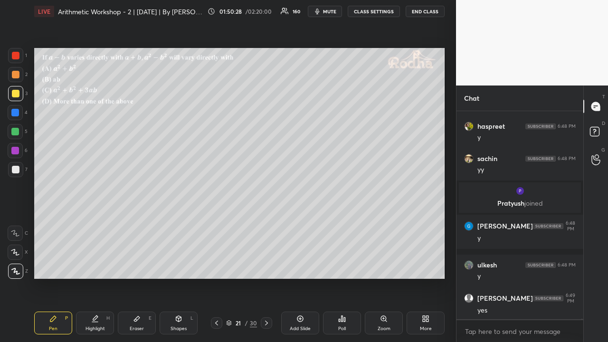
scroll to position [69983, 0]
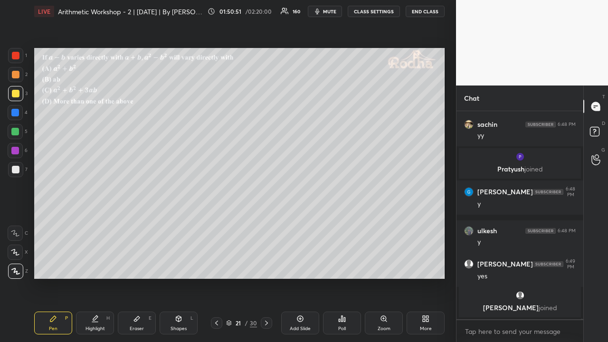
click at [18, 168] on div at bounding box center [16, 170] width 8 height 8
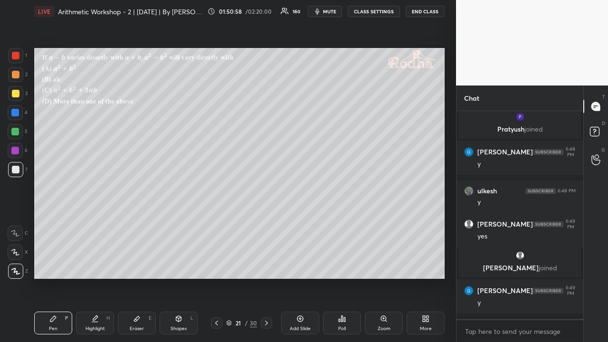
scroll to position [70005, 0]
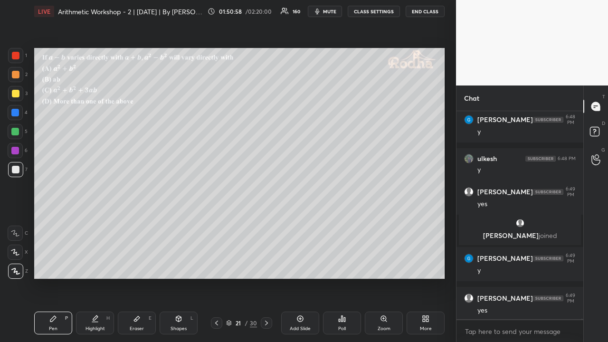
click at [301, 265] on icon at bounding box center [301, 319] width 8 height 8
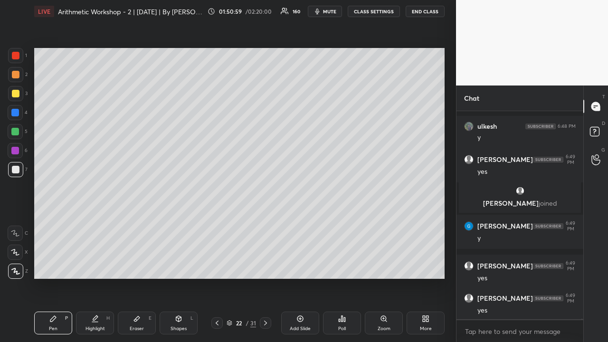
click at [17, 56] on div at bounding box center [16, 56] width 8 height 8
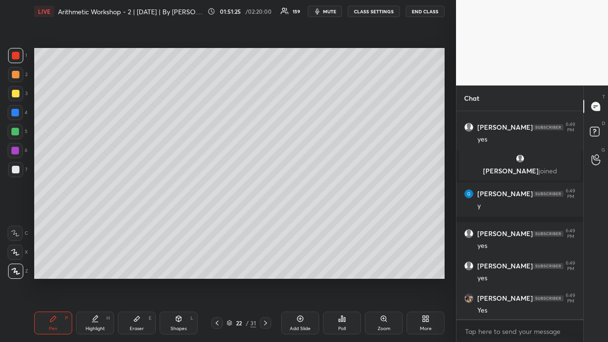
click at [17, 90] on div at bounding box center [16, 94] width 8 height 8
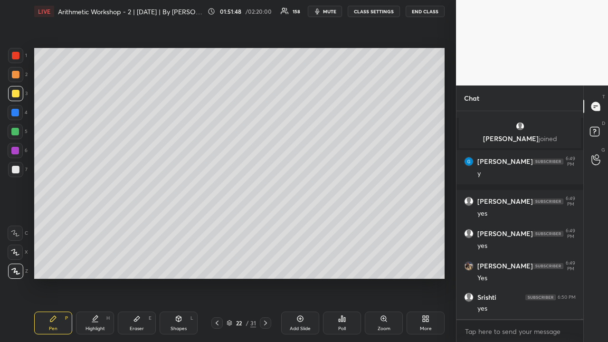
scroll to position [70134, 0]
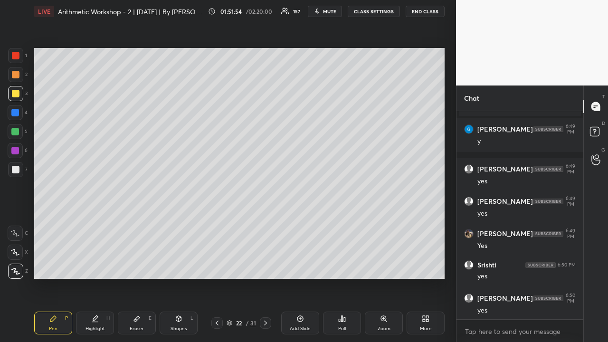
click at [217, 265] on icon at bounding box center [217, 323] width 8 height 8
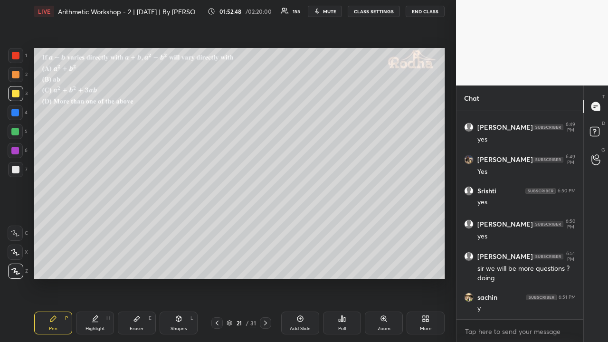
scroll to position [70241, 0]
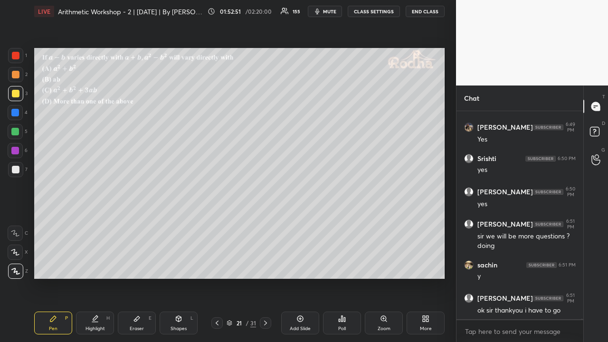
click at [21, 76] on div at bounding box center [15, 74] width 15 height 15
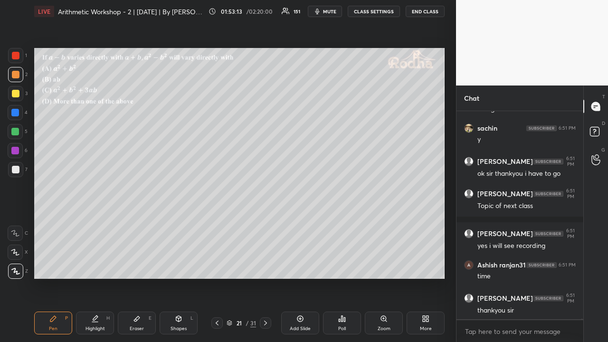
scroll to position [70412, 0]
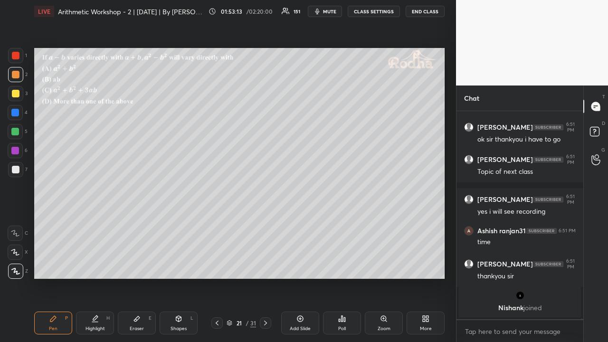
click at [17, 97] on div at bounding box center [16, 94] width 8 height 8
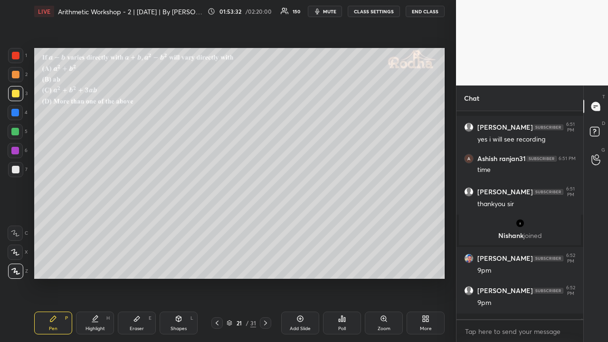
scroll to position [70379, 0]
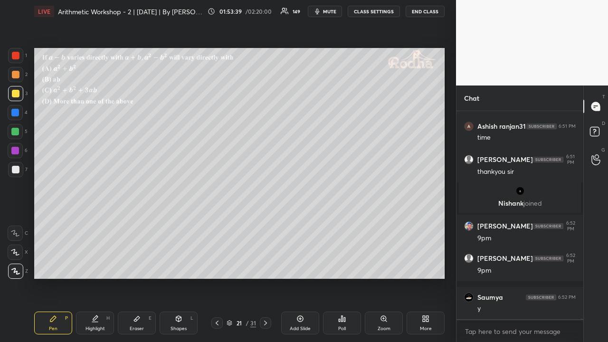
drag, startPoint x: 17, startPoint y: 74, endPoint x: 24, endPoint y: 84, distance: 12.0
click at [18, 75] on div at bounding box center [16, 75] width 8 height 8
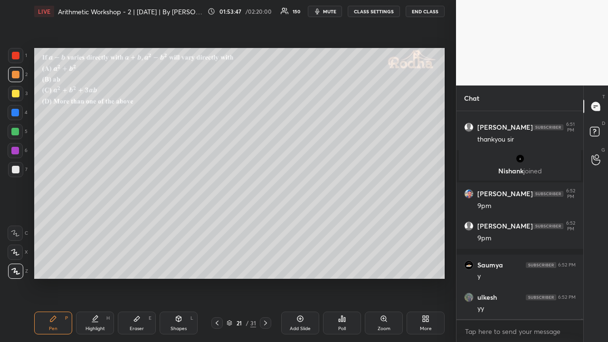
drag, startPoint x: 16, startPoint y: 96, endPoint x: 21, endPoint y: 99, distance: 5.5
click at [18, 96] on div at bounding box center [16, 94] width 8 height 8
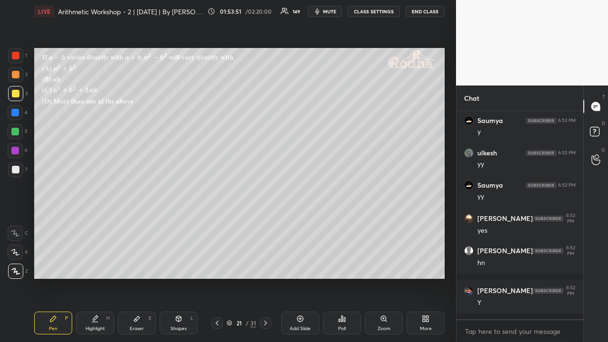
scroll to position [70589, 0]
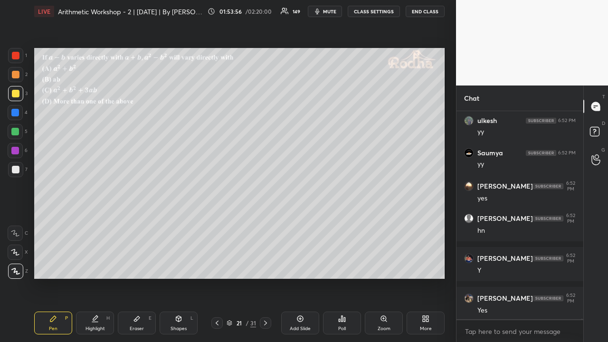
drag, startPoint x: 264, startPoint y: 323, endPoint x: 281, endPoint y: 303, distance: 26.3
click at [264, 265] on icon at bounding box center [266, 323] width 8 height 8
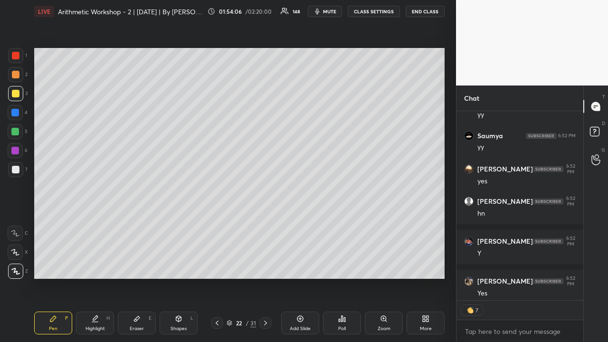
scroll to position [70644, 0]
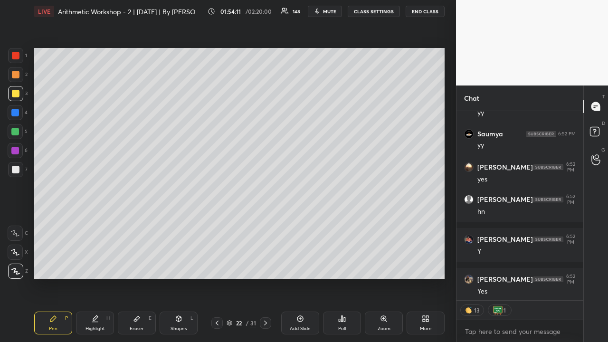
click at [215, 265] on icon at bounding box center [217, 323] width 8 height 8
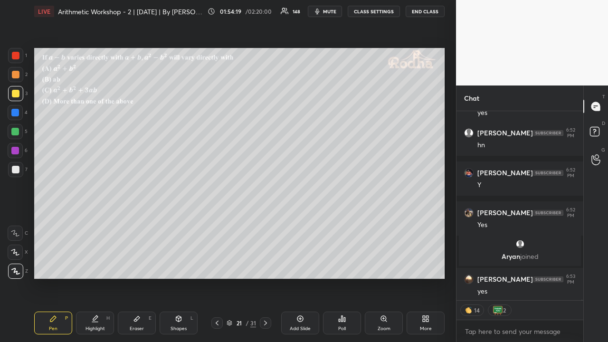
scroll to position [70604, 0]
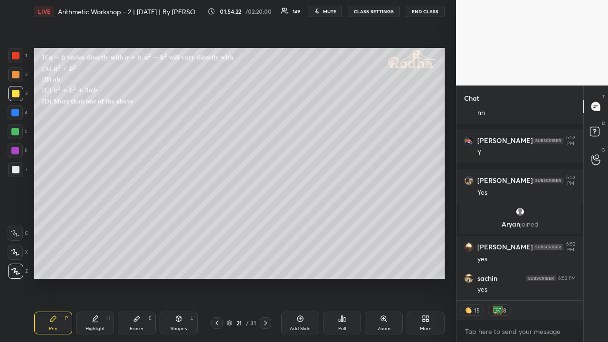
click at [218, 265] on icon at bounding box center [217, 323] width 8 height 8
click at [219, 265] on icon at bounding box center [217, 323] width 8 height 8
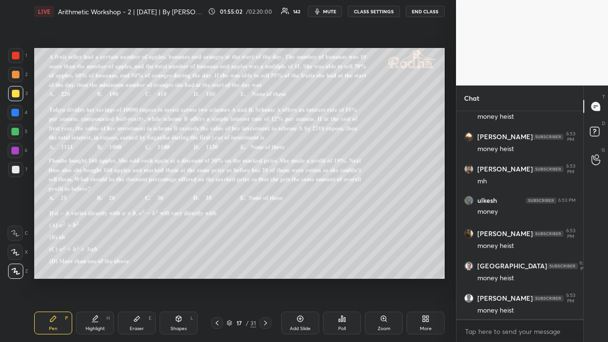
scroll to position [71803, 0]
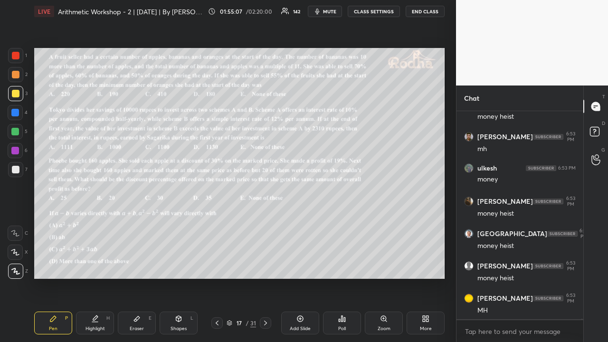
drag, startPoint x: 18, startPoint y: 77, endPoint x: 20, endPoint y: 87, distance: 11.1
click at [18, 77] on div at bounding box center [16, 75] width 8 height 8
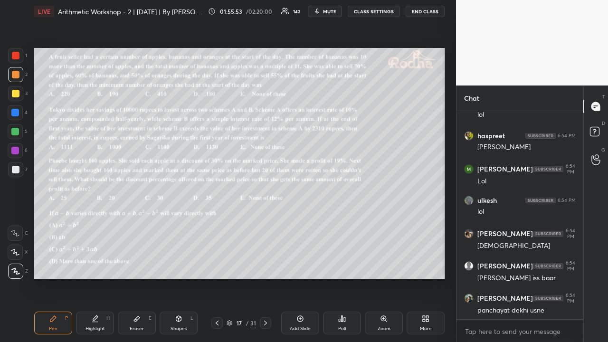
scroll to position [71921, 0]
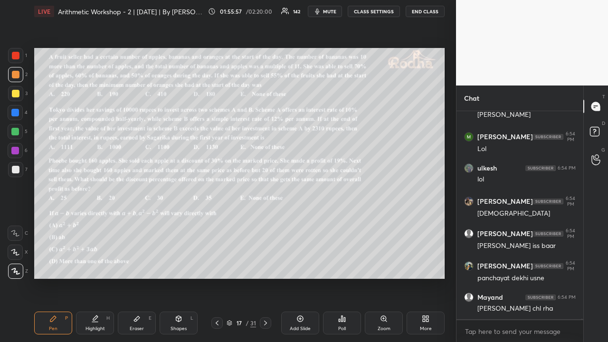
click at [15, 96] on div at bounding box center [16, 94] width 8 height 8
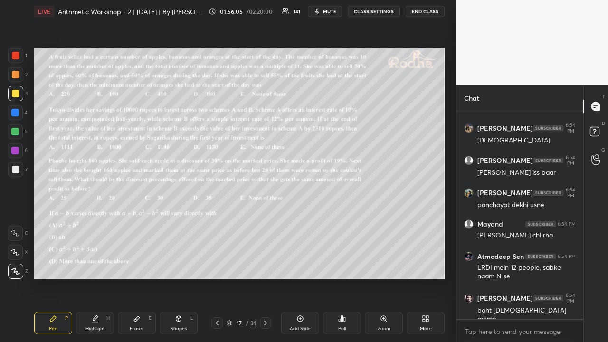
scroll to position [72029, 0]
click at [266, 265] on icon at bounding box center [266, 323] width 8 height 8
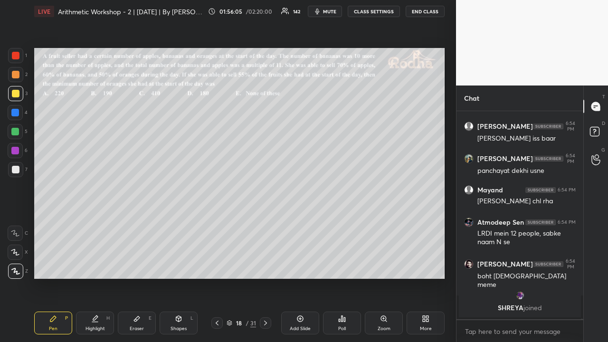
click at [265, 265] on icon at bounding box center [266, 323] width 8 height 8
click at [264, 265] on div at bounding box center [265, 322] width 11 height 11
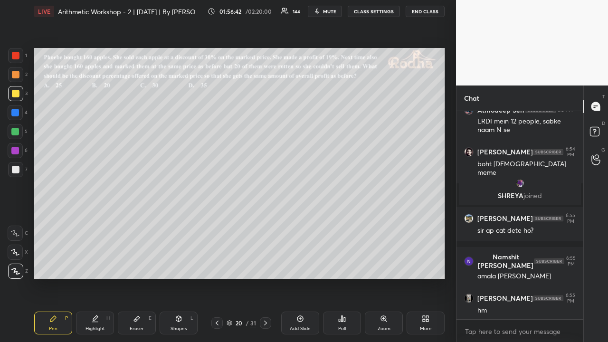
scroll to position [72035, 0]
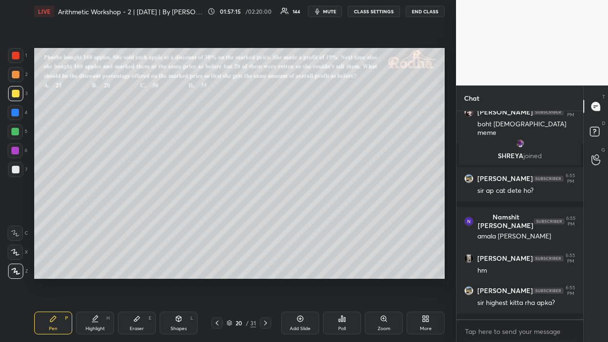
click at [137, 265] on icon at bounding box center [137, 319] width 6 height 5
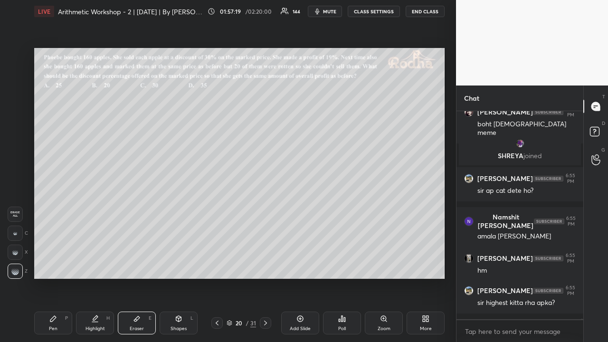
click at [59, 265] on div "Pen P" at bounding box center [53, 323] width 38 height 23
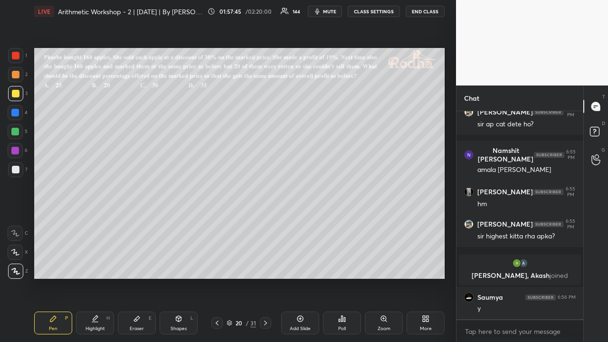
scroll to position [72081, 0]
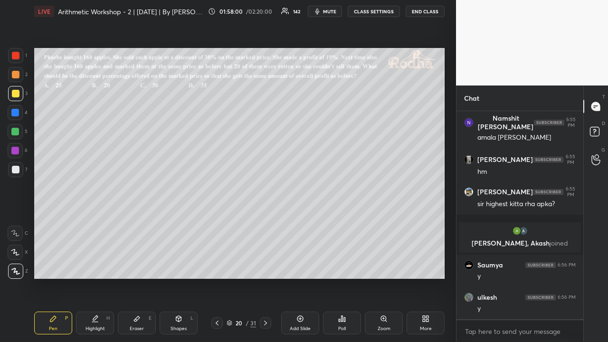
click at [135, 265] on div "Eraser E" at bounding box center [137, 323] width 38 height 23
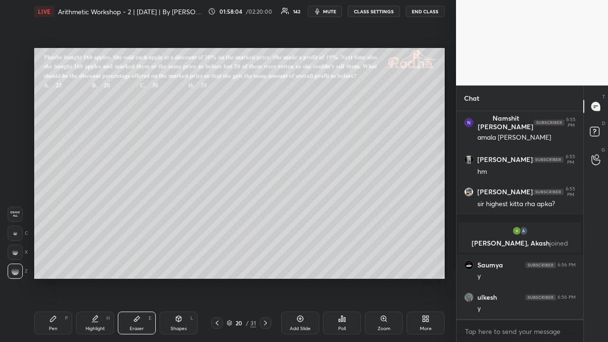
click at [55, 265] on div "Pen P" at bounding box center [53, 323] width 38 height 23
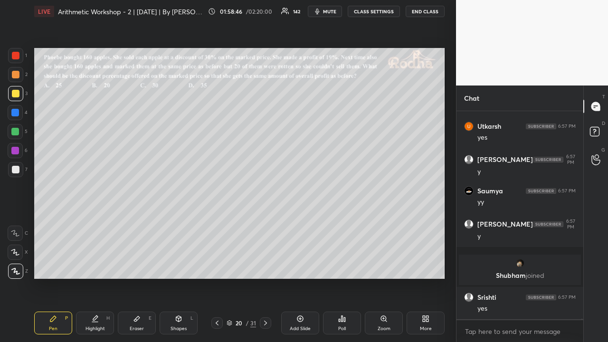
scroll to position [72281, 0]
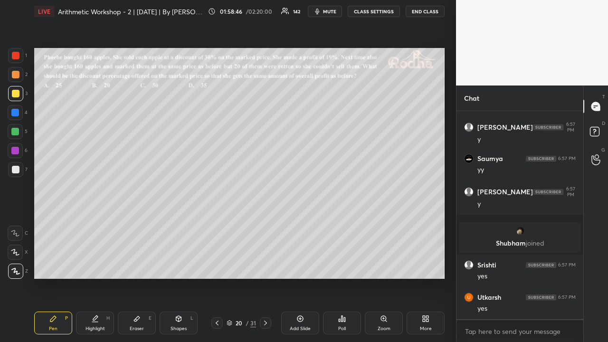
click at [13, 79] on div at bounding box center [15, 74] width 15 height 15
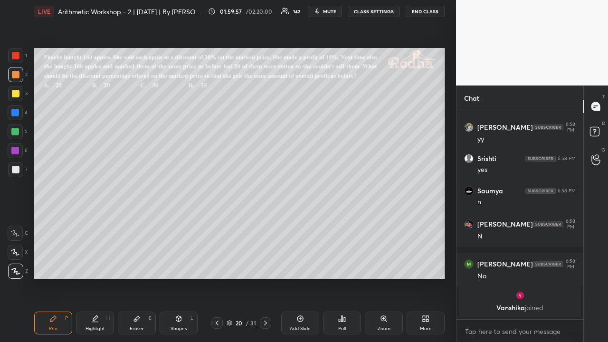
scroll to position [72508, 0]
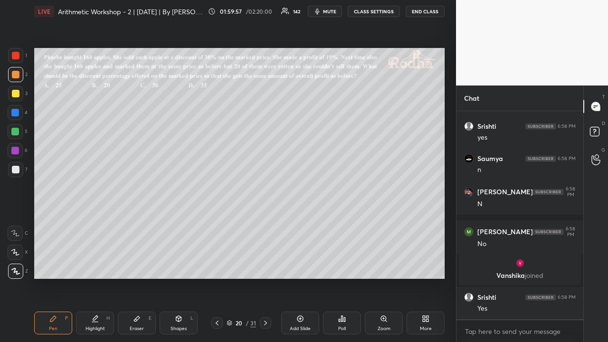
drag, startPoint x: 17, startPoint y: 58, endPoint x: 23, endPoint y: 70, distance: 13.4
click at [17, 59] on div at bounding box center [16, 56] width 8 height 8
click at [14, 91] on div at bounding box center [16, 94] width 8 height 8
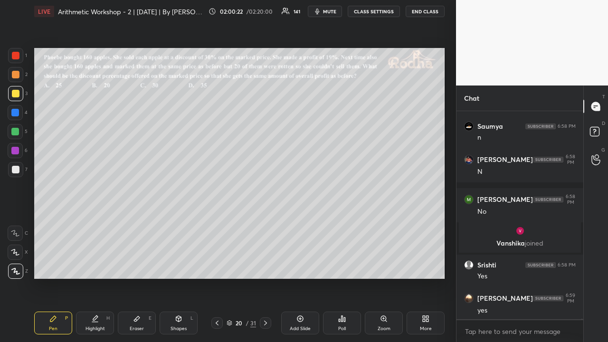
scroll to position [72572, 0]
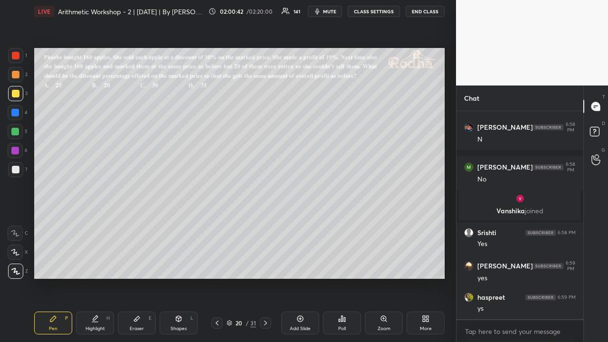
click at [17, 132] on div at bounding box center [15, 132] width 8 height 8
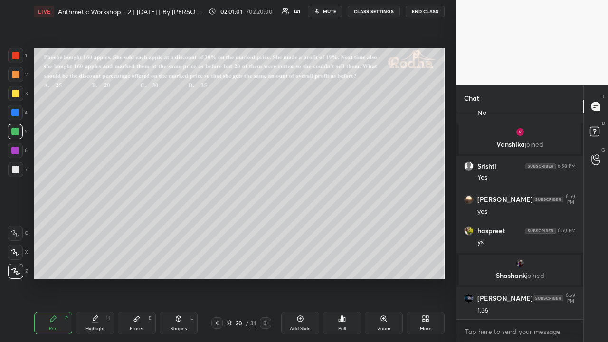
scroll to position [72637, 0]
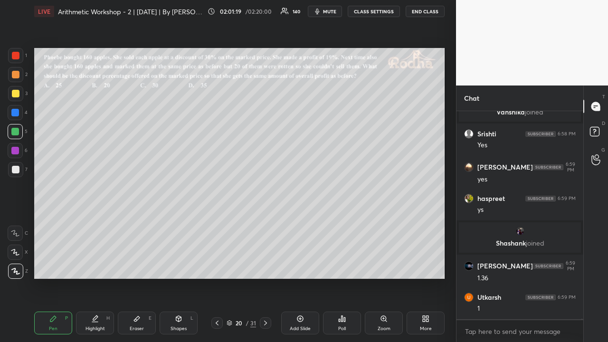
drag, startPoint x: 17, startPoint y: 98, endPoint x: 24, endPoint y: 106, distance: 11.1
click at [17, 97] on div at bounding box center [15, 93] width 15 height 15
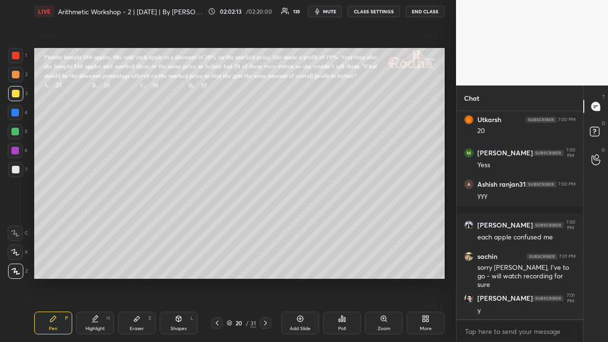
scroll to position [72912, 0]
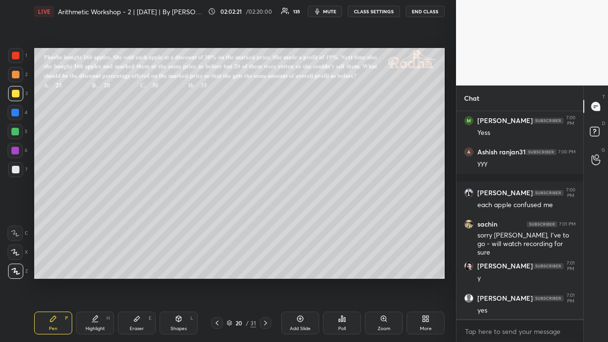
click at [17, 76] on div at bounding box center [16, 75] width 8 height 8
click at [20, 132] on div at bounding box center [15, 131] width 15 height 15
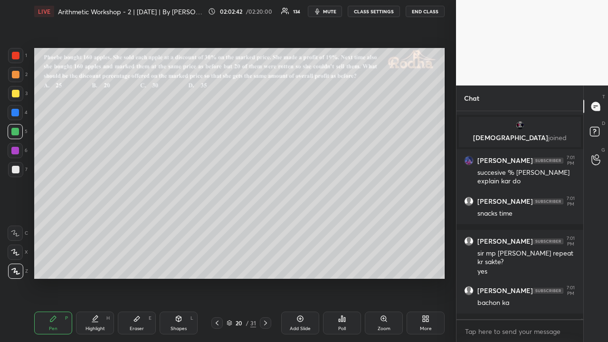
scroll to position [73052, 0]
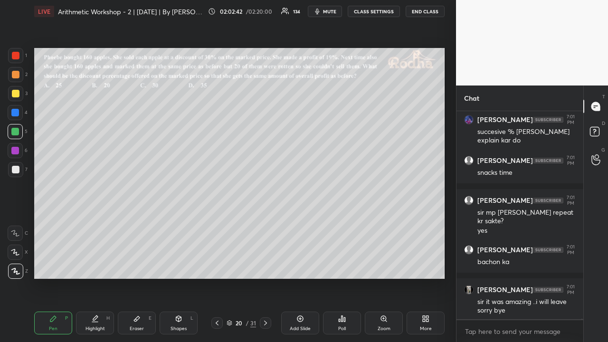
click at [301, 265] on icon at bounding box center [301, 319] width 8 height 8
click at [217, 265] on icon at bounding box center [217, 323] width 8 height 8
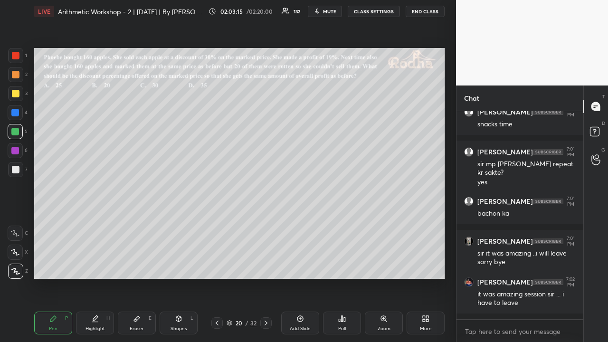
click at [269, 265] on icon at bounding box center [266, 323] width 8 height 8
drag, startPoint x: 16, startPoint y: 91, endPoint x: 30, endPoint y: 97, distance: 15.7
click at [18, 91] on div at bounding box center [16, 94] width 8 height 8
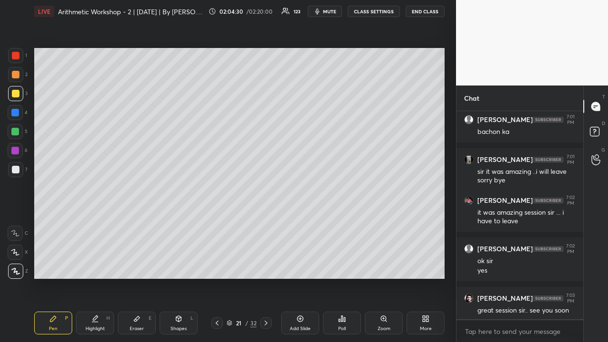
scroll to position [73222, 0]
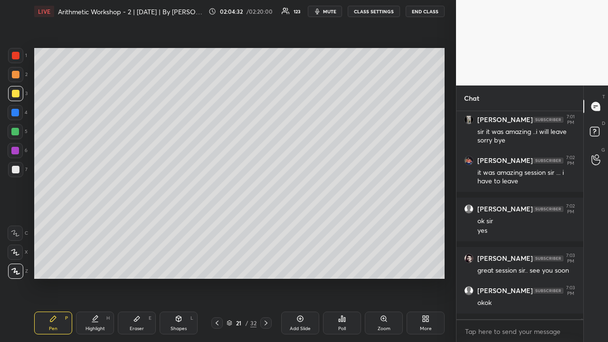
click at [19, 170] on div at bounding box center [16, 170] width 8 height 8
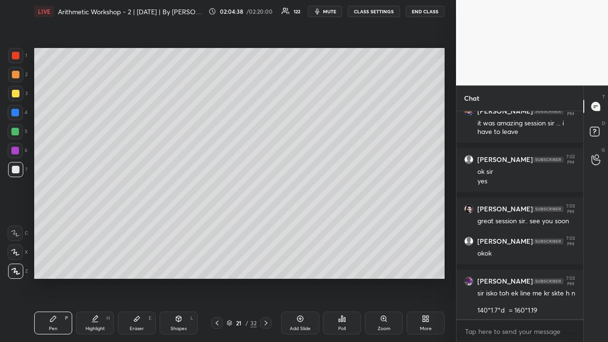
scroll to position [73306, 0]
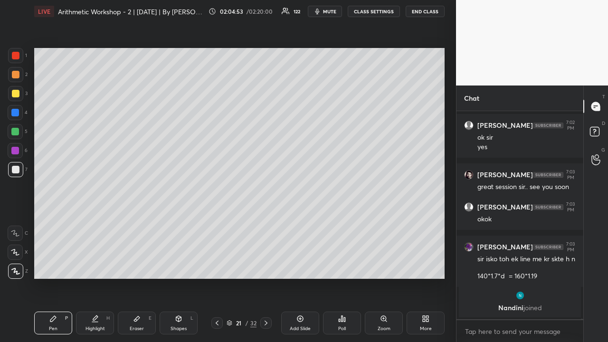
drag, startPoint x: 15, startPoint y: 75, endPoint x: 30, endPoint y: 79, distance: 16.4
click at [15, 76] on div at bounding box center [16, 75] width 8 height 8
click at [217, 265] on icon at bounding box center [217, 323] width 8 height 8
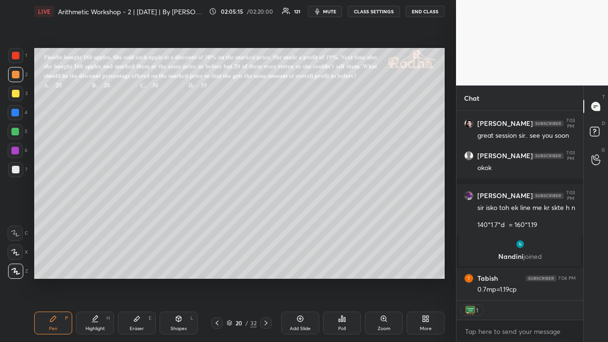
click at [218, 265] on icon at bounding box center [217, 323] width 8 height 8
click at [217, 265] on icon at bounding box center [217, 323] width 8 height 8
click at [218, 265] on icon at bounding box center [217, 323] width 8 height 8
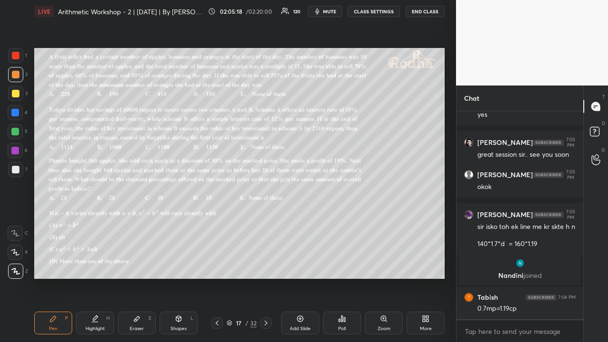
scroll to position [205, 124]
drag, startPoint x: 16, startPoint y: 93, endPoint x: 23, endPoint y: 94, distance: 6.8
click at [16, 93] on div at bounding box center [16, 94] width 8 height 8
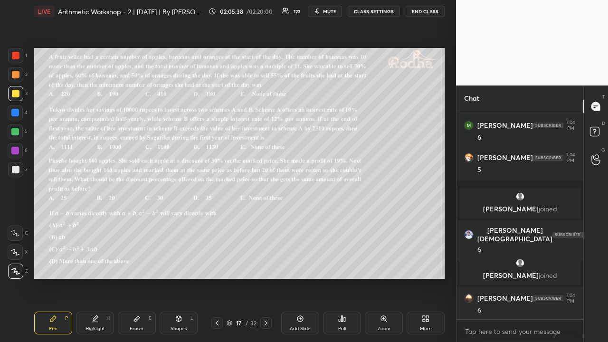
scroll to position [73568, 0]
click at [260, 265] on div "17 / 32" at bounding box center [241, 322] width 60 height 11
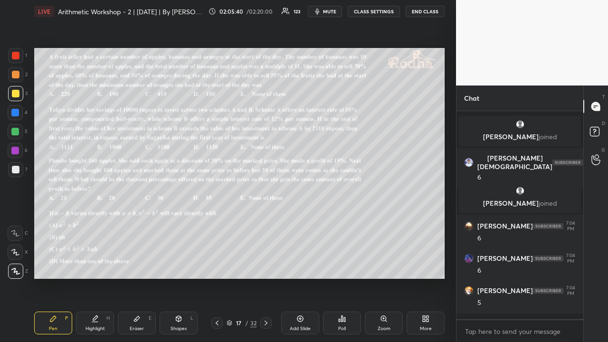
click at [265, 265] on icon at bounding box center [266, 323] width 8 height 8
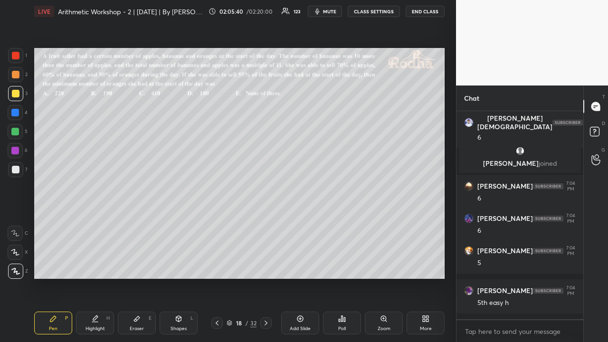
click at [266, 265] on icon at bounding box center [266, 323] width 3 height 5
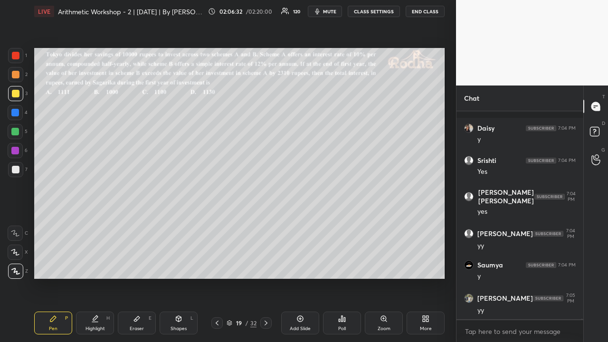
scroll to position [73921, 0]
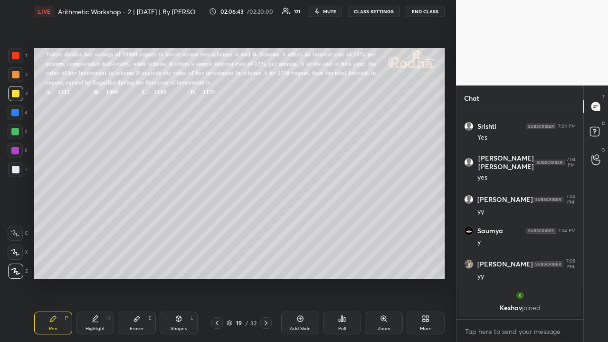
click at [46, 59] on div "Setting up your live class Poll for secs No correct answer Start poll" at bounding box center [239, 163] width 418 height 281
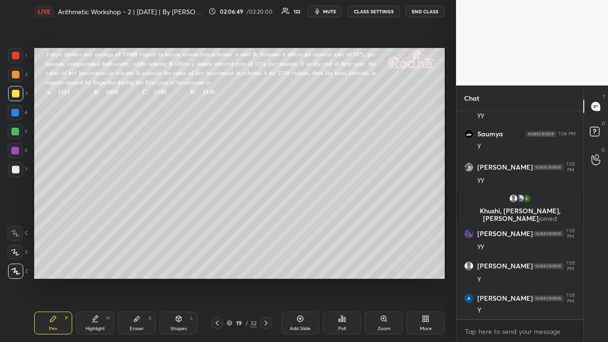
scroll to position [74003, 0]
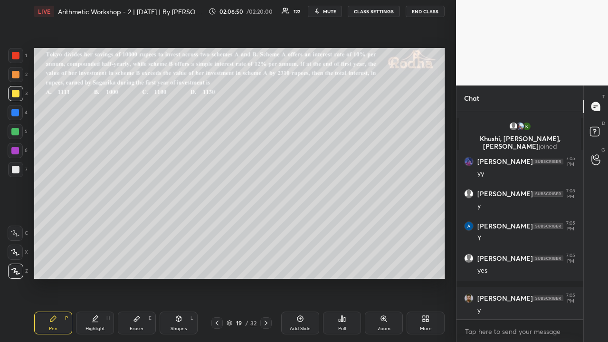
click at [16, 75] on div at bounding box center [16, 75] width 8 height 8
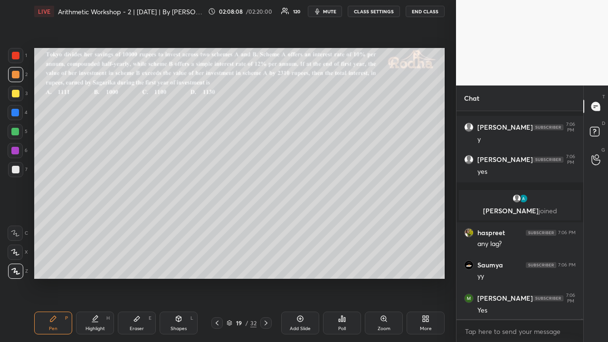
scroll to position [74201, 0]
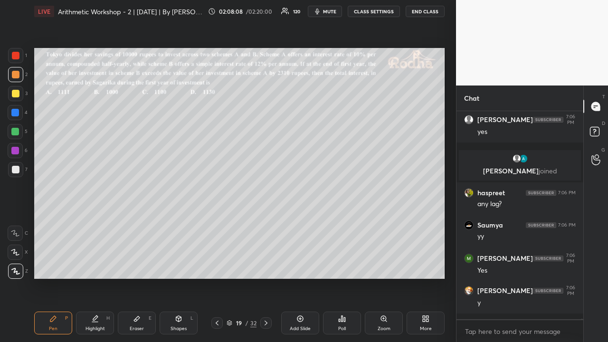
drag, startPoint x: 16, startPoint y: 94, endPoint x: 18, endPoint y: 104, distance: 10.2
click at [16, 95] on div at bounding box center [16, 94] width 8 height 8
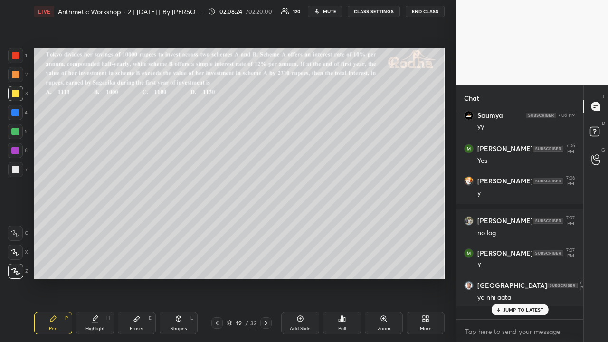
scroll to position [74298, 0]
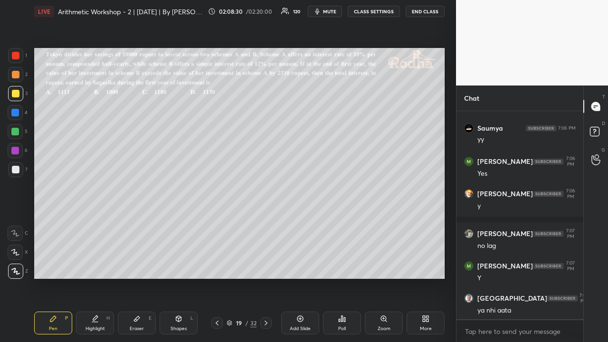
click at [300, 265] on icon at bounding box center [300, 318] width 3 height 3
click at [15, 76] on div at bounding box center [16, 75] width 8 height 8
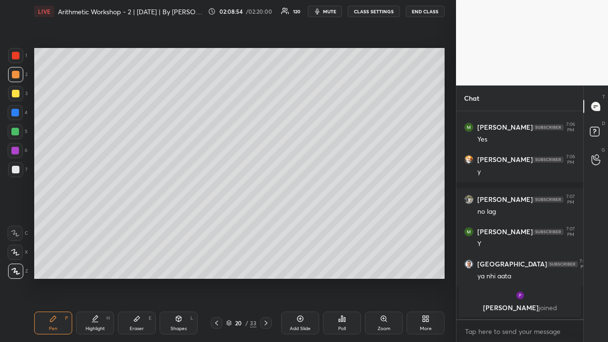
click at [18, 96] on div at bounding box center [16, 94] width 8 height 8
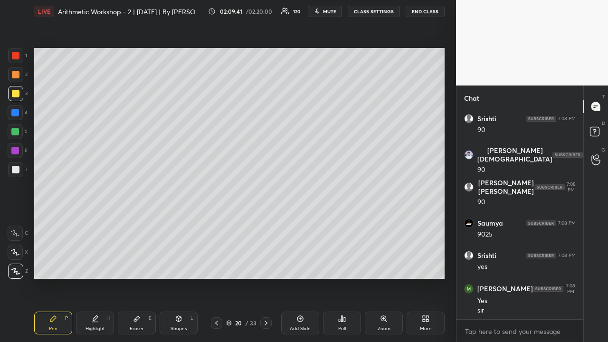
scroll to position [75059, 0]
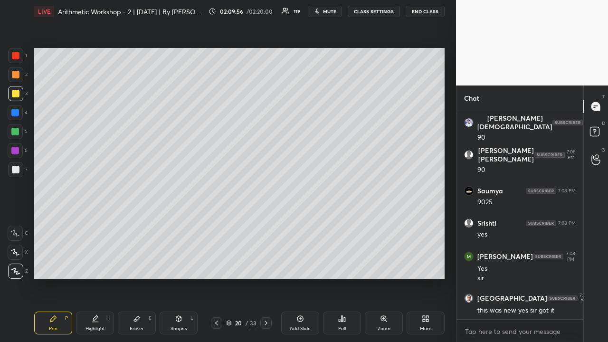
click at [217, 265] on icon at bounding box center [217, 323] width 8 height 8
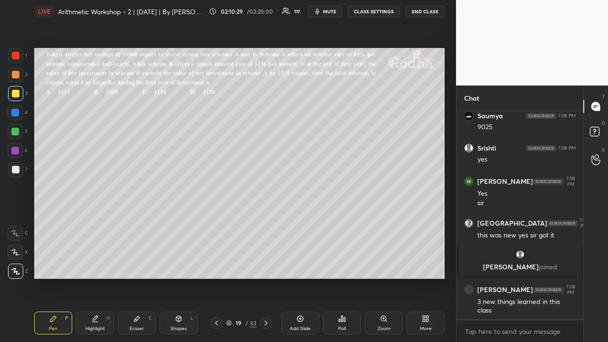
scroll to position [74909, 0]
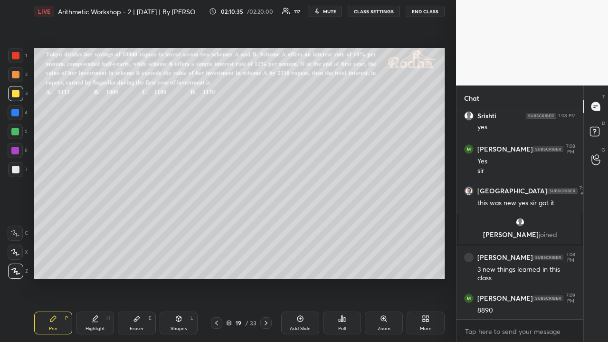
drag, startPoint x: 18, startPoint y: 76, endPoint x: 20, endPoint y: 93, distance: 17.2
click at [18, 76] on div at bounding box center [16, 75] width 8 height 8
click at [18, 94] on div at bounding box center [16, 94] width 8 height 8
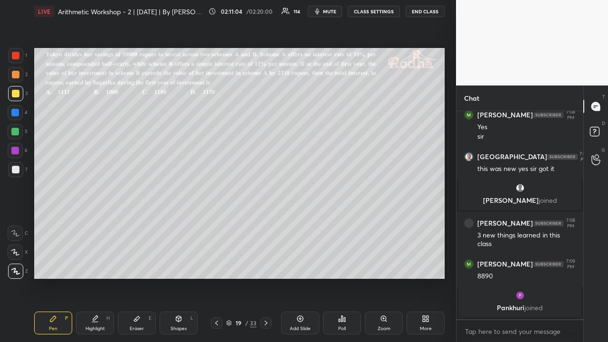
click at [12, 58] on div at bounding box center [16, 56] width 8 height 8
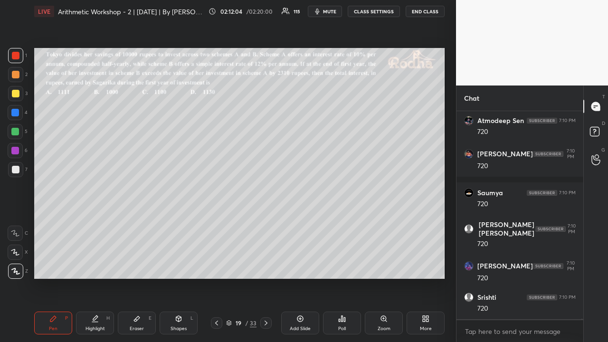
scroll to position [75288, 0]
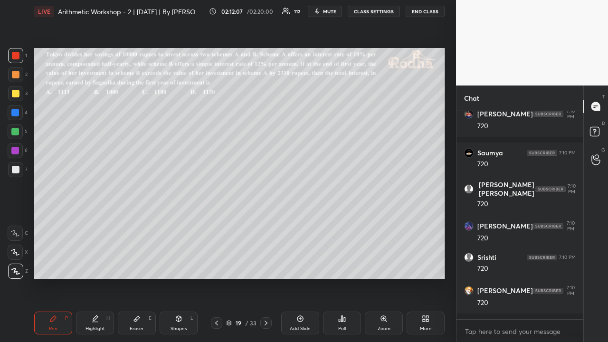
click at [18, 92] on div at bounding box center [16, 94] width 8 height 8
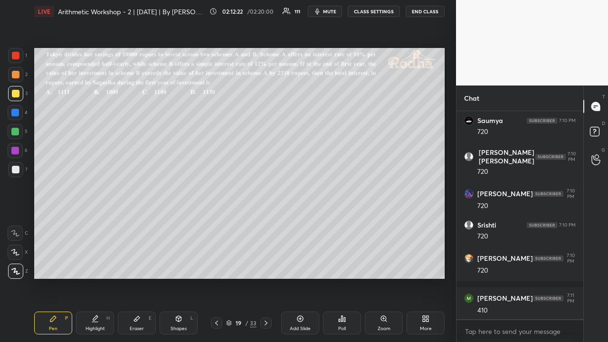
scroll to position [75330, 0]
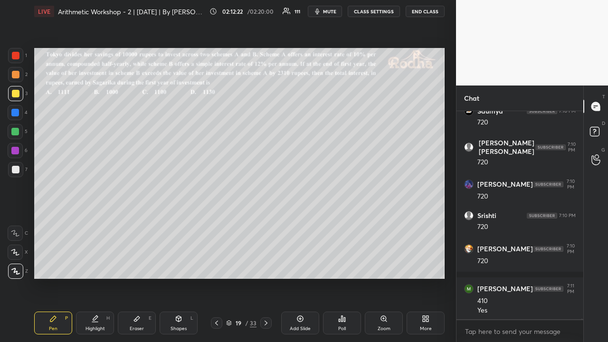
click at [16, 76] on div at bounding box center [16, 75] width 8 height 8
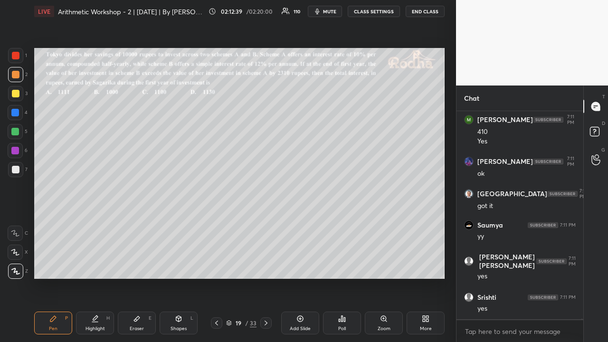
scroll to position [75531, 0]
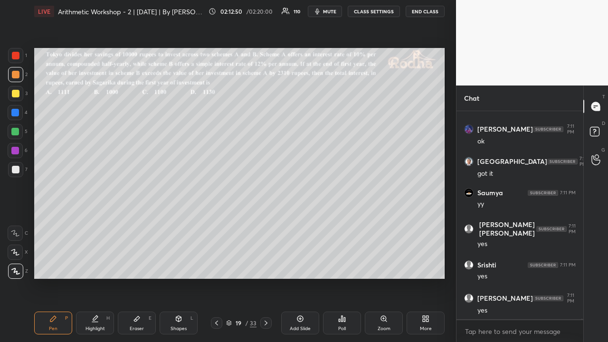
click at [218, 265] on icon at bounding box center [217, 323] width 8 height 8
click at [14, 94] on div at bounding box center [16, 94] width 8 height 8
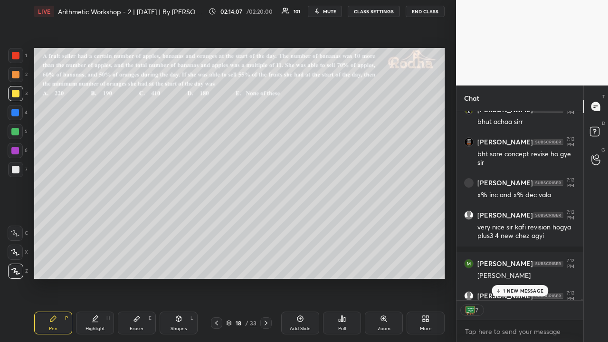
scroll to position [77067, 0]
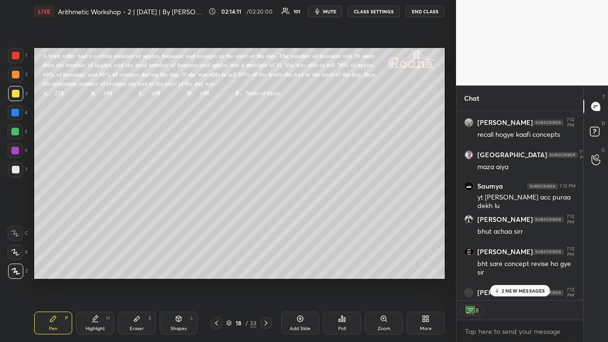
click at [519, 265] on p "2 NEW MESSAGES" at bounding box center [524, 291] width 44 height 6
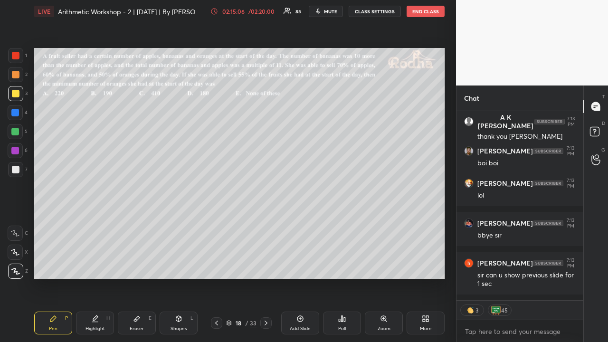
scroll to position [77518, 0]
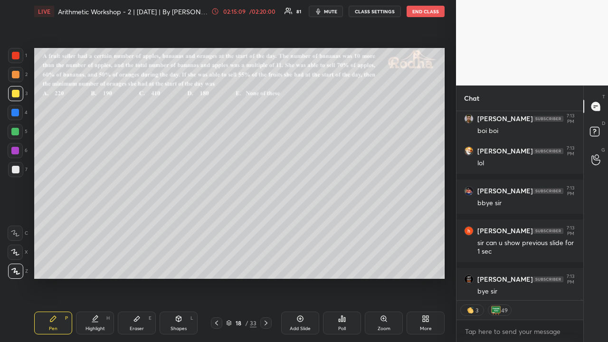
click at [268, 265] on icon at bounding box center [266, 323] width 8 height 8
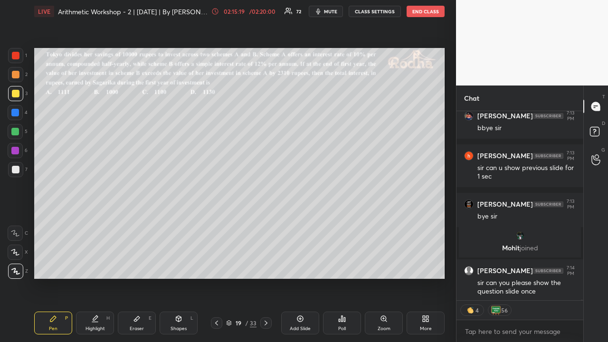
scroll to position [77391, 0]
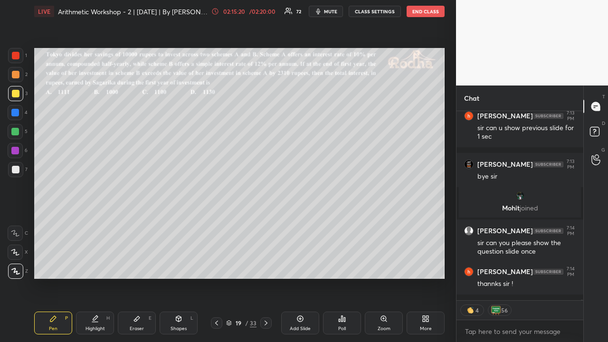
click at [216, 265] on icon at bounding box center [216, 323] width 3 height 5
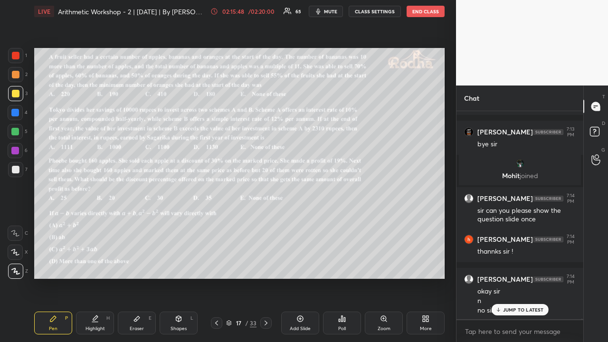
scroll to position [77423, 0]
click at [430, 15] on button "END CLASS" at bounding box center [426, 11] width 38 height 11
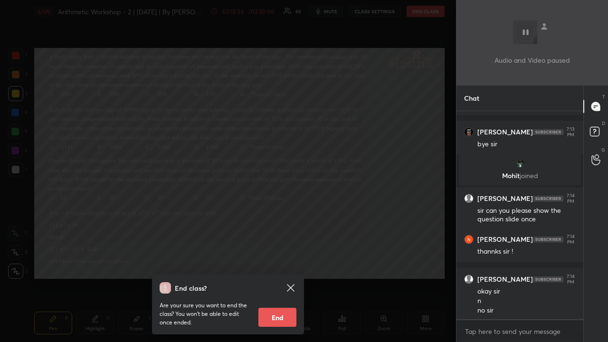
click at [286, 265] on button "End" at bounding box center [278, 317] width 38 height 19
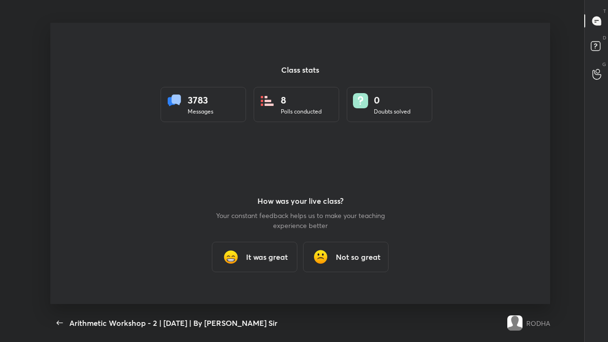
scroll to position [0, 0]
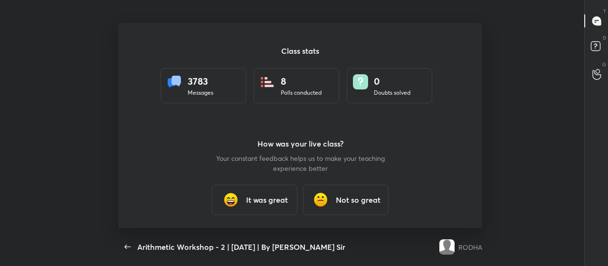
type textarea "x"
